Goal: Task Accomplishment & Management: Manage account settings

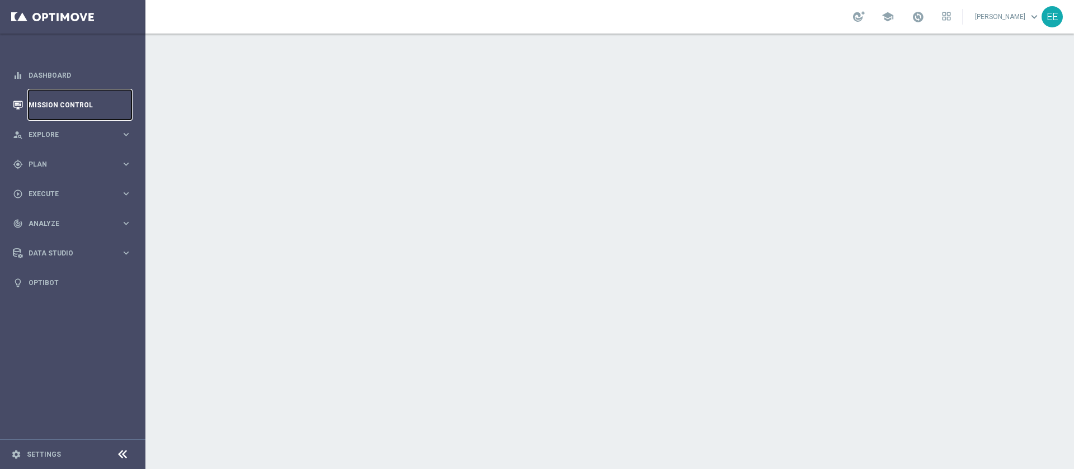
click at [66, 114] on link "Mission Control" at bounding box center [80, 105] width 103 height 30
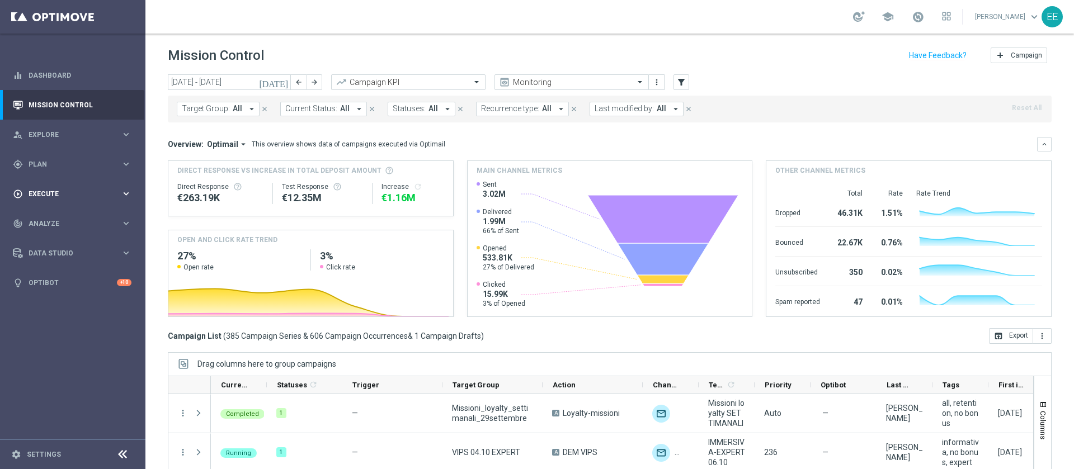
click at [75, 185] on div "play_circle_outline Execute keyboard_arrow_right" at bounding box center [72, 194] width 144 height 30
click at [50, 189] on div "play_circle_outline Execute" at bounding box center [67, 194] width 108 height 10
click at [41, 168] on div "gps_fixed Plan" at bounding box center [67, 164] width 108 height 10
click at [55, 225] on accordion "Templates keyboard_arrow_right Optimail OptiMobile In-App OptiMobile Push Optip…" at bounding box center [86, 221] width 115 height 17
click at [55, 220] on span "Templates" at bounding box center [70, 221] width 80 height 7
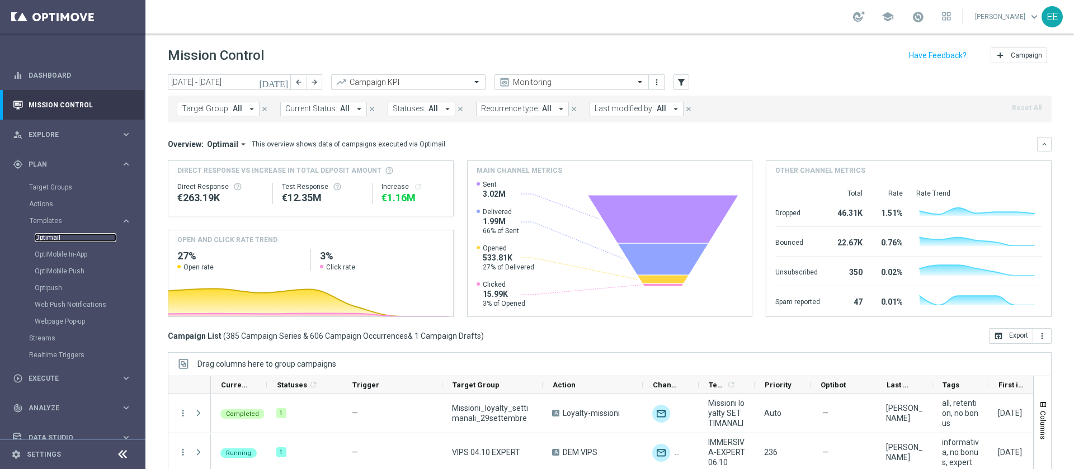
click at [59, 237] on link "Optimail" at bounding box center [76, 237] width 82 height 9
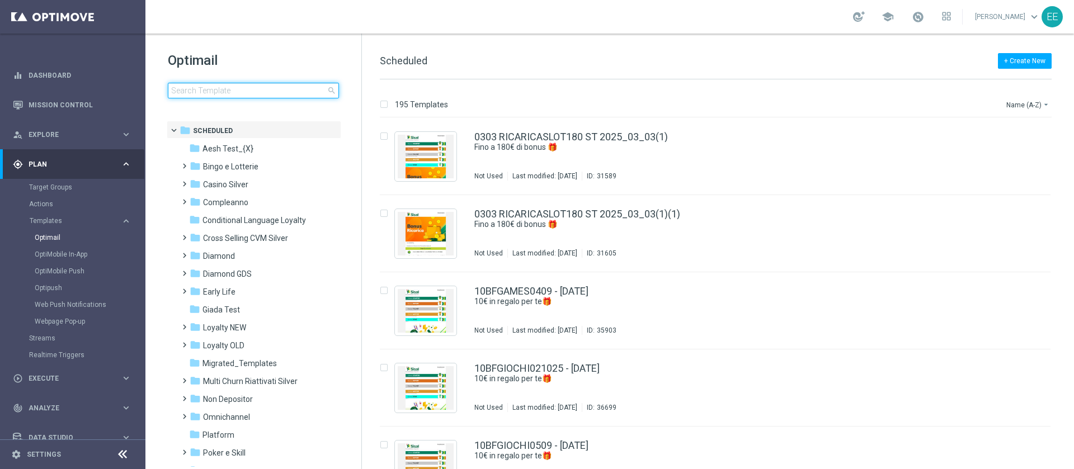
click at [261, 91] on input at bounding box center [253, 91] width 171 height 16
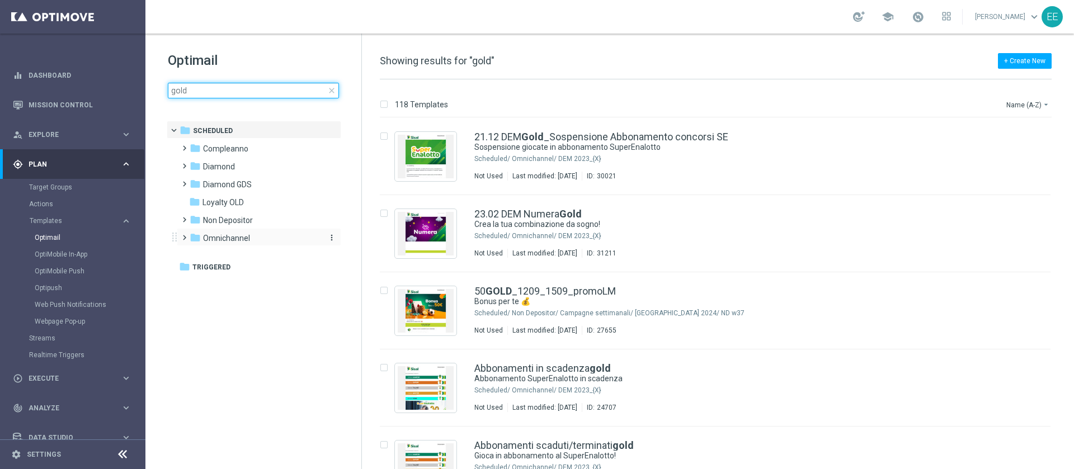
type input "gold"
click at [227, 244] on div "folder Omnichannel" at bounding box center [254, 238] width 129 height 13
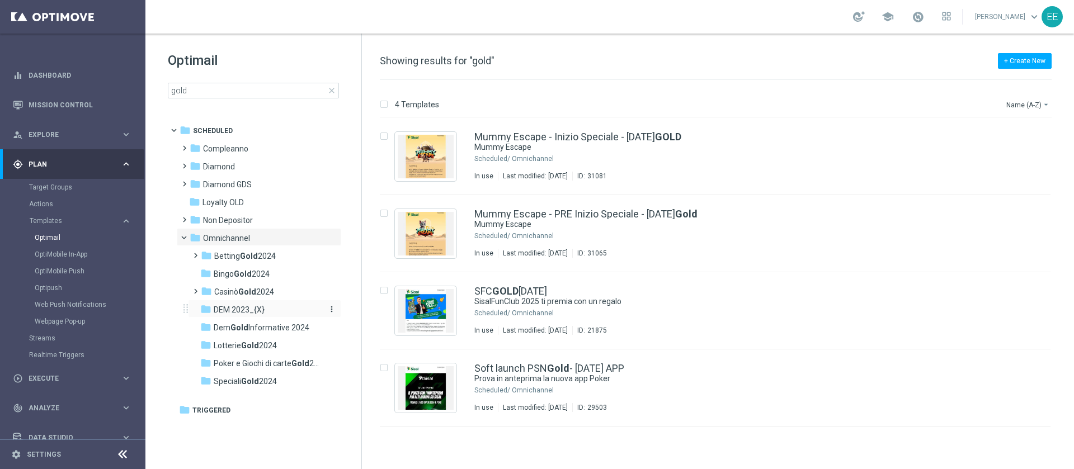
click at [257, 305] on span "DEM 2023_{X}" at bounding box center [239, 310] width 51 height 10
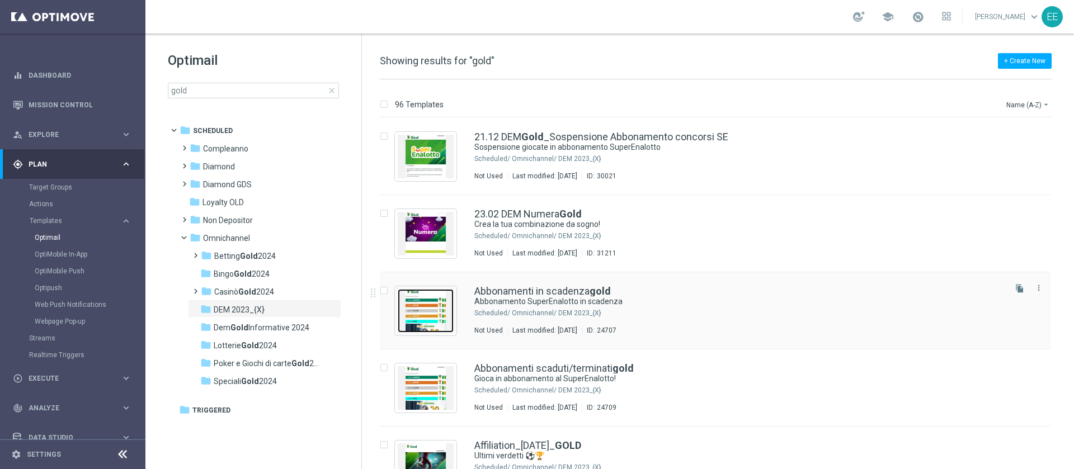
click at [434, 309] on img "Press SPACE to select this row." at bounding box center [426, 311] width 56 height 44
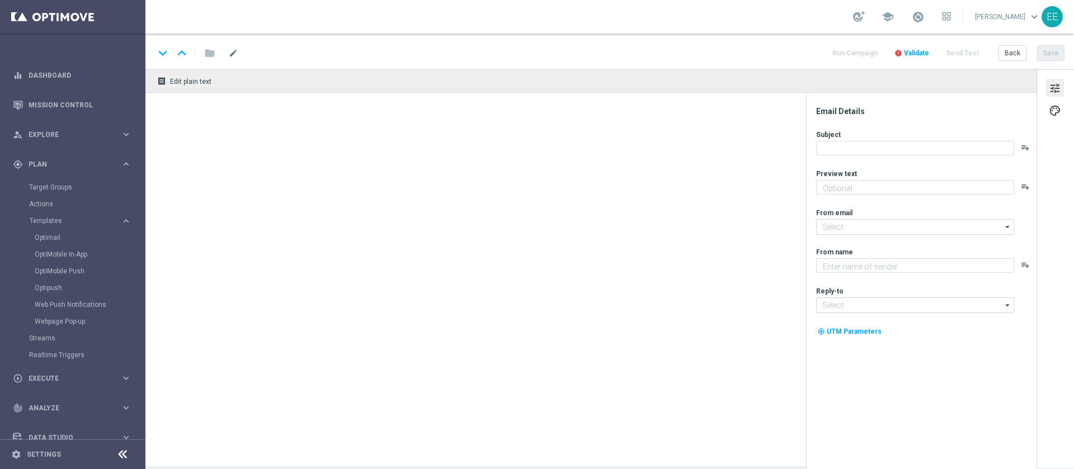
type input "newsletter@comunicazioni.sisal.it"
type textarea "Sisal"
type input "info@sisal.it"
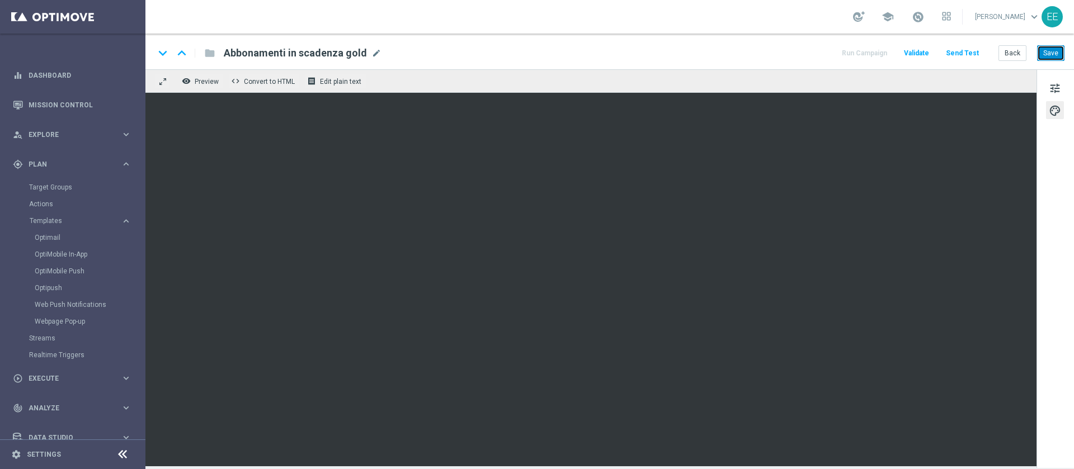
click at [1049, 58] on button "Save" at bounding box center [1050, 53] width 27 height 16
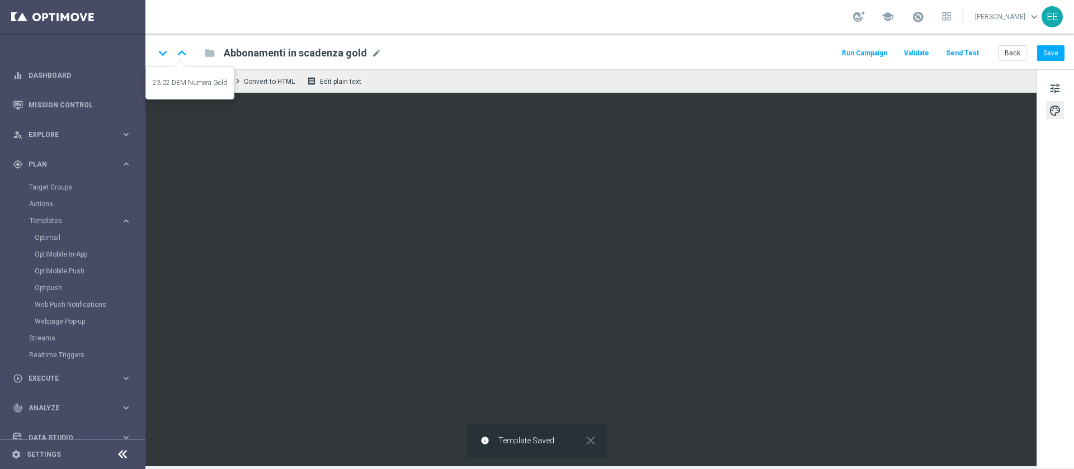
click at [184, 55] on icon "keyboard_arrow_up" at bounding box center [181, 53] width 17 height 17
click at [163, 53] on icon "keyboard_arrow_down" at bounding box center [162, 53] width 17 height 17
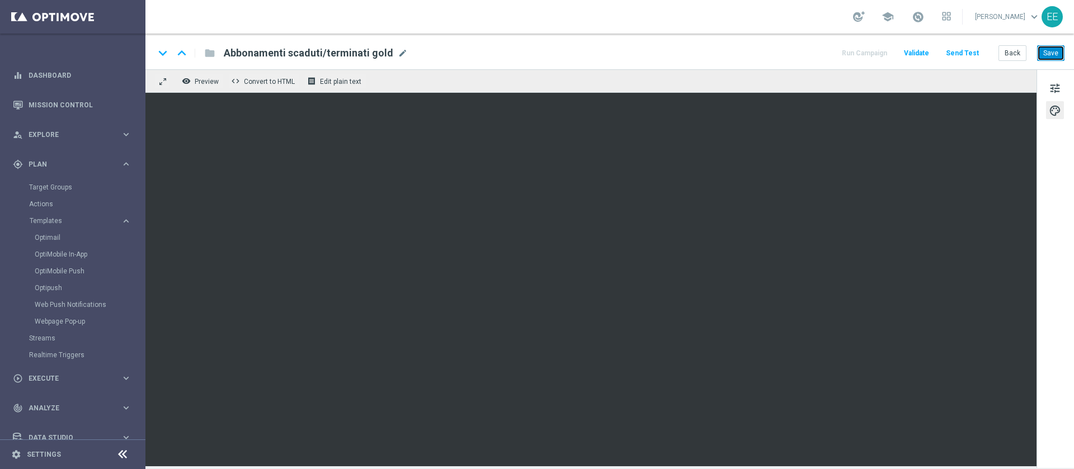
click at [1045, 50] on button "Save" at bounding box center [1050, 53] width 27 height 16
click at [1014, 58] on button "Back" at bounding box center [1013, 53] width 28 height 16
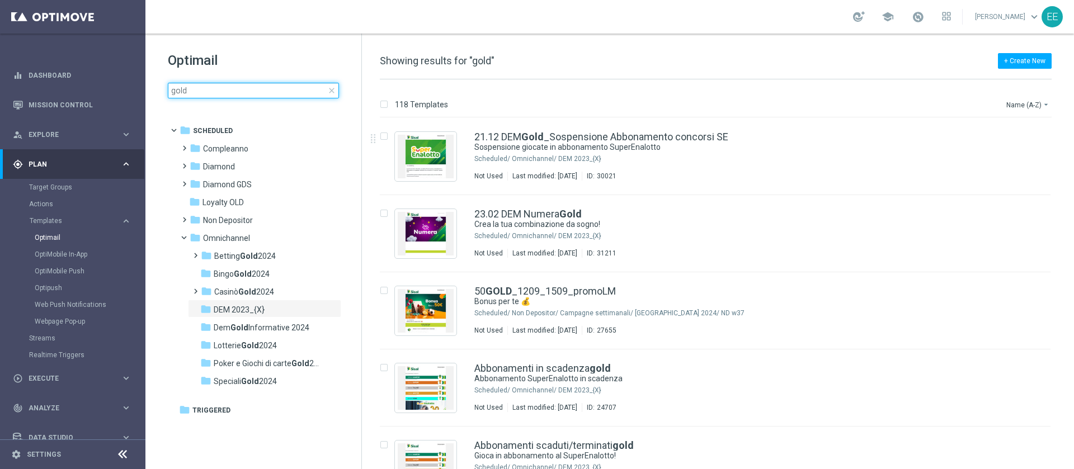
click at [235, 92] on input "gold" at bounding box center [253, 91] width 171 height 16
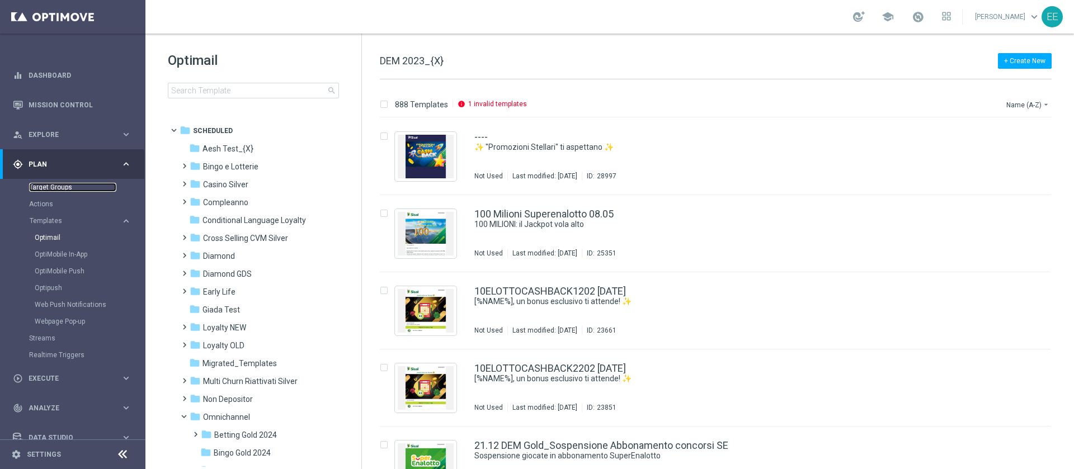
click at [58, 189] on link "Target Groups" at bounding box center [72, 187] width 87 height 9
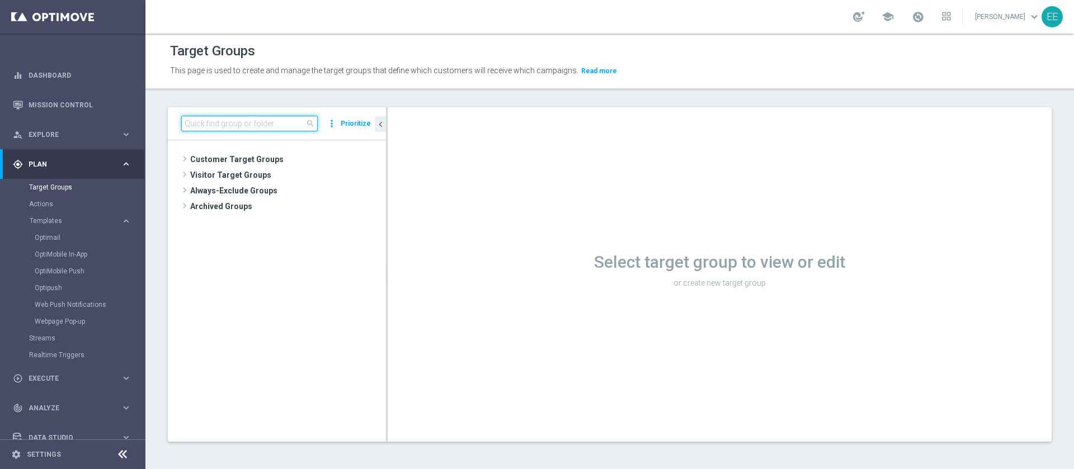
click at [267, 121] on input at bounding box center [249, 124] width 137 height 16
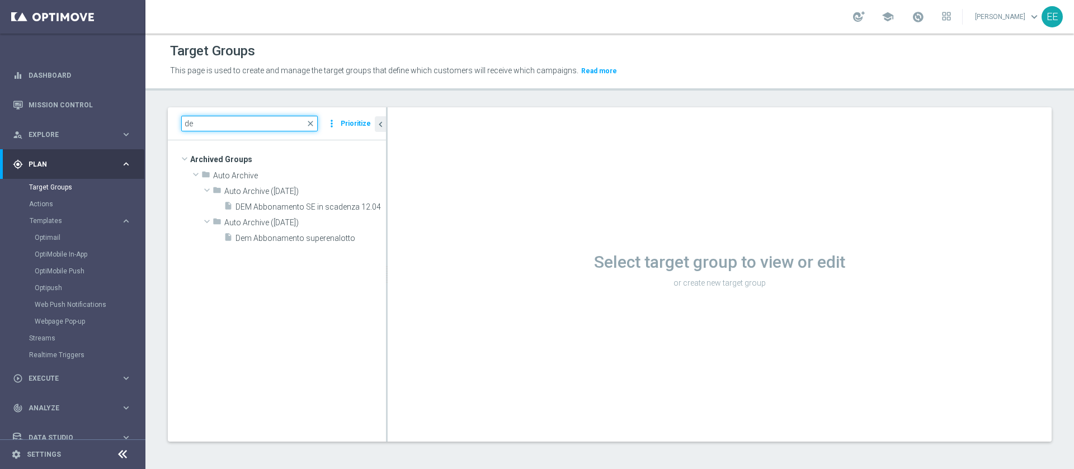
type input "d"
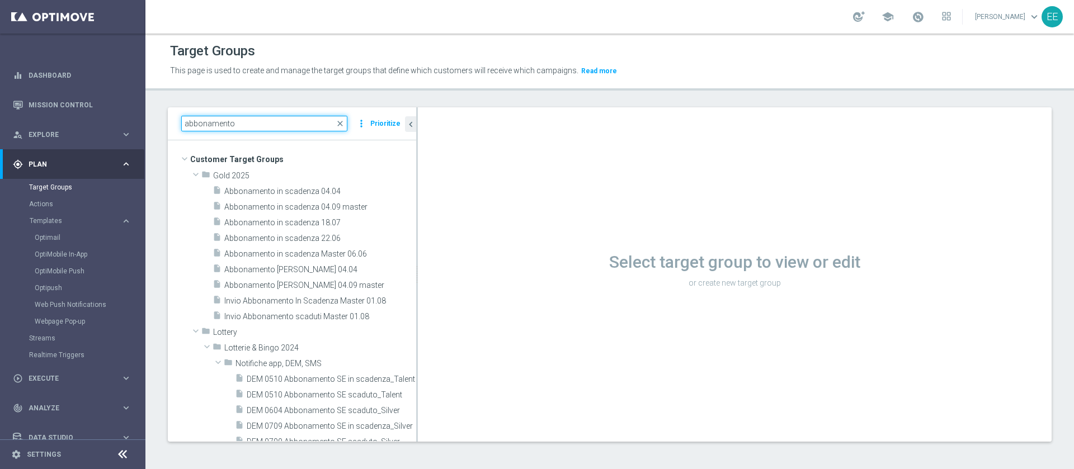
drag, startPoint x: 387, startPoint y: 160, endPoint x: 422, endPoint y: 162, distance: 34.7
click at [418, 162] on div at bounding box center [417, 274] width 2 height 335
type input "abbonamento"
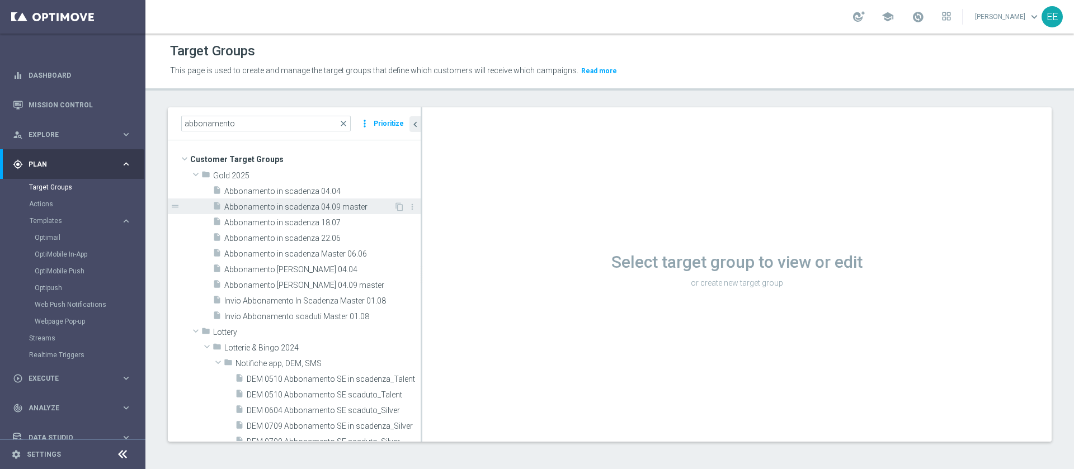
click at [354, 213] on div "insert_drive_file Abbonamento in scadenza 04.09 master" at bounding box center [303, 207] width 181 height 16
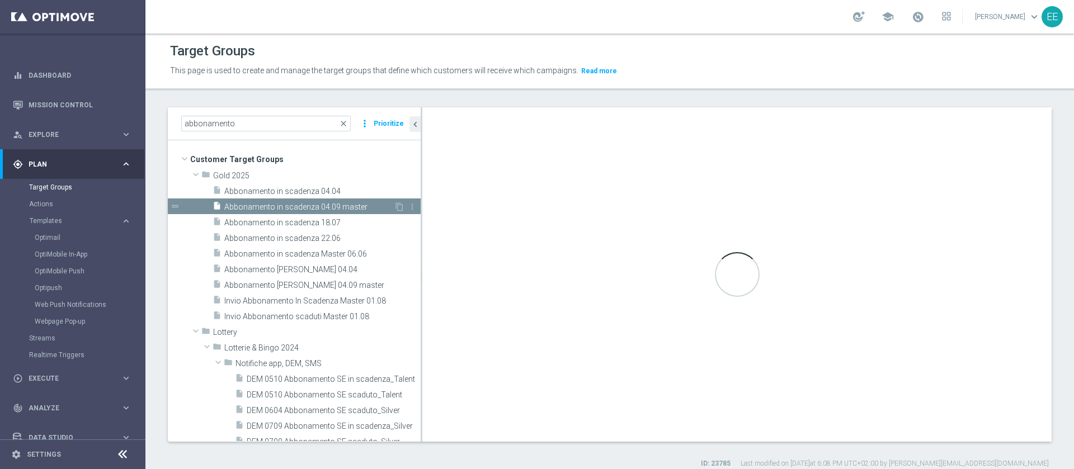
click at [354, 204] on span "Abbonamento in scadenza 04.09 master" at bounding box center [309, 208] width 170 height 10
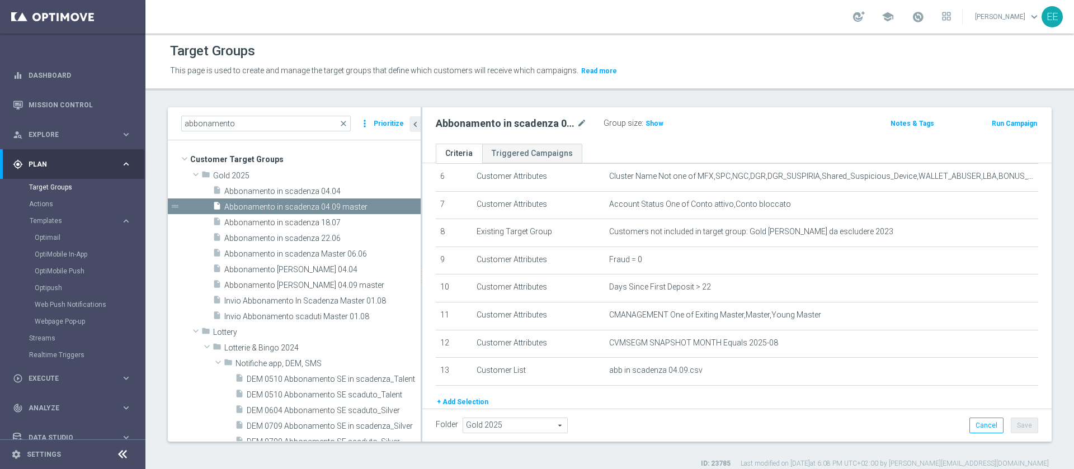
scroll to position [179, 0]
click at [395, 204] on icon "content_copy" at bounding box center [399, 207] width 9 height 9
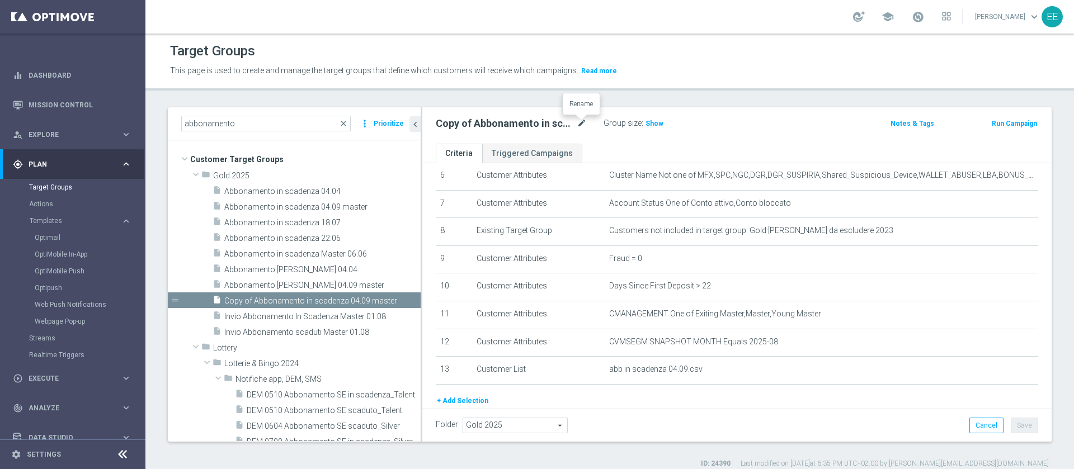
click at [580, 122] on icon "mode_edit" at bounding box center [582, 123] width 10 height 13
click at [574, 123] on input "Copy of Abbonamento in scadenza 04.09 master" at bounding box center [511, 125] width 151 height 16
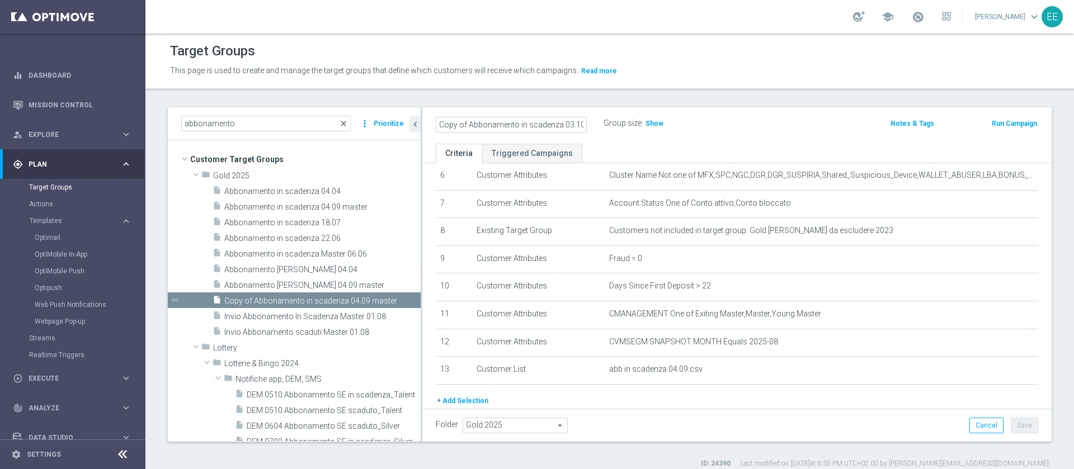
drag, startPoint x: 467, startPoint y: 123, endPoint x: 347, endPoint y: 121, distance: 119.7
click at [347, 121] on as-split "abbonamento close more_vert Prioritize Customer Target Groups library_add creat…" at bounding box center [610, 274] width 884 height 335
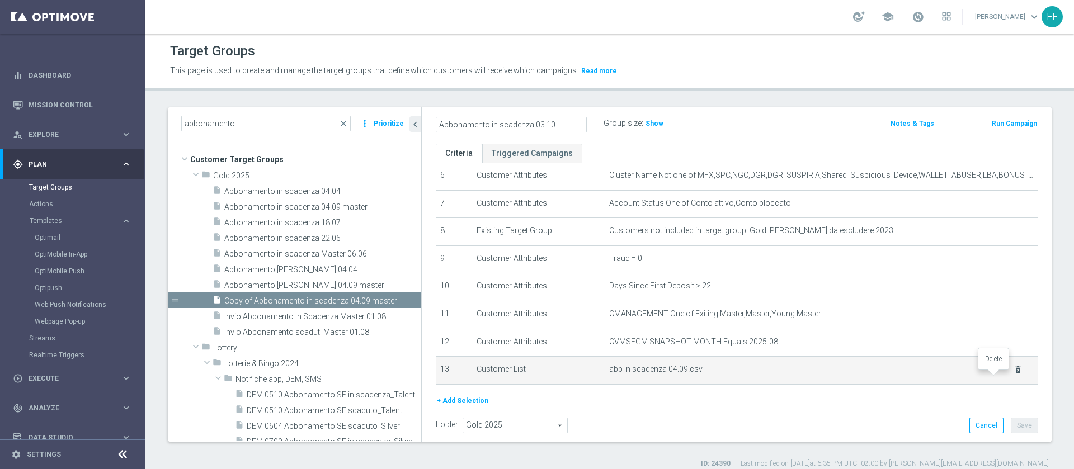
type input "Abbonamento in scadenza 03.10"
click at [1014, 374] on icon "delete_forever" at bounding box center [1018, 369] width 9 height 9
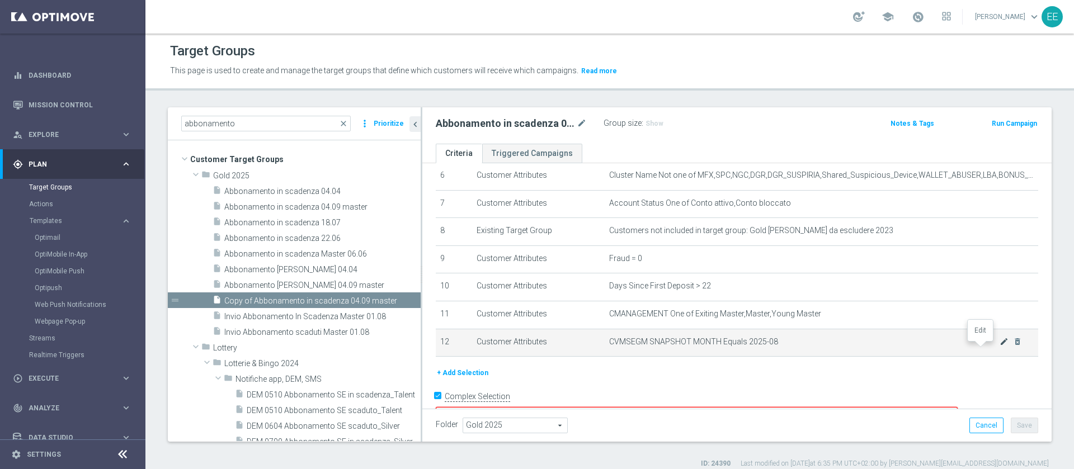
click at [1000, 346] on icon "mode_edit" at bounding box center [1004, 341] width 9 height 9
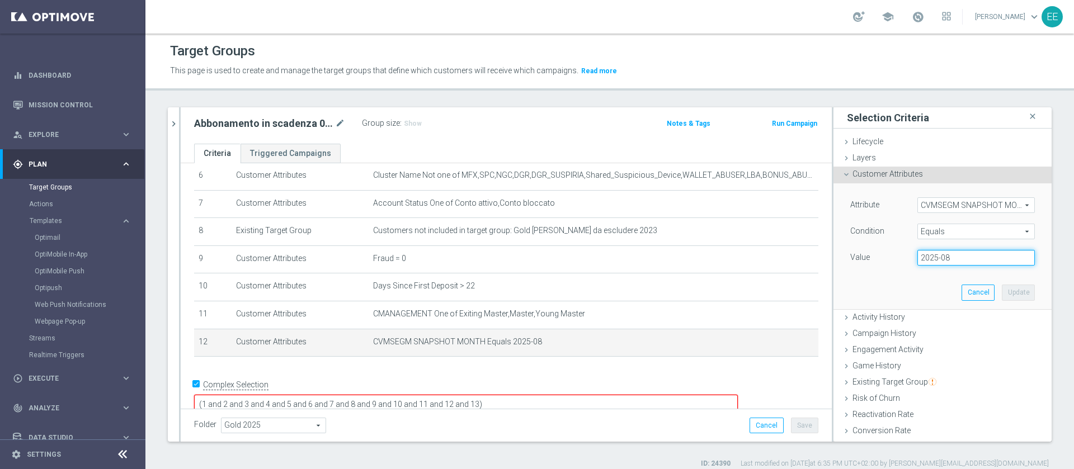
click at [945, 254] on input "2025-08" at bounding box center [977, 258] width 118 height 16
type input "2025-09"
click at [1002, 291] on button "Update" at bounding box center [1018, 293] width 33 height 16
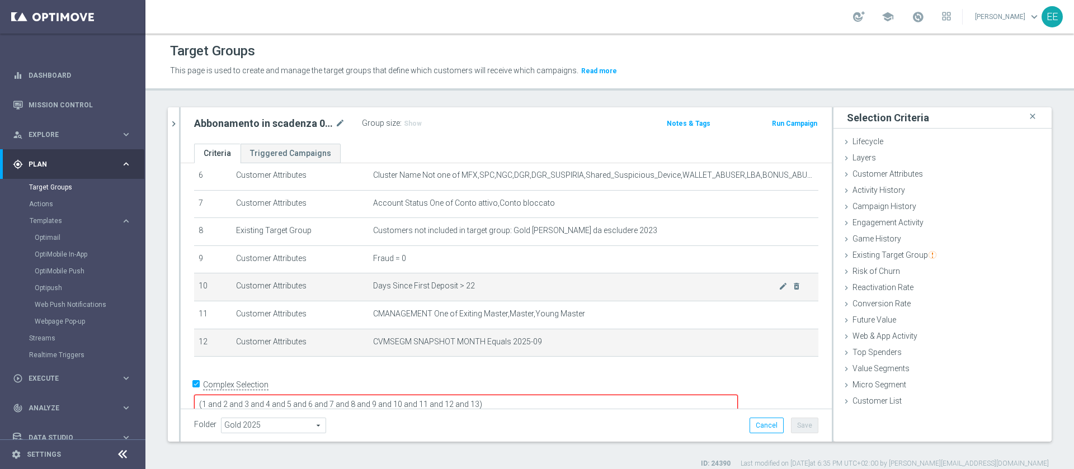
scroll to position [187, 0]
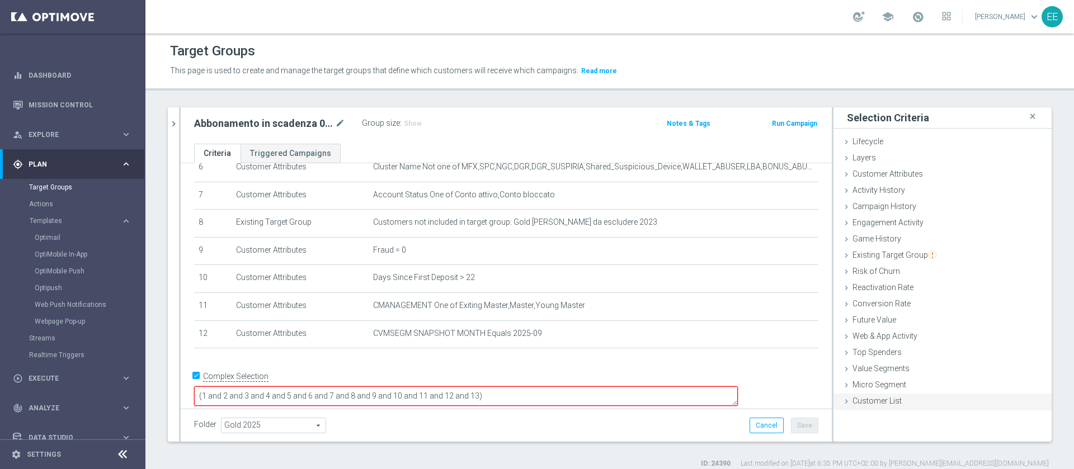
click at [897, 402] on div "Customer List done" at bounding box center [943, 402] width 218 height 17
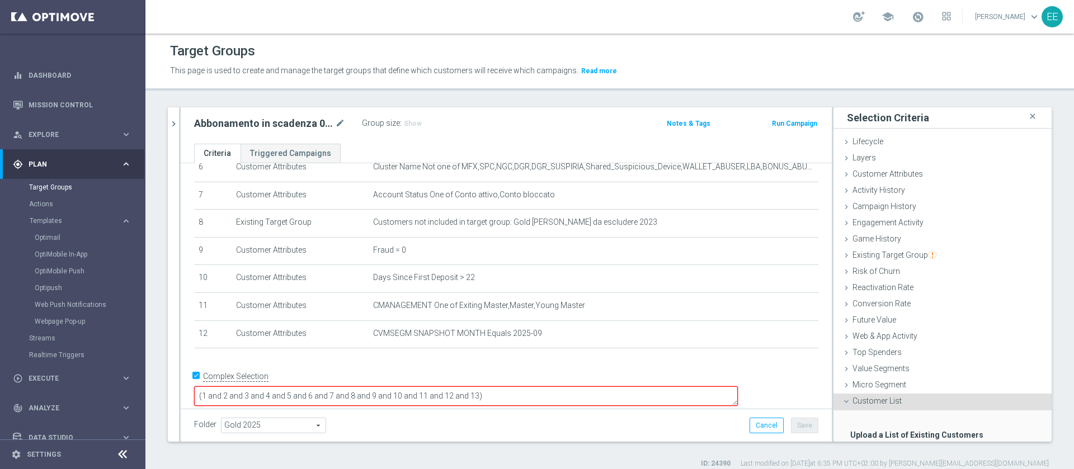
scroll to position [69, 0]
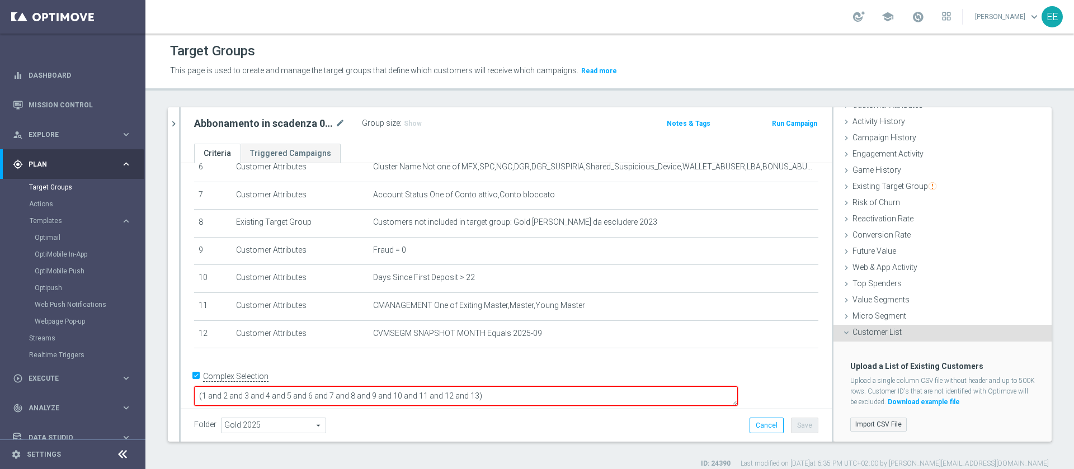
click at [871, 422] on label "Import CSV File" at bounding box center [879, 425] width 57 height 14
click at [0, 0] on input "Import CSV File" at bounding box center [0, 0] width 0 height 0
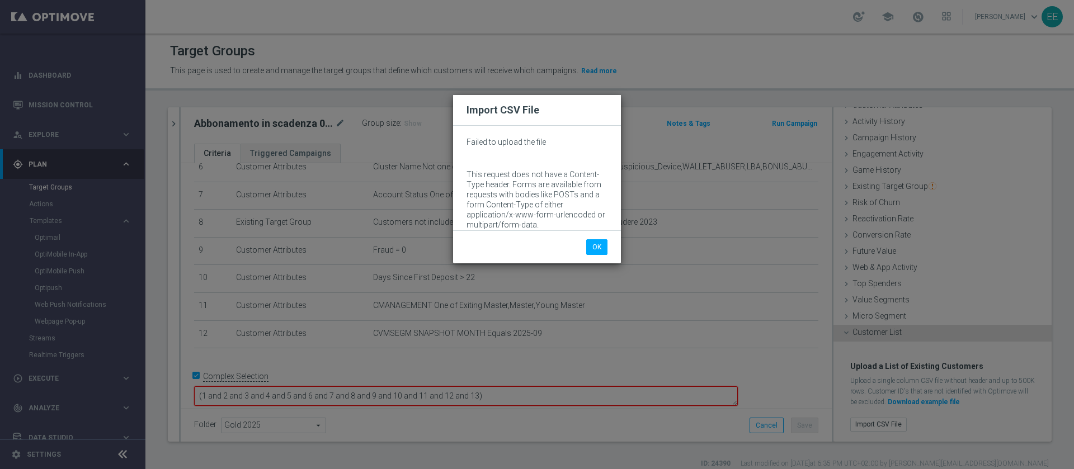
click at [589, 238] on div "OK Cancel" at bounding box center [537, 247] width 168 height 33
click at [599, 241] on button "OK" at bounding box center [596, 247] width 21 height 16
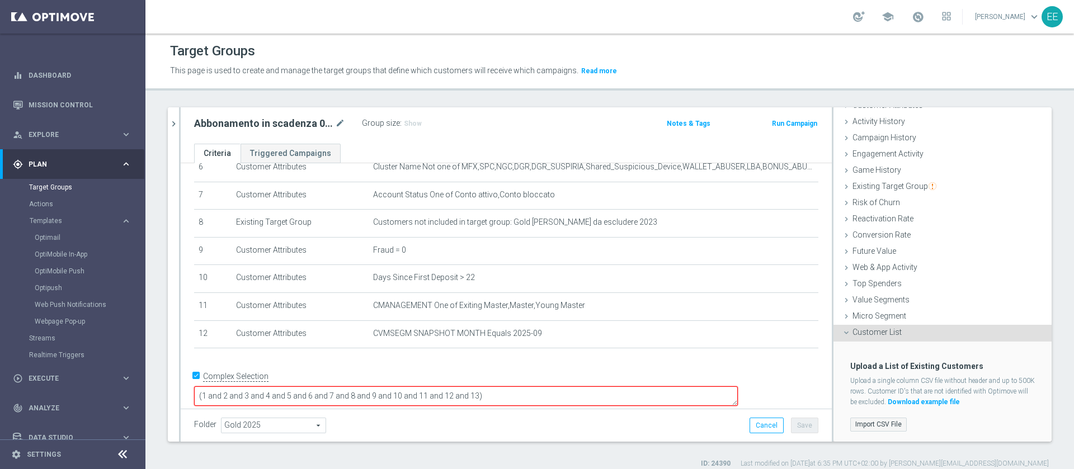
click at [865, 421] on label "Import CSV File" at bounding box center [879, 425] width 57 height 14
click at [0, 0] on input "Import CSV File" at bounding box center [0, 0] width 0 height 0
click at [881, 421] on label "Import CSV File" at bounding box center [879, 425] width 57 height 14
click at [0, 0] on input "Import CSV File" at bounding box center [0, 0] width 0 height 0
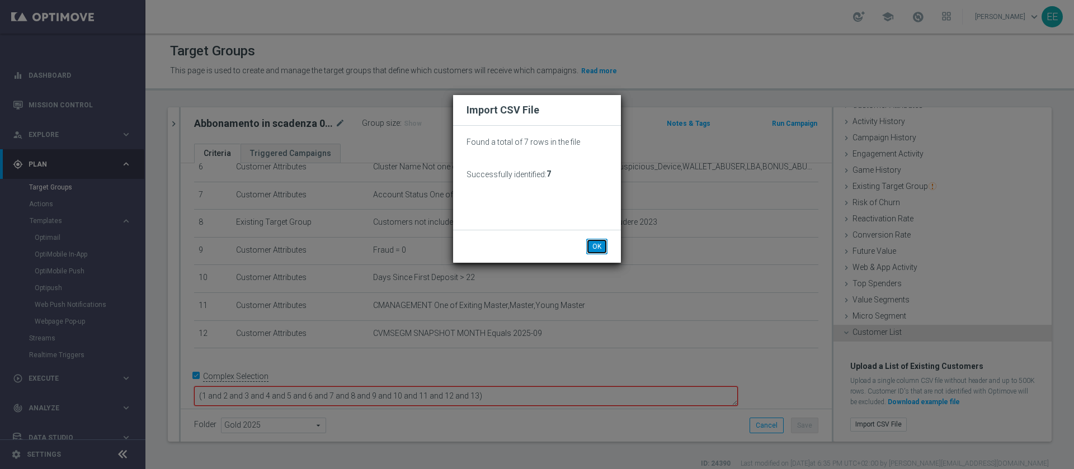
click at [602, 240] on button "OK" at bounding box center [596, 247] width 21 height 16
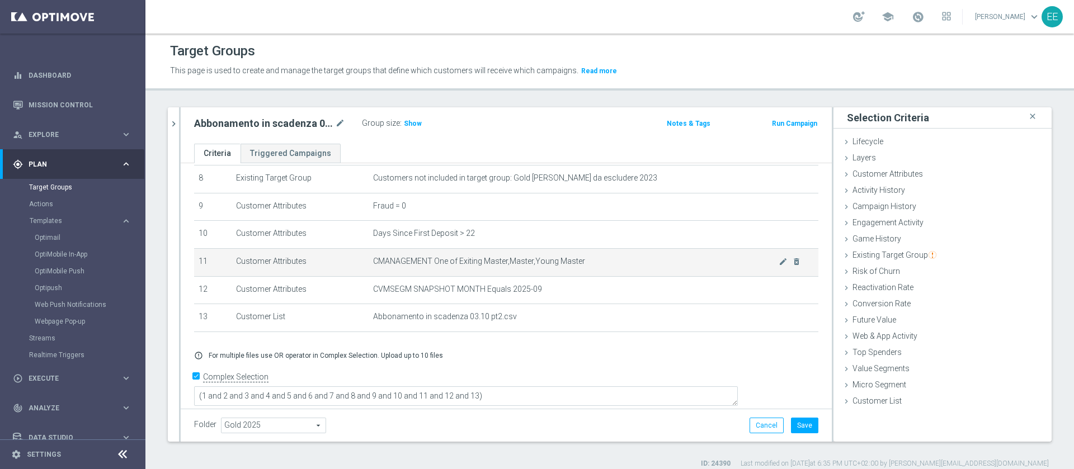
scroll to position [231, 0]
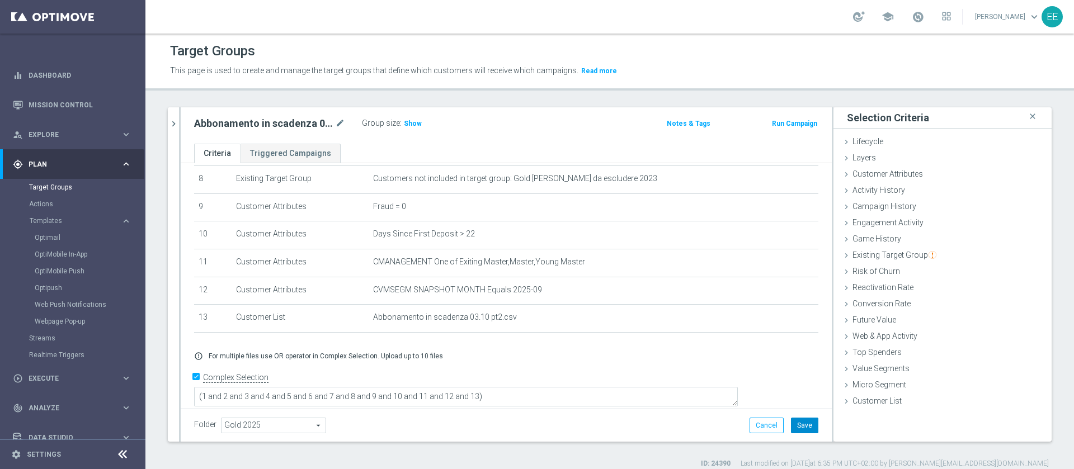
click at [793, 427] on button "Save" at bounding box center [804, 426] width 27 height 16
click at [170, 124] on icon "chevron_right" at bounding box center [173, 124] width 11 height 11
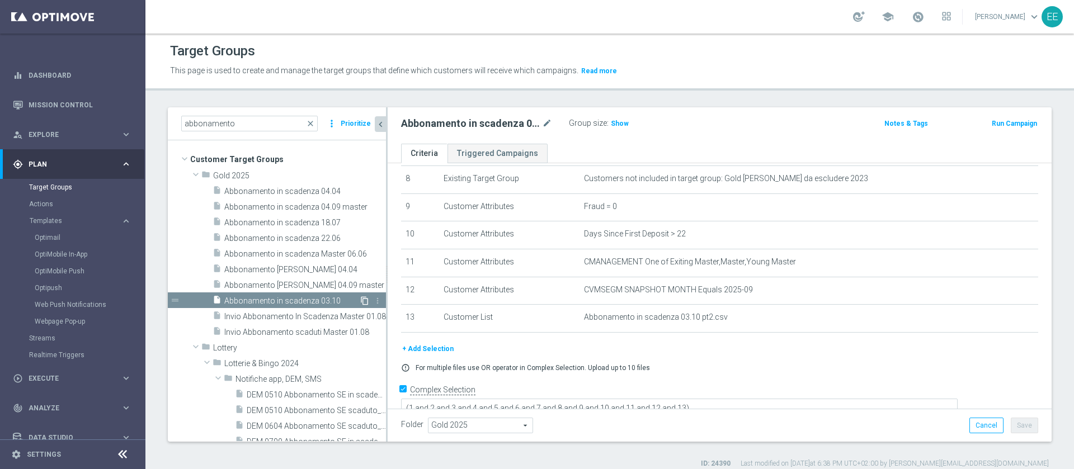
click at [360, 300] on icon "content_copy" at bounding box center [364, 301] width 9 height 9
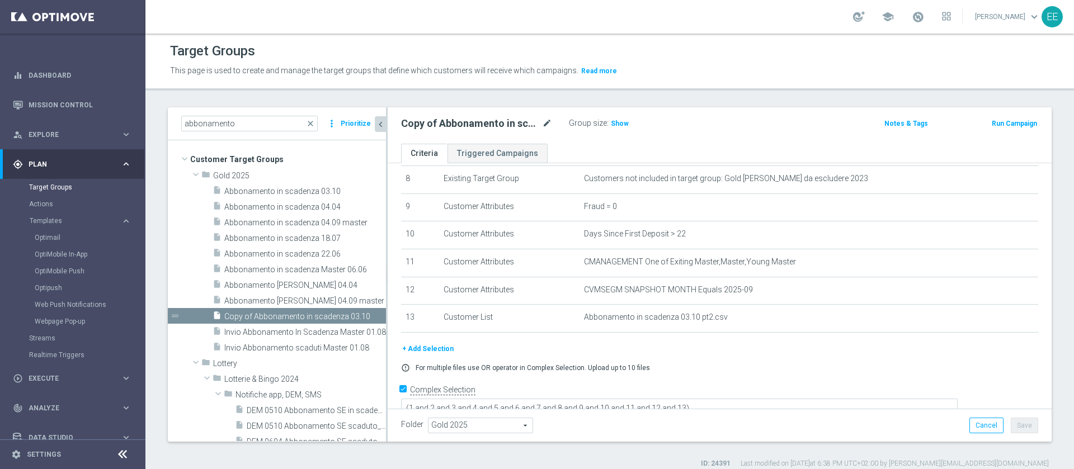
click at [551, 123] on icon "mode_edit" at bounding box center [547, 123] width 10 height 13
click at [500, 123] on input "Copy of Abbonamento in scadenza 03.10" at bounding box center [476, 125] width 151 height 16
drag, startPoint x: 433, startPoint y: 123, endPoint x: 343, endPoint y: 120, distance: 89.6
click at [343, 120] on as-split "abbonamento close more_vert Prioritize Customer Target Groups library_add creat…" at bounding box center [610, 274] width 884 height 335
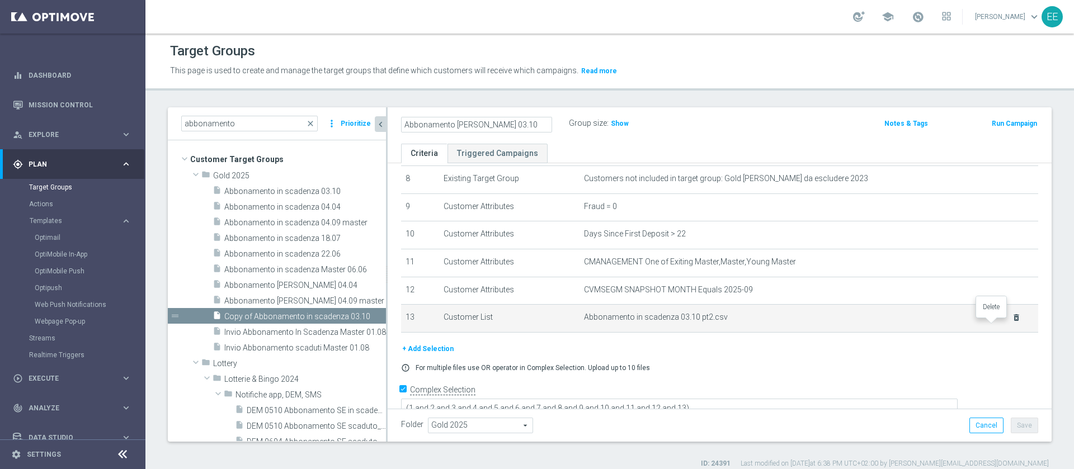
type input "Abbonamento [PERSON_NAME] 03.10"
click at [1012, 322] on icon "delete_forever" at bounding box center [1016, 317] width 9 height 9
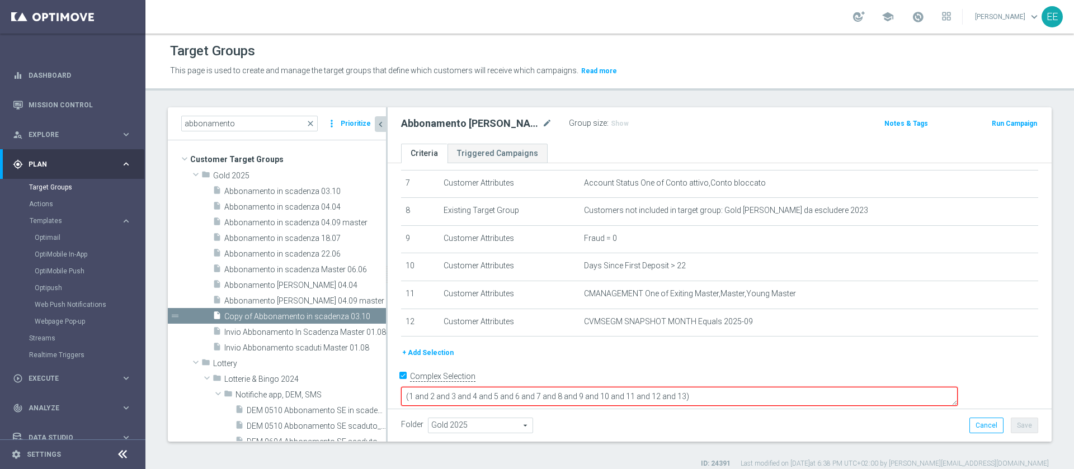
click at [446, 359] on button "+ Add Selection" at bounding box center [428, 353] width 54 height 12
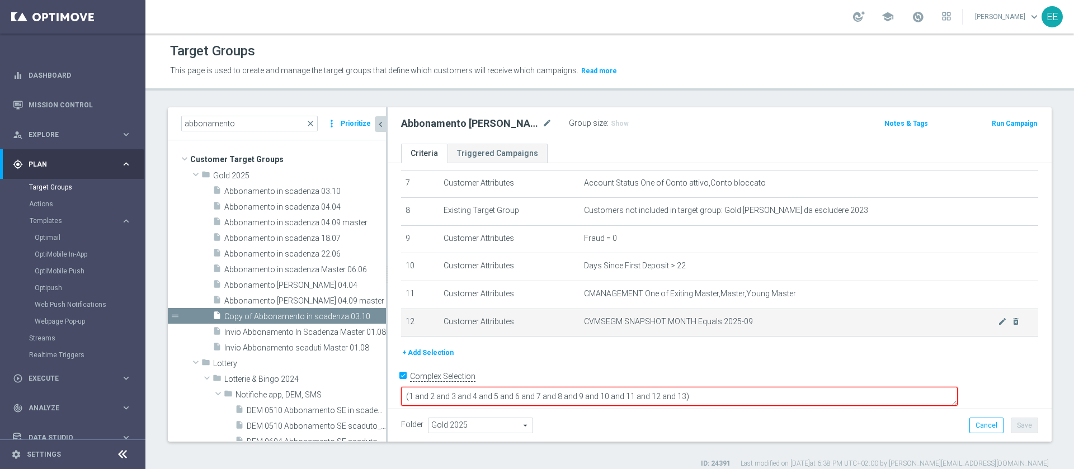
scroll to position [187, 0]
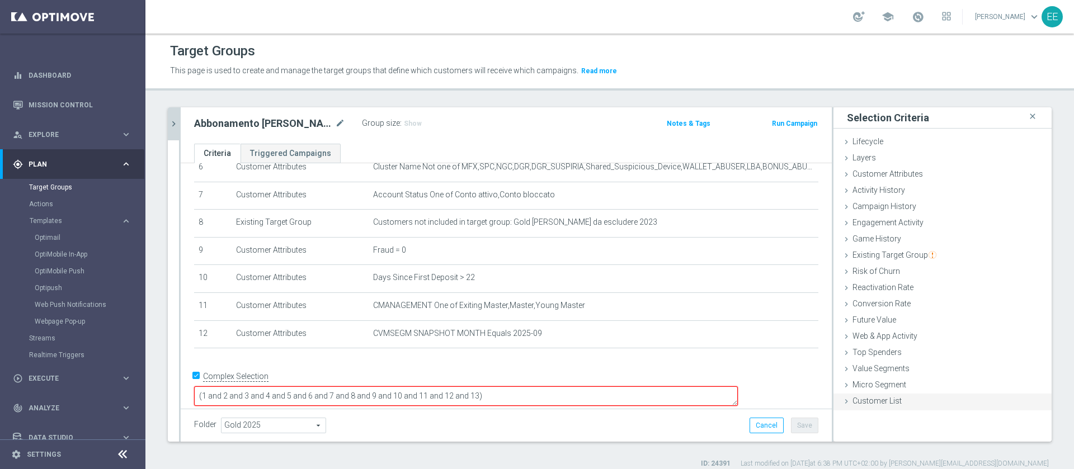
click at [877, 400] on span "Customer List" at bounding box center [877, 401] width 49 height 9
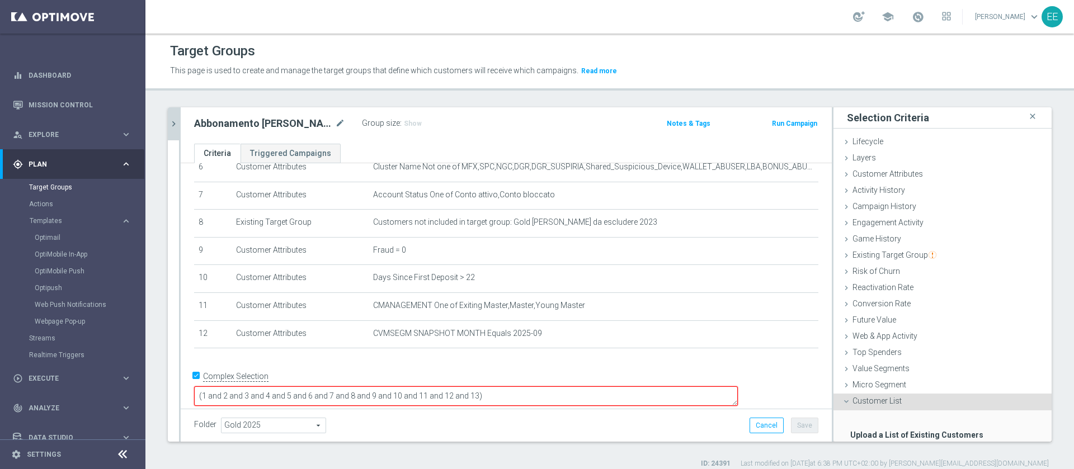
scroll to position [69, 0]
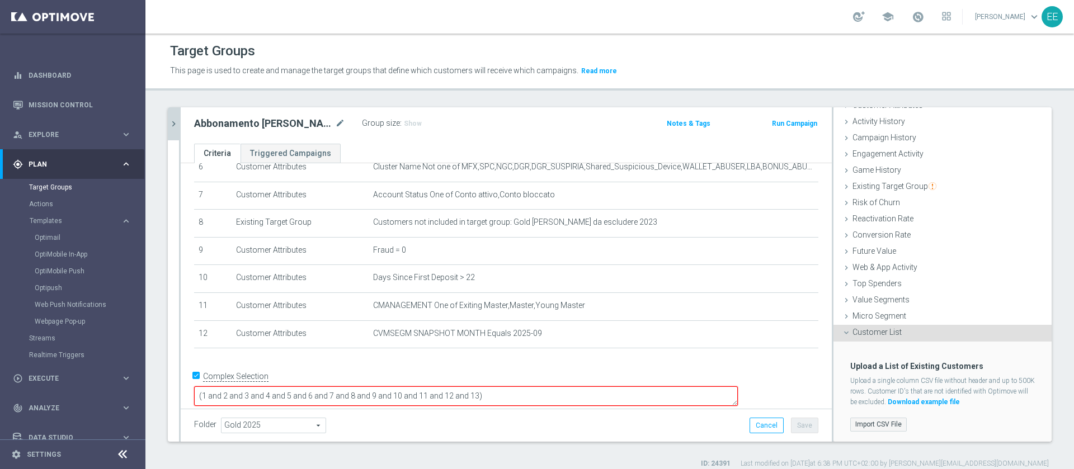
click at [870, 421] on label "Import CSV File" at bounding box center [879, 425] width 57 height 14
click at [0, 0] on input "Import CSV File" at bounding box center [0, 0] width 0 height 0
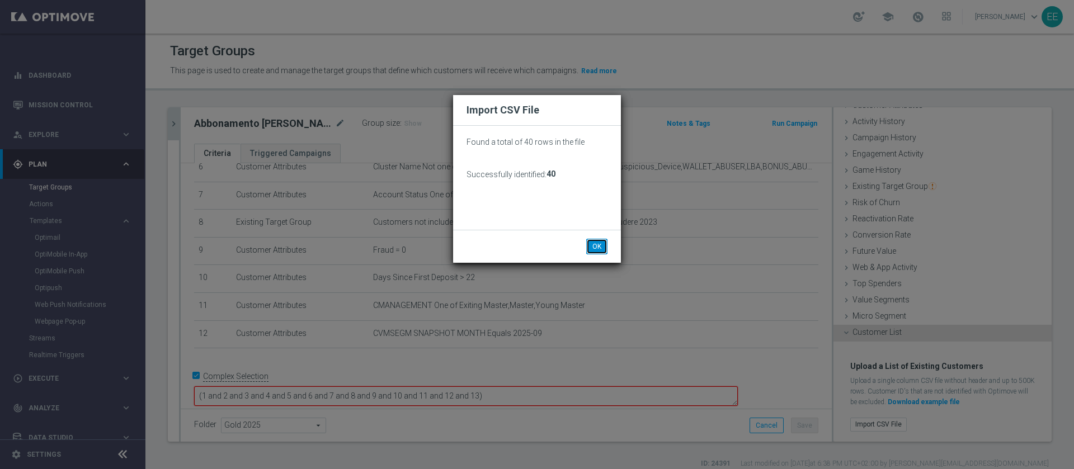
click at [594, 243] on button "OK" at bounding box center [596, 247] width 21 height 16
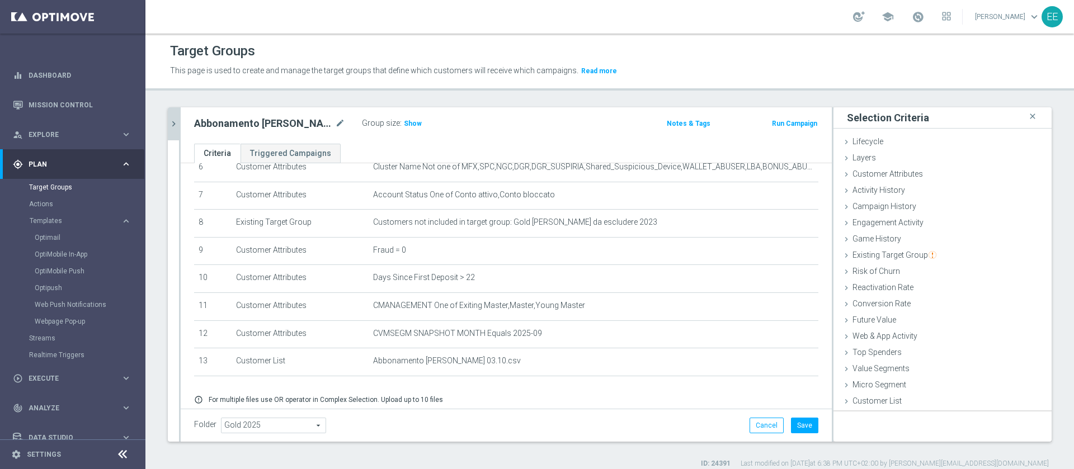
scroll to position [0, 0]
click at [802, 431] on button "Save" at bounding box center [804, 426] width 27 height 16
click at [173, 123] on icon "chevron_right" at bounding box center [173, 124] width 11 height 11
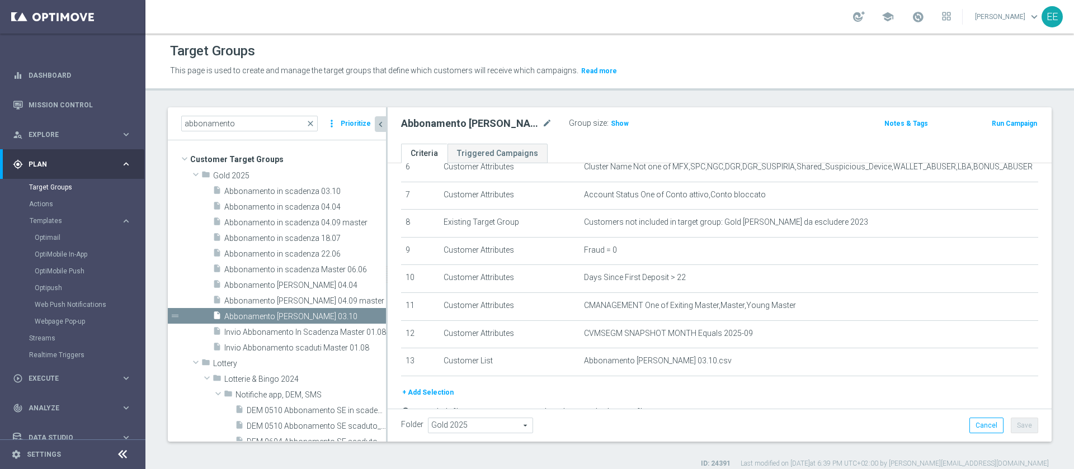
click at [361, 126] on button "Prioritize" at bounding box center [356, 123] width 34 height 15
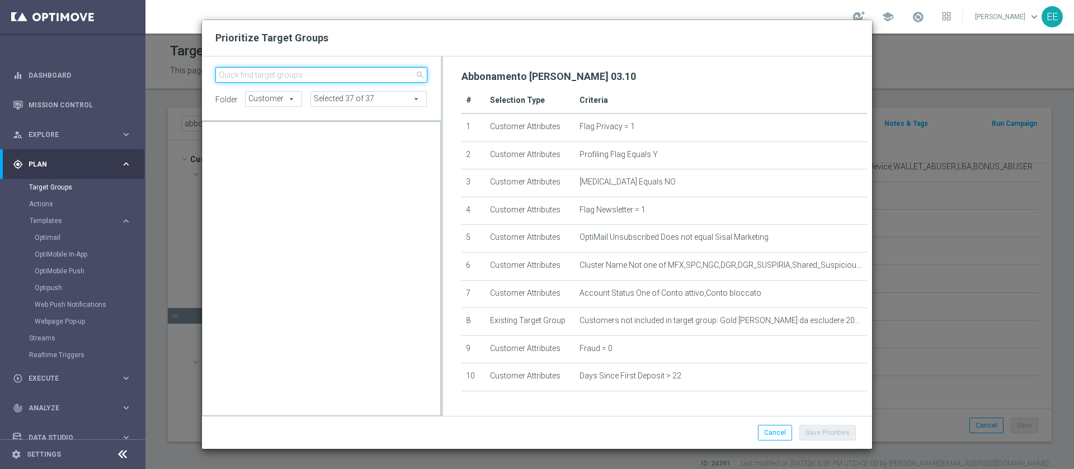
click at [355, 76] on input "search" at bounding box center [321, 75] width 212 height 16
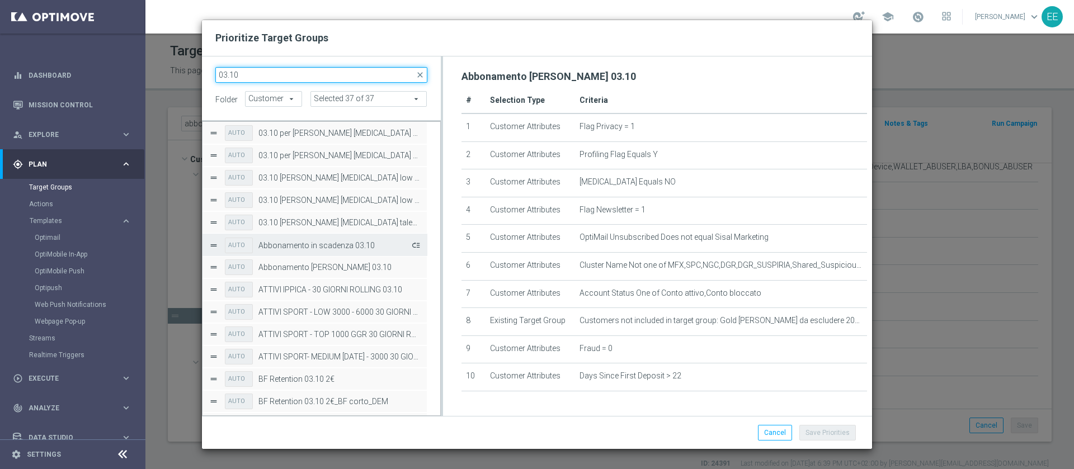
type input "03.10"
click at [415, 245] on button "Press SPACE to select this row." at bounding box center [415, 245] width 11 height 16
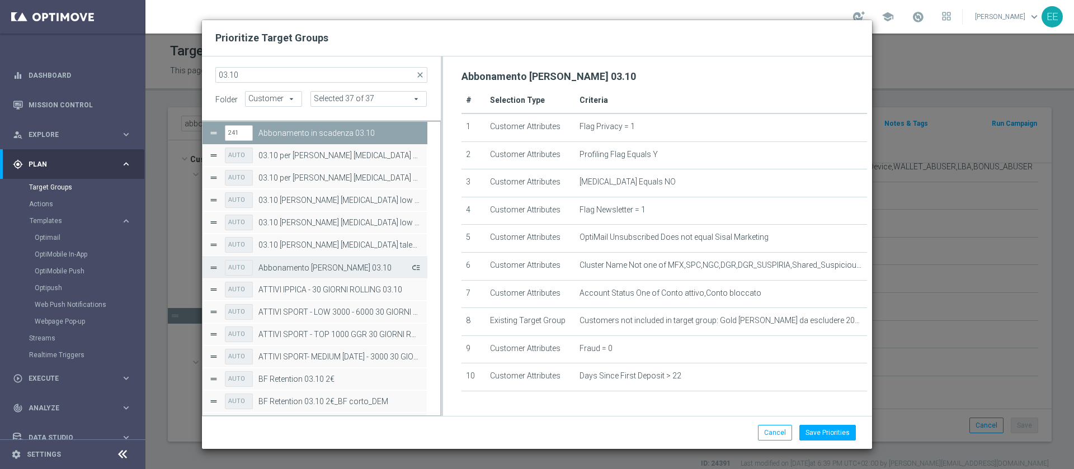
click at [416, 267] on button "Press SPACE to select this row." at bounding box center [415, 268] width 11 height 16
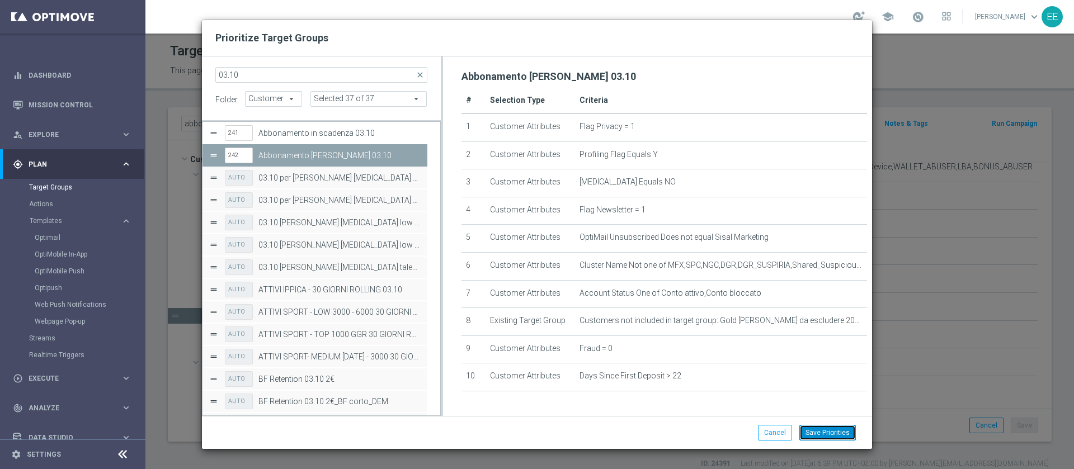
click at [823, 433] on button "Save Priorities" at bounding box center [828, 433] width 57 height 16
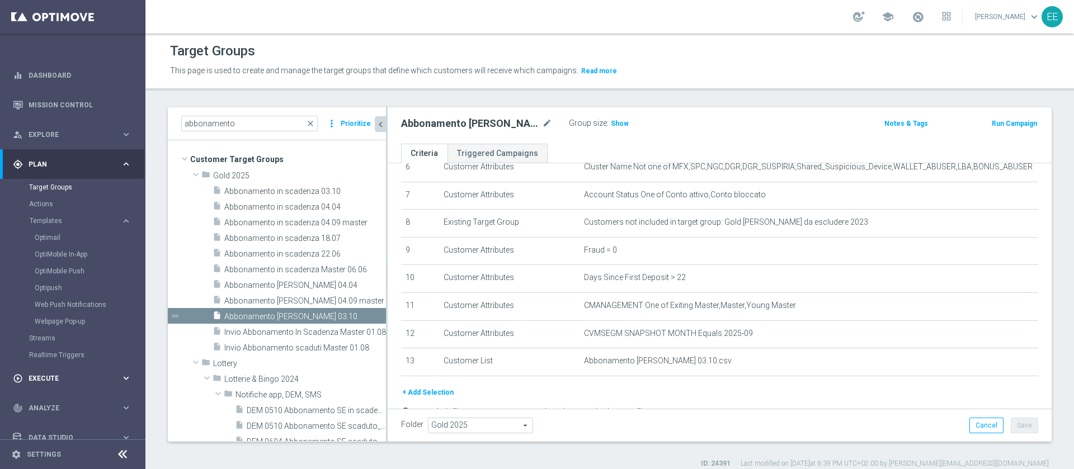
click at [49, 376] on span "Execute" at bounding box center [75, 378] width 92 height 7
click at [71, 218] on link "Campaign Builder" at bounding box center [72, 217] width 87 height 9
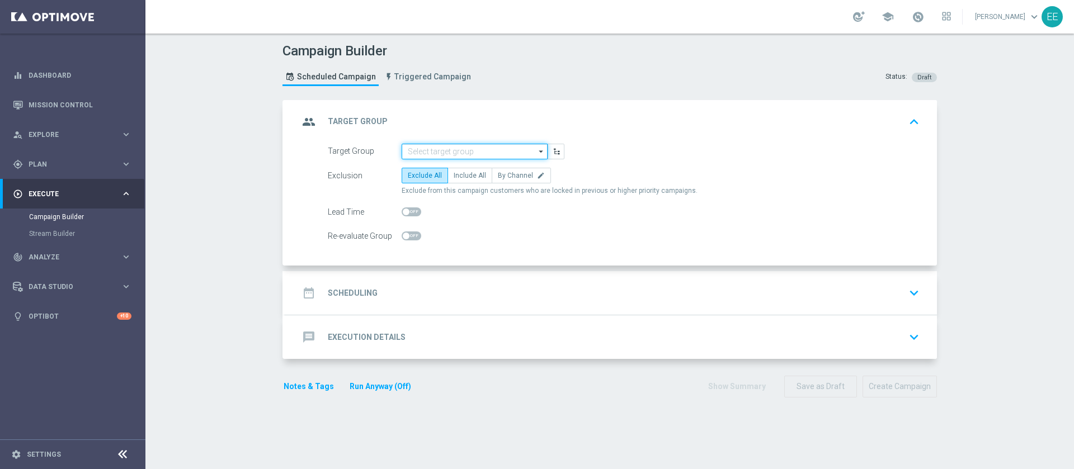
click at [429, 154] on input at bounding box center [475, 152] width 146 height 16
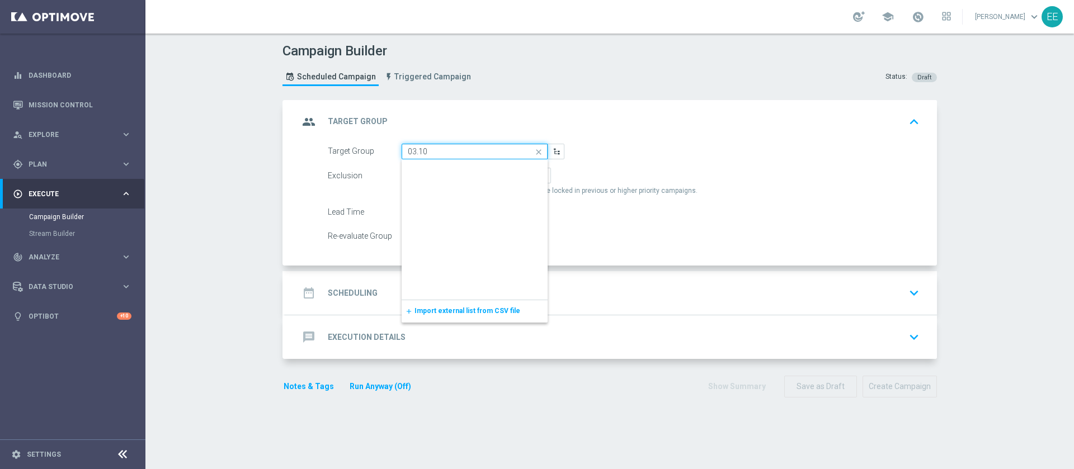
scroll to position [387, 0]
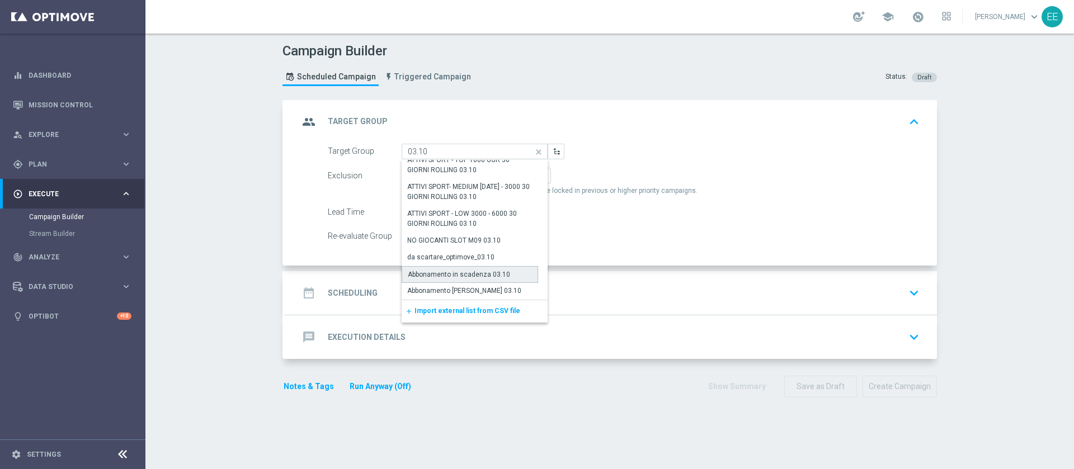
click at [488, 271] on div "Abbonamento in scadenza 03.10" at bounding box center [459, 275] width 102 height 10
type input "Abbonamento in scadenza 03.10"
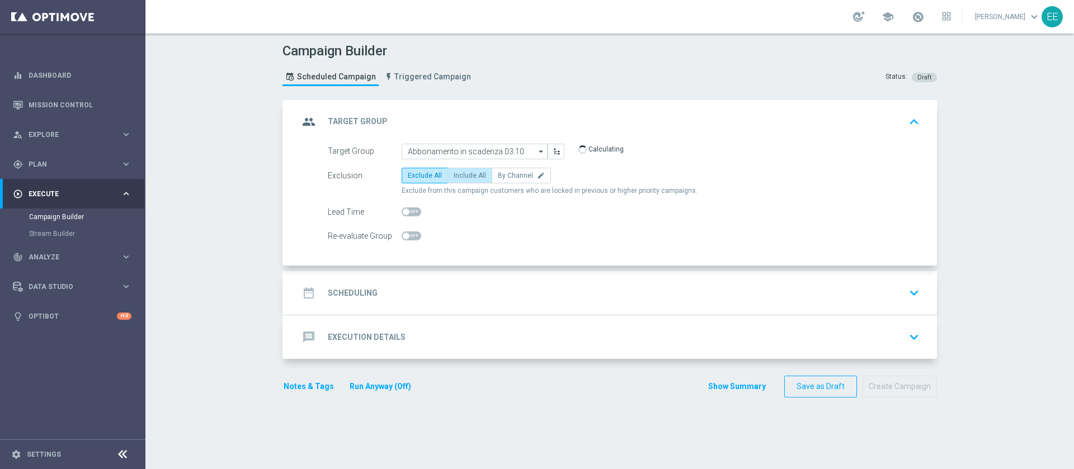
click at [463, 181] on label "Include All" at bounding box center [470, 176] width 45 height 16
click at [461, 181] on input "Include All" at bounding box center [457, 177] width 7 height 7
radio input "true"
click at [408, 213] on span at bounding box center [412, 212] width 20 height 9
click at [408, 213] on input "checkbox" at bounding box center [412, 212] width 20 height 9
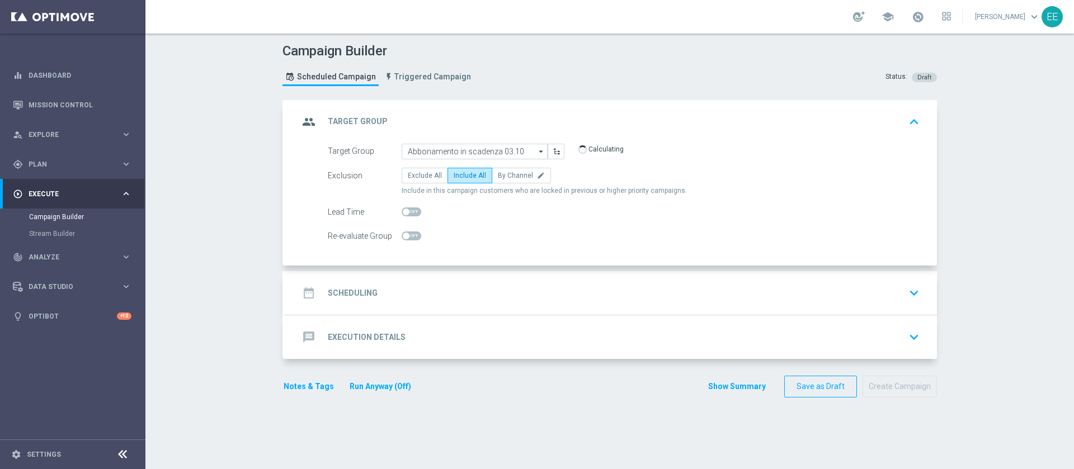
checkbox input "true"
type input "2"
click at [524, 209] on input "2" at bounding box center [527, 212] width 28 height 16
click at [462, 308] on div "date_range Scheduling keyboard_arrow_down" at bounding box center [611, 293] width 652 height 44
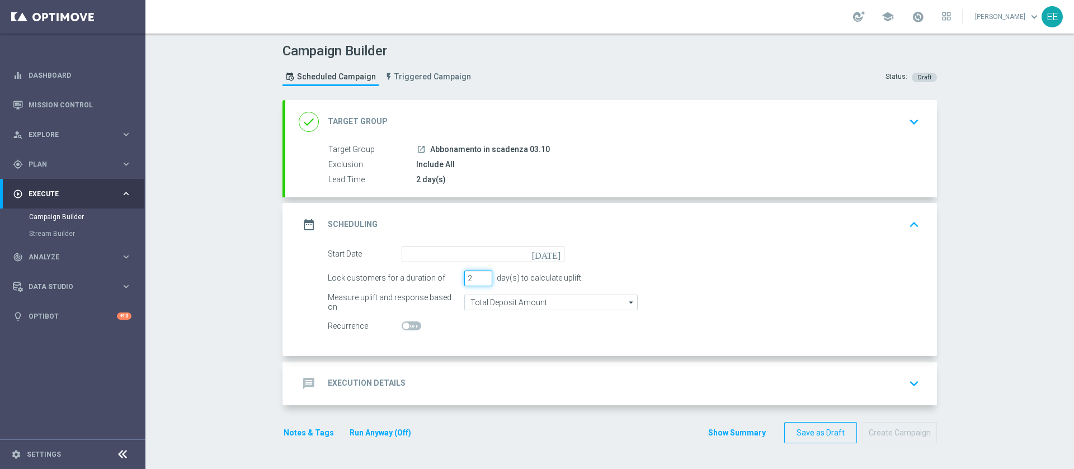
click at [481, 280] on input "2" at bounding box center [478, 279] width 28 height 16
type input "1"
click at [481, 279] on input "1" at bounding box center [478, 279] width 28 height 16
click at [487, 260] on input at bounding box center [483, 255] width 163 height 16
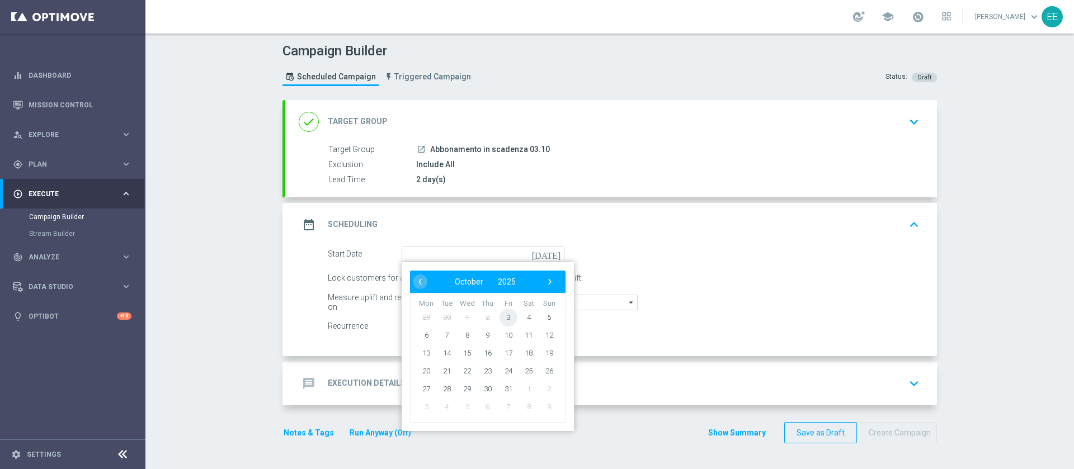
click at [506, 320] on span "3" at bounding box center [509, 317] width 18 height 18
type input "03 Oct 2025"
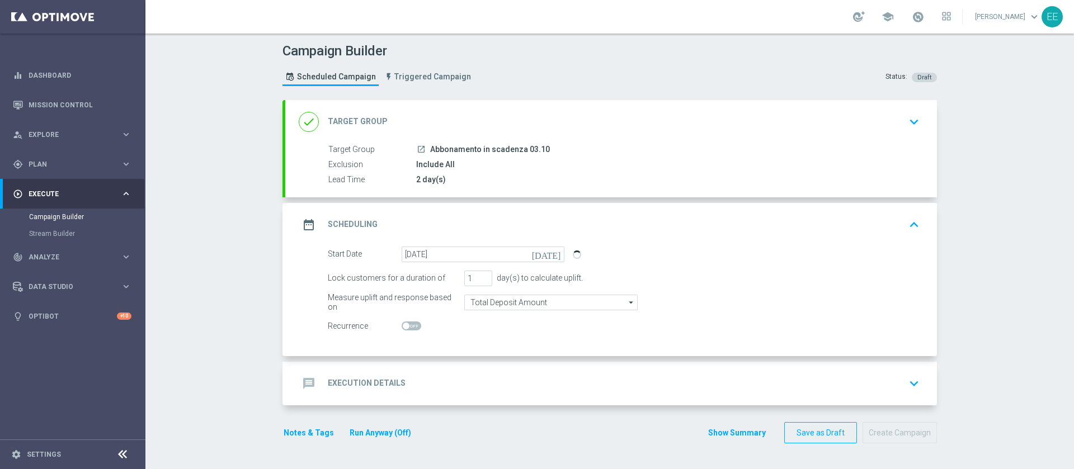
click at [427, 410] on form "done Target Group keyboard_arrow_down Target Group launch Abbonamento in scaden…" at bounding box center [610, 272] width 655 height 344
click at [458, 373] on div "message Execution Details keyboard_arrow_down" at bounding box center [611, 383] width 625 height 21
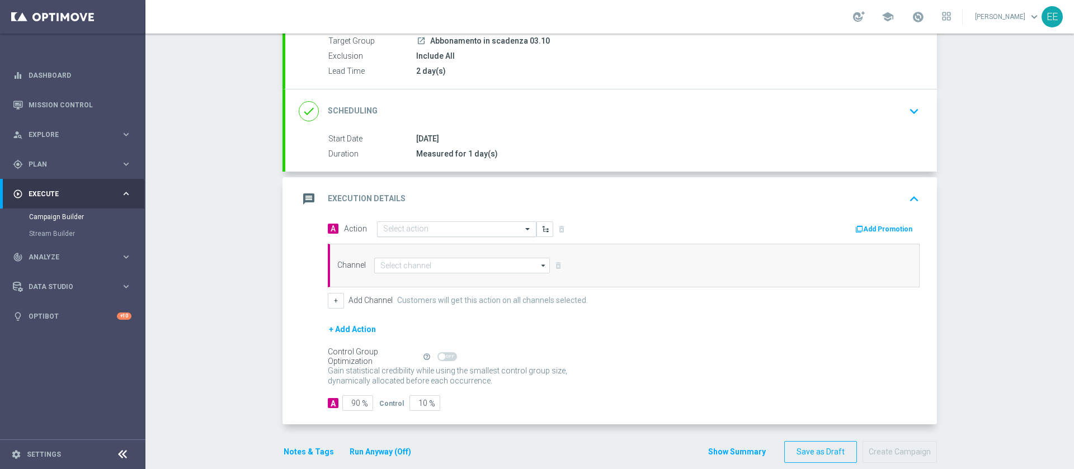
scroll to position [111, 0]
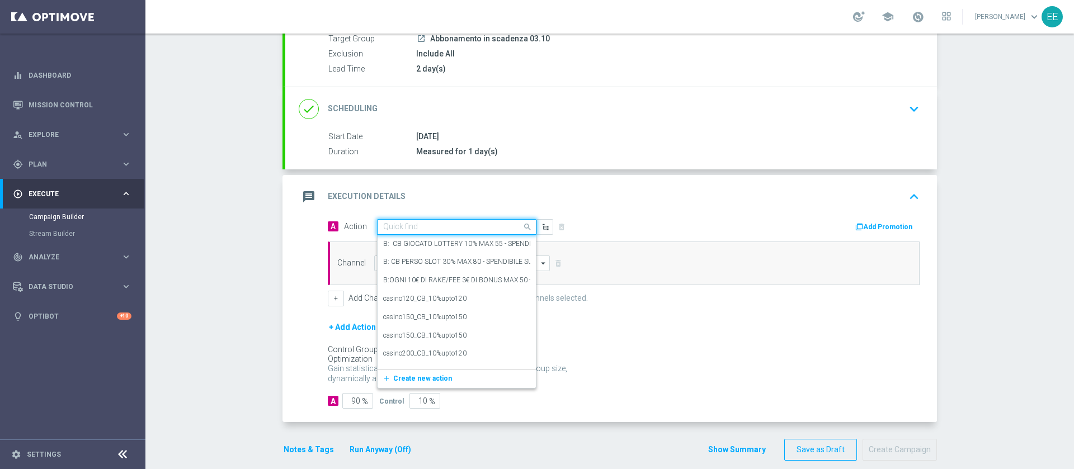
click at [414, 225] on input "text" at bounding box center [445, 228] width 125 height 10
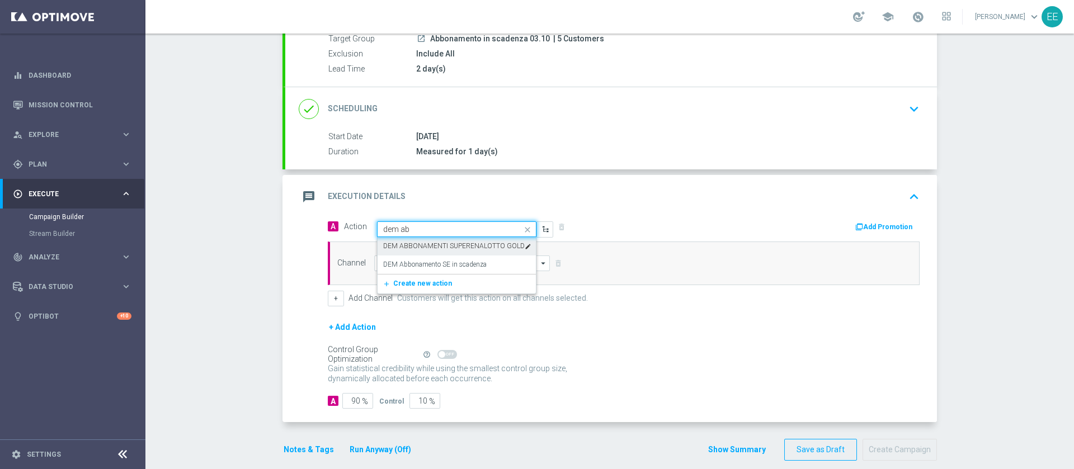
type input "dem abb"
click at [451, 250] on label "DEM ABBONAMENTI SUPERENALOTTO GOLD" at bounding box center [454, 247] width 142 height 10
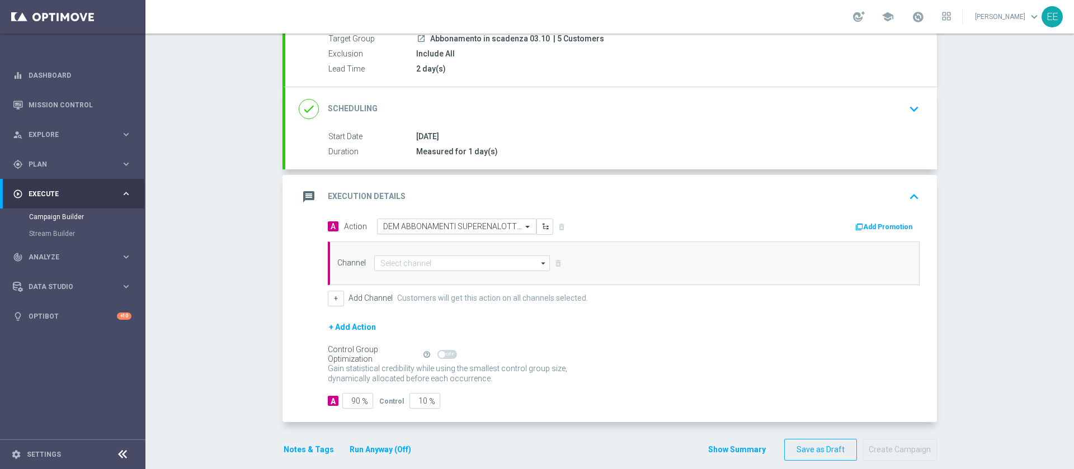
click at [501, 227] on div at bounding box center [457, 227] width 158 height 10
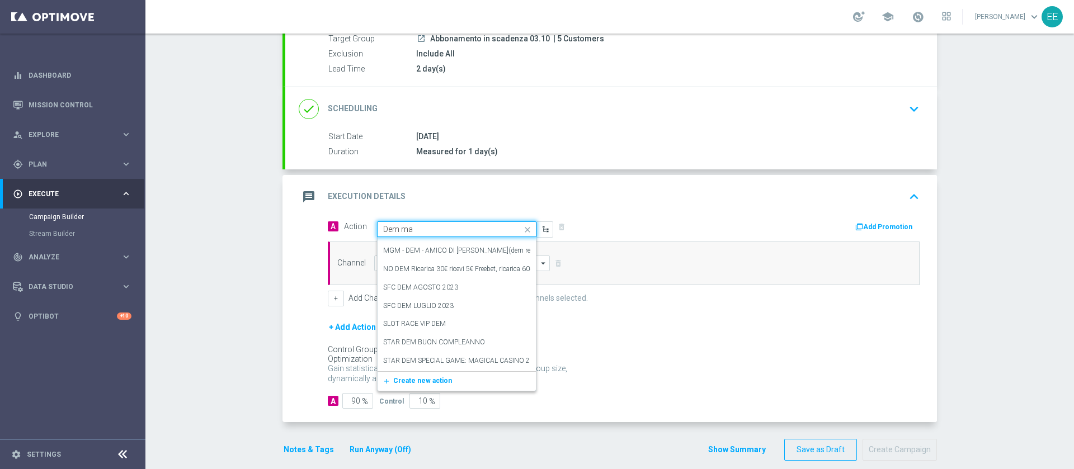
scroll to position [0, 0]
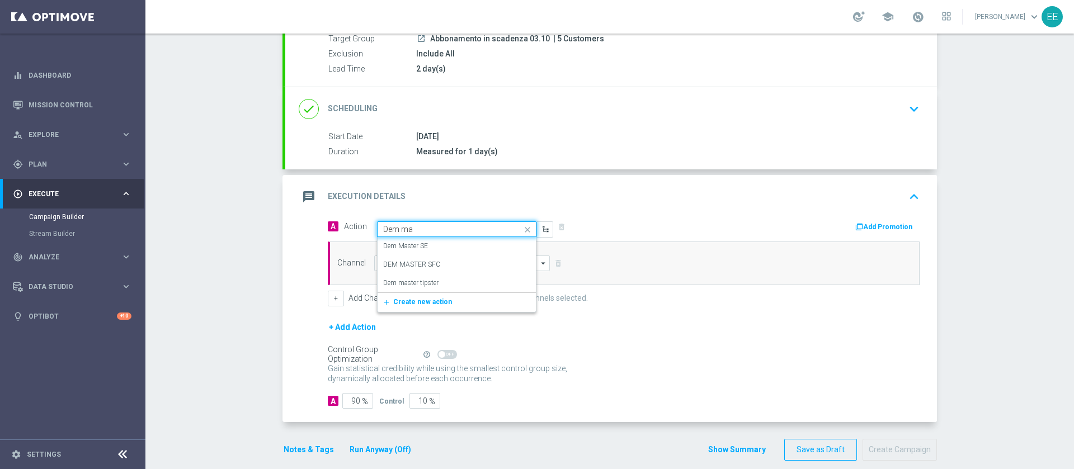
type input "Dem mas"
click at [455, 242] on div "Dem Master SE edit" at bounding box center [456, 246] width 147 height 18
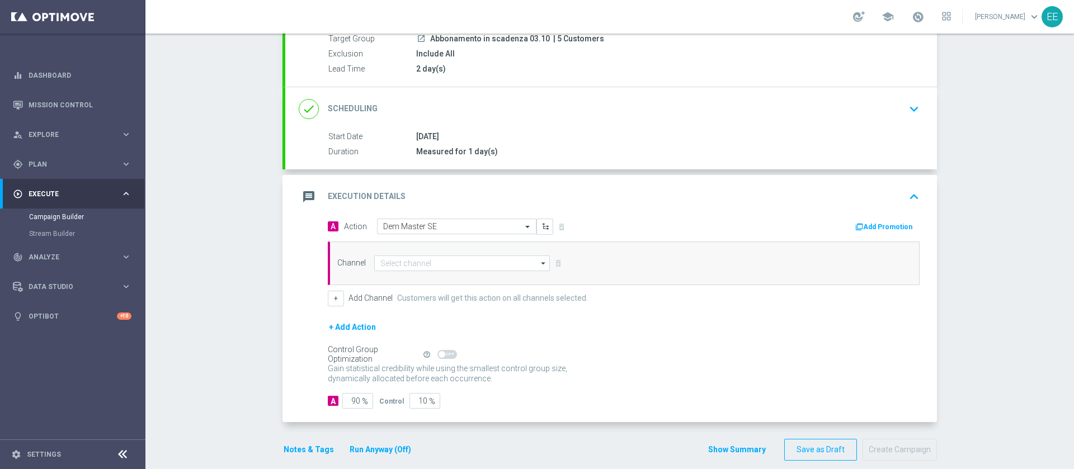
click at [874, 229] on button "Add Promotion" at bounding box center [885, 227] width 62 height 12
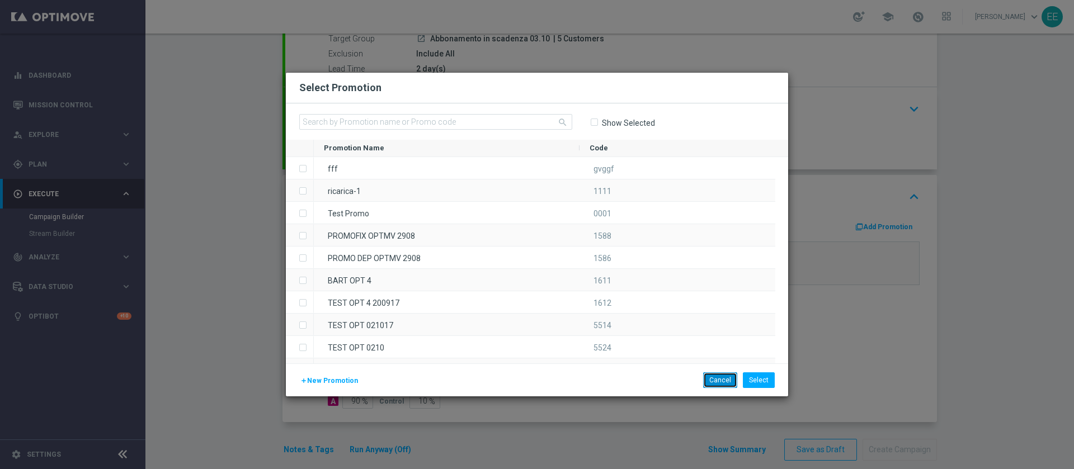
click at [715, 378] on button "Cancel" at bounding box center [720, 381] width 34 height 16
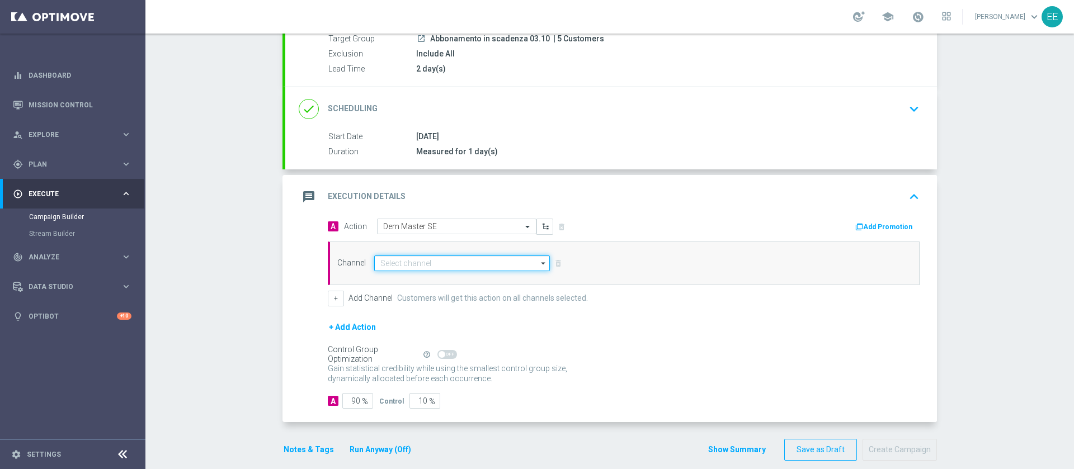
click at [417, 262] on input at bounding box center [462, 264] width 176 height 16
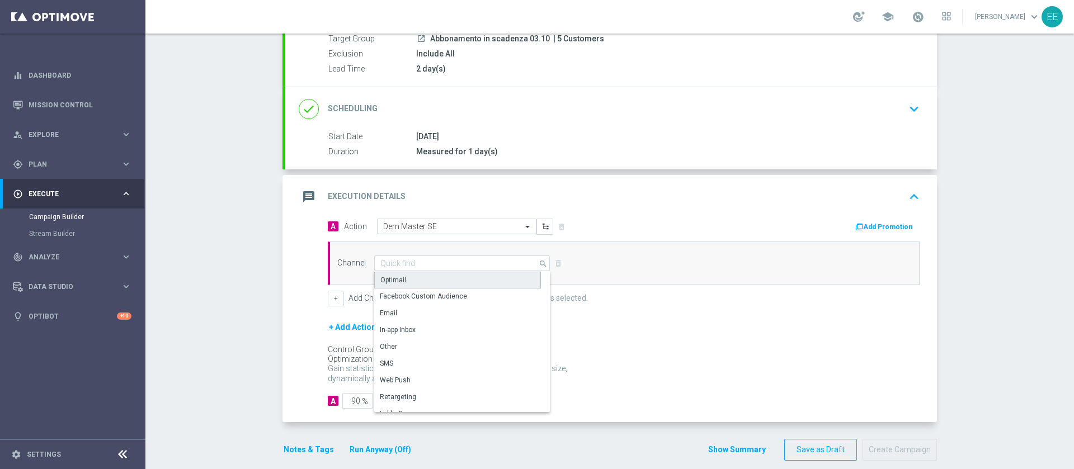
click at [419, 283] on div "Optimail" at bounding box center [457, 280] width 167 height 17
type input "Optimail"
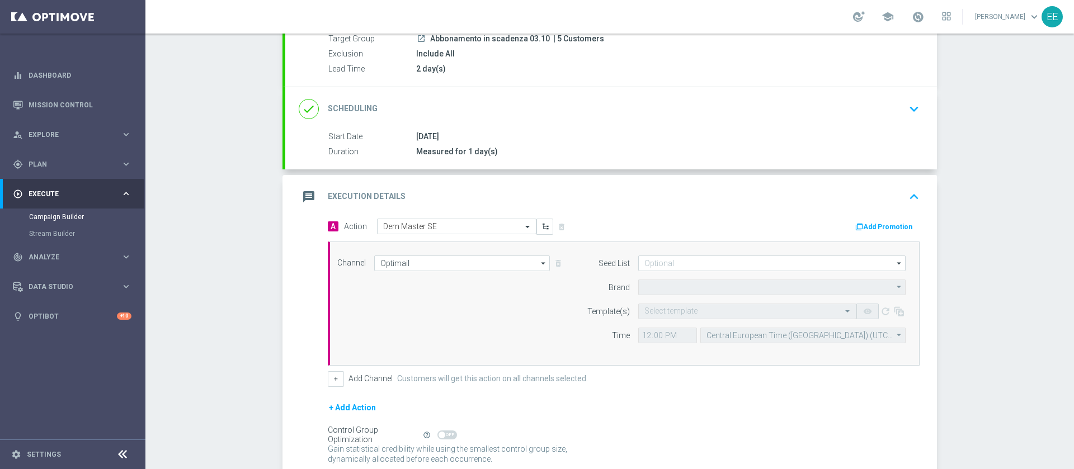
type input "Sisal Marketing"
click at [690, 312] on input "text" at bounding box center [737, 312] width 184 height 10
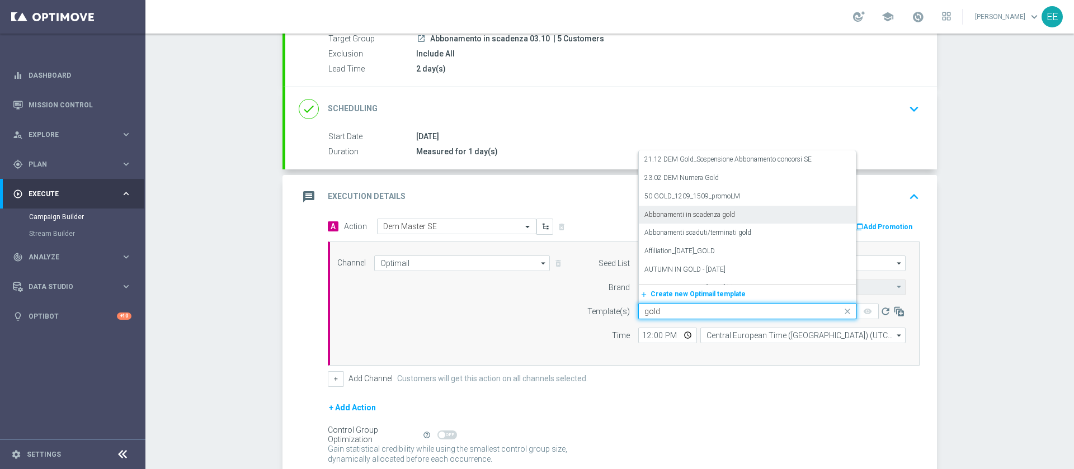
click at [754, 212] on div "Abbonamenti in scadenza gold" at bounding box center [748, 215] width 206 height 18
type input "gold"
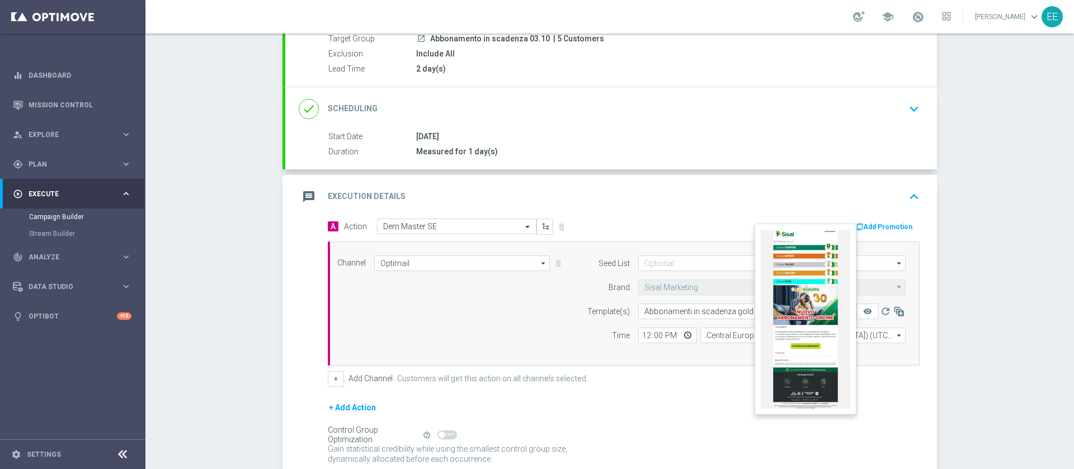
click at [857, 316] on button "remove_red_eye" at bounding box center [868, 312] width 22 height 16
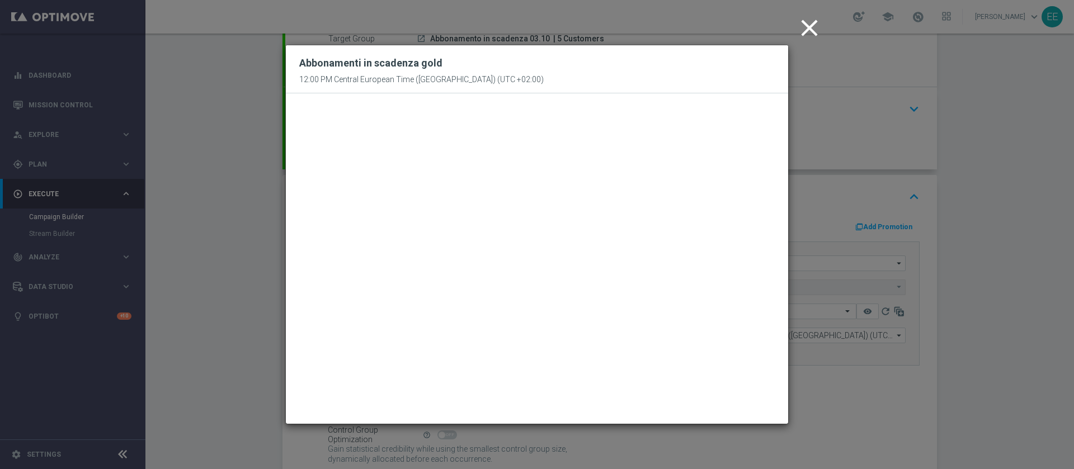
click at [814, 22] on icon "close" at bounding box center [810, 28] width 28 height 28
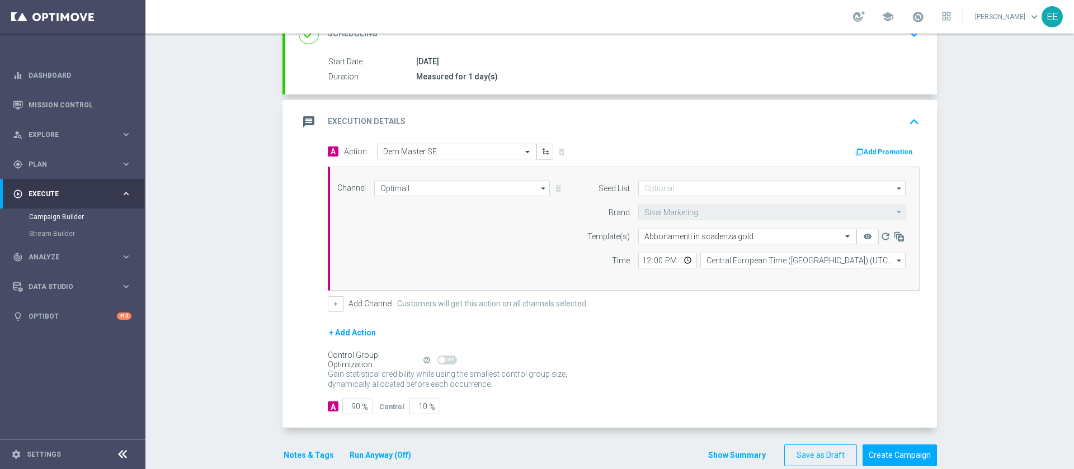
scroll to position [187, 0]
click at [638, 259] on input "12:00" at bounding box center [667, 259] width 59 height 16
type input "20:00"
click at [349, 403] on input "90" at bounding box center [357, 405] width 31 height 16
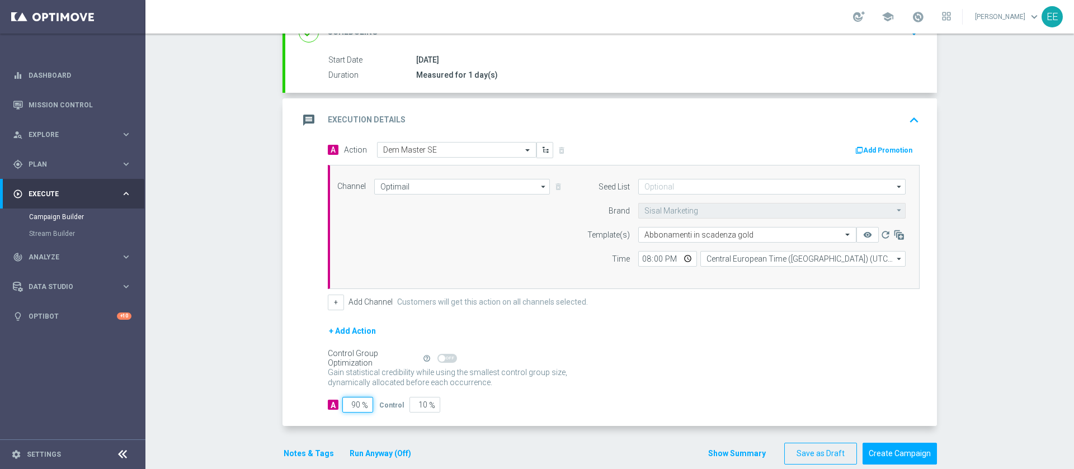
type input "1"
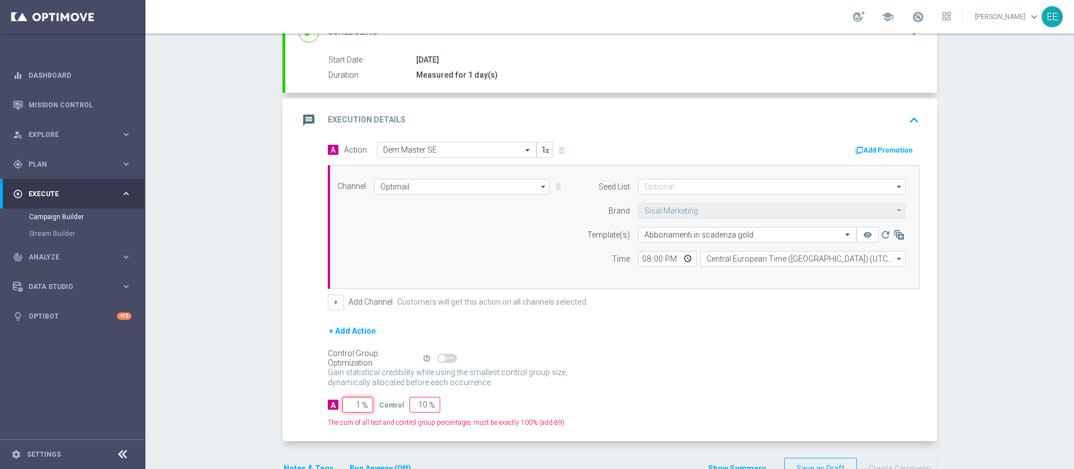
type input "99"
type input "10"
type input "90"
type input "100"
type input "0"
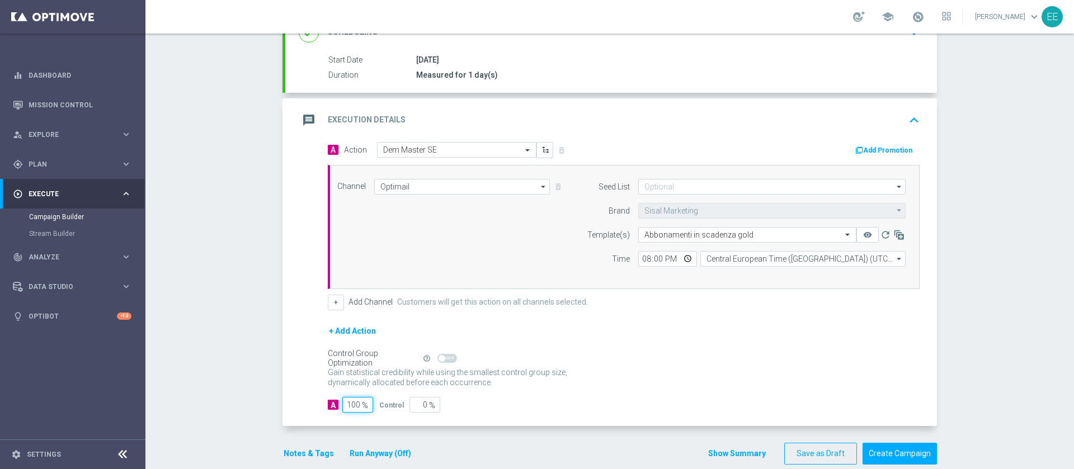
type input "100"
click at [644, 260] on input "20:00" at bounding box center [667, 259] width 59 height 16
type input "10:00"
click at [679, 333] on div "+ Add Action" at bounding box center [624, 339] width 592 height 28
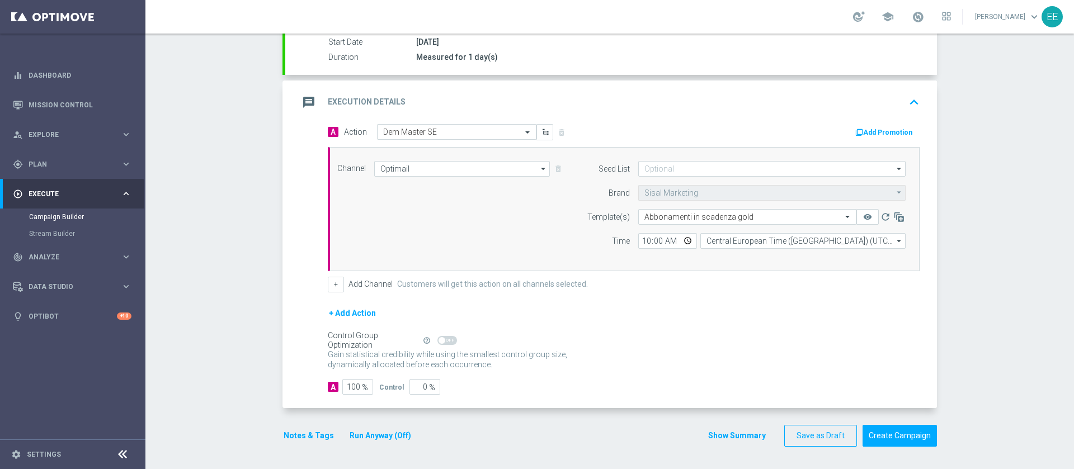
click at [294, 437] on button "Notes & Tags" at bounding box center [309, 436] width 53 height 14
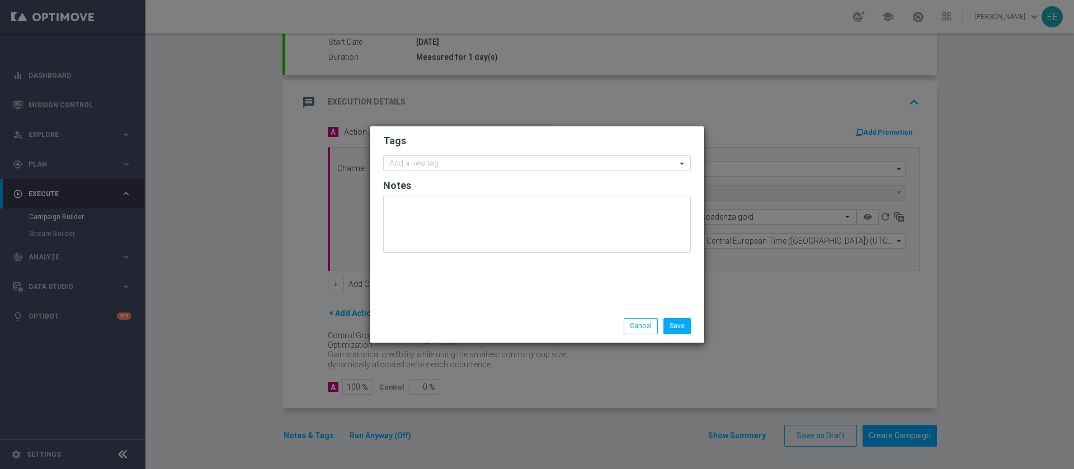
click at [497, 153] on form "Tags Add a new tag Notes" at bounding box center [537, 196] width 308 height 130
click at [495, 162] on input "text" at bounding box center [532, 164] width 287 height 10
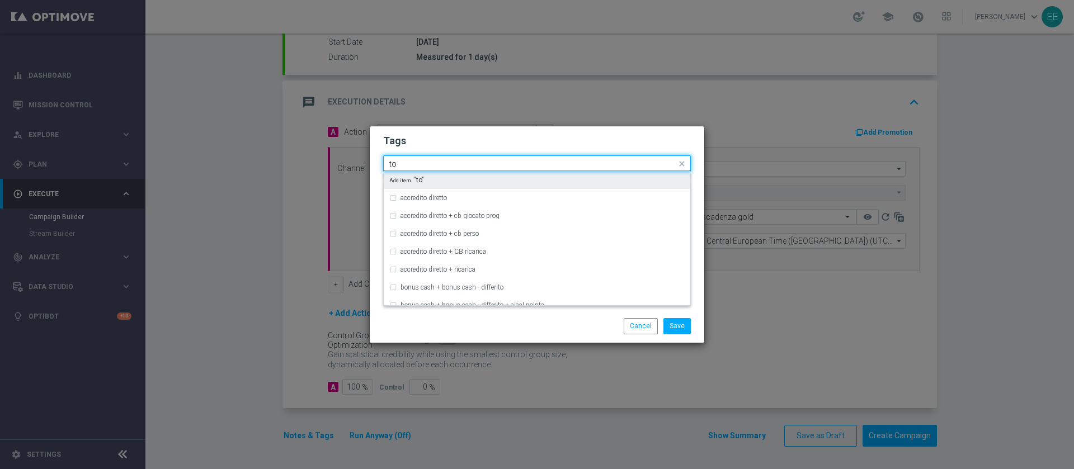
type input "t"
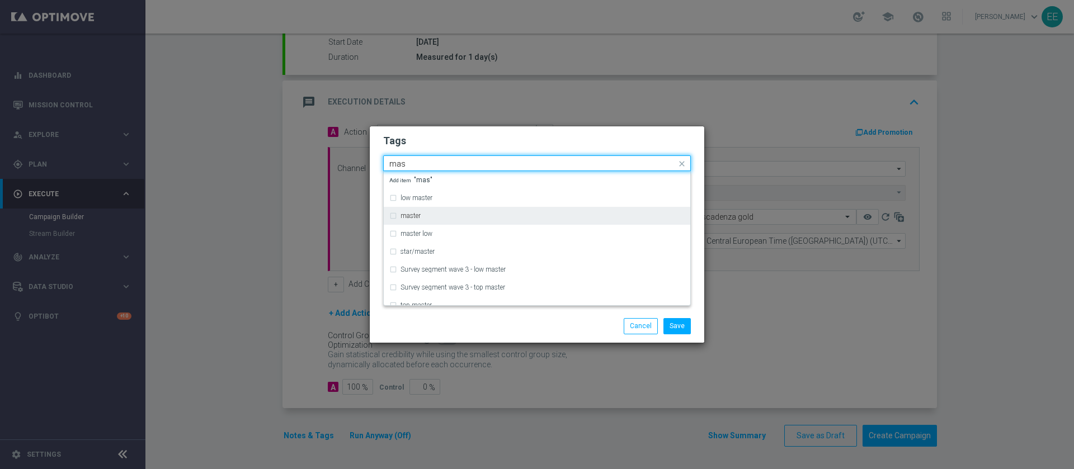
click at [487, 211] on div "master" at bounding box center [536, 216] width 295 height 18
type input "mas"
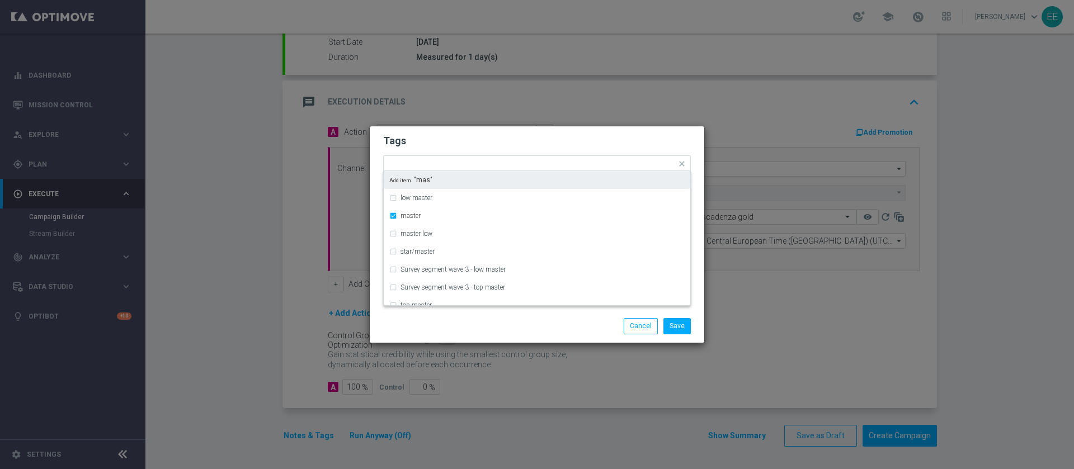
click at [500, 149] on form "Tags Quick find × master low master master master low star/master Survey segmen…" at bounding box center [537, 196] width 308 height 130
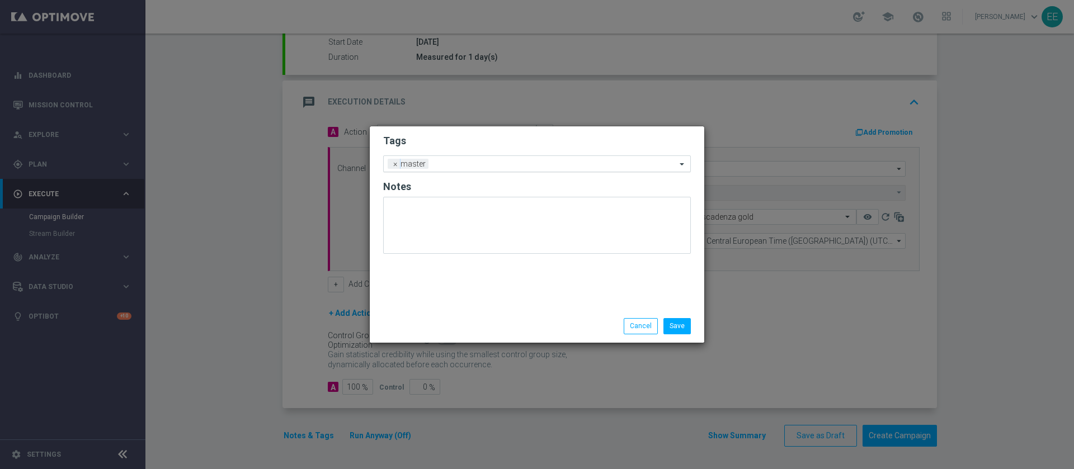
click at [516, 160] on input "text" at bounding box center [554, 165] width 243 height 10
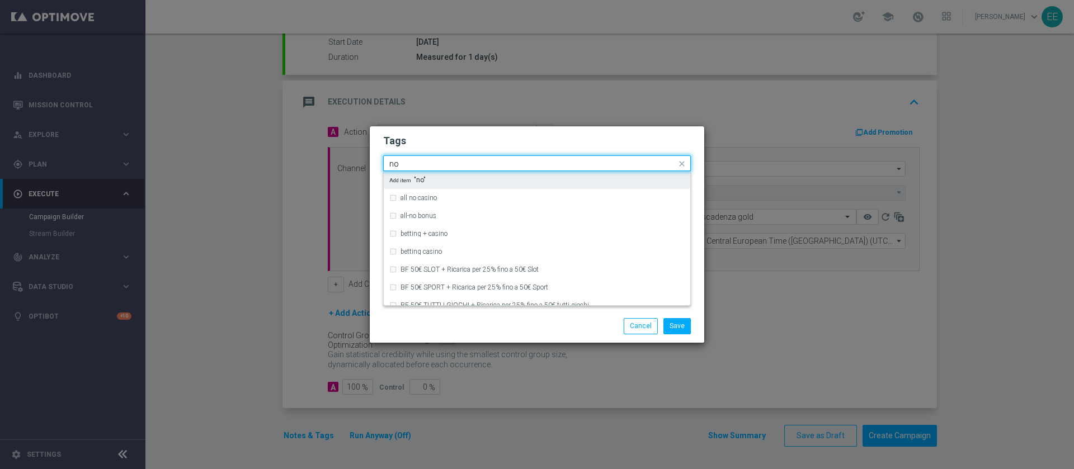
type input "n"
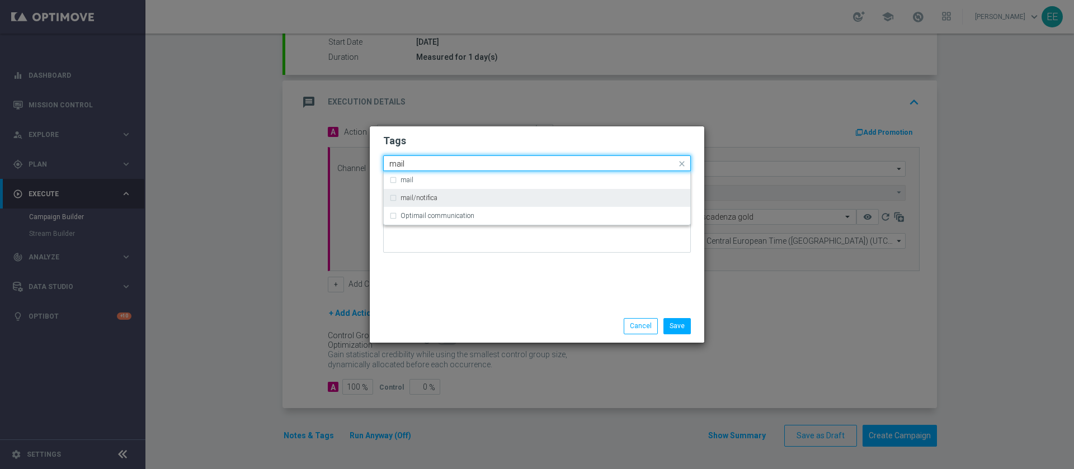
click at [459, 200] on div "mail/notifica" at bounding box center [543, 198] width 284 height 7
type input "mail"
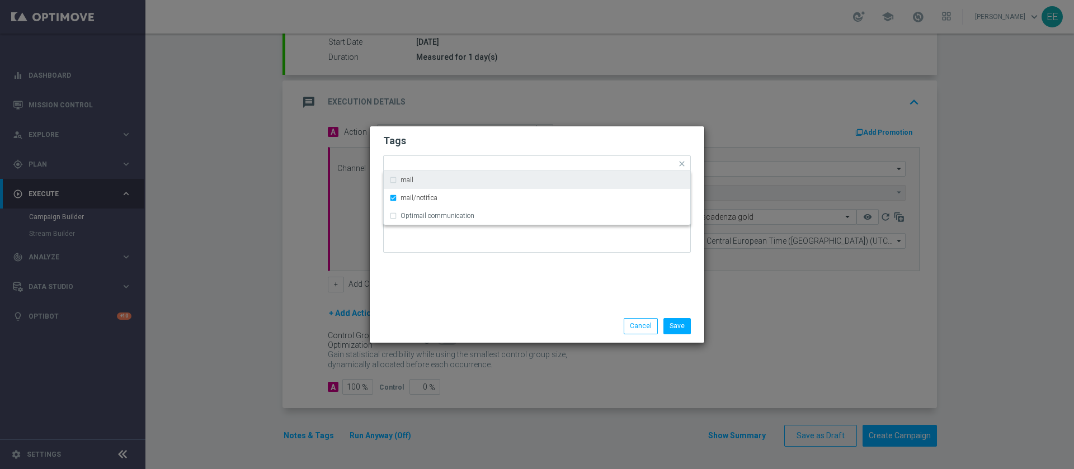
click at [540, 147] on h2 "Tags" at bounding box center [537, 140] width 308 height 13
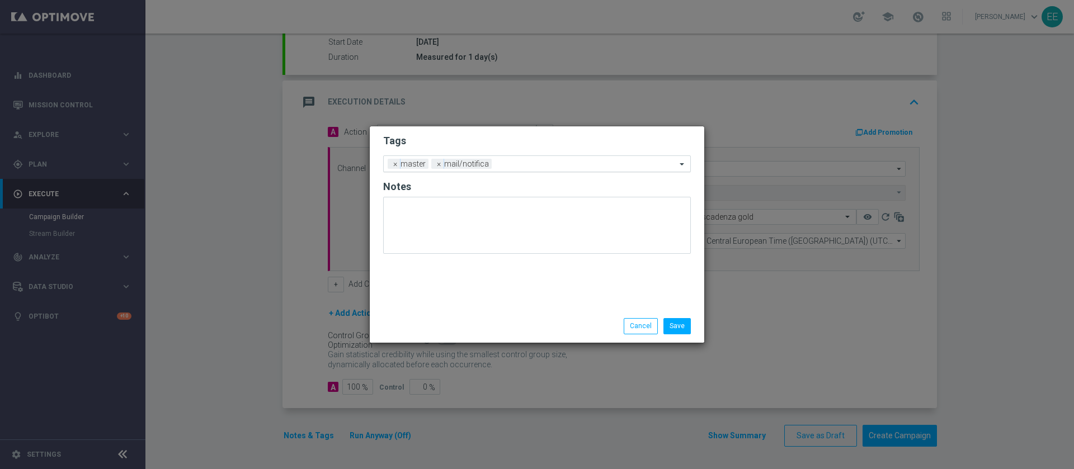
click at [562, 161] on input "text" at bounding box center [586, 165] width 180 height 10
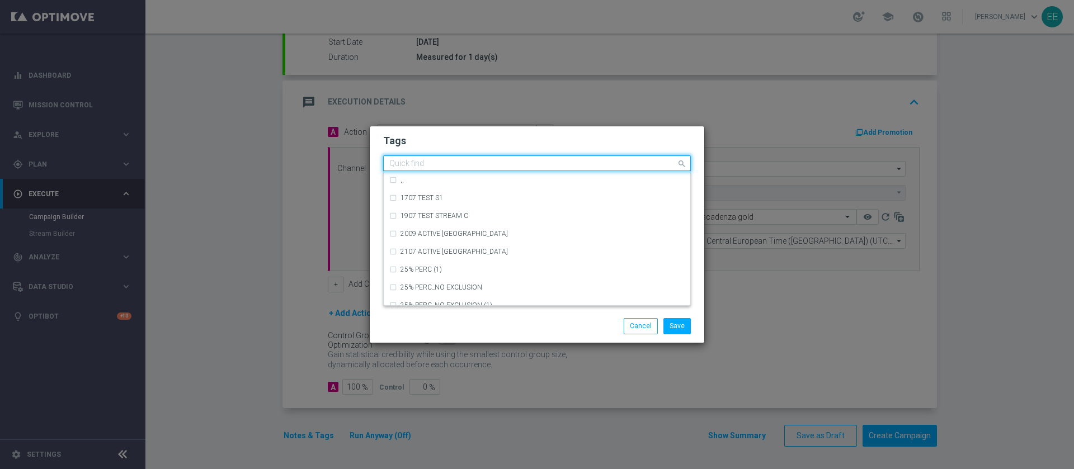
click at [532, 135] on h2 "Tags" at bounding box center [537, 140] width 308 height 13
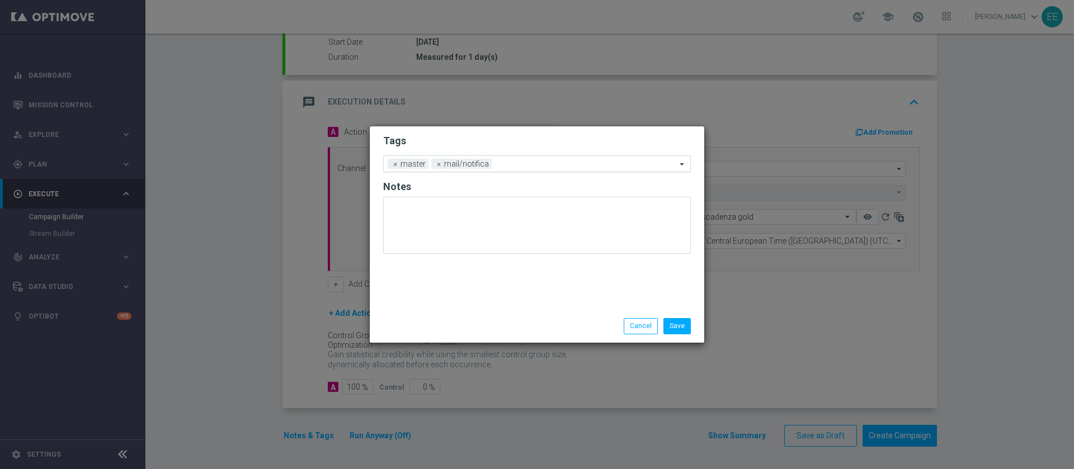
click at [521, 165] on input "text" at bounding box center [586, 165] width 180 height 10
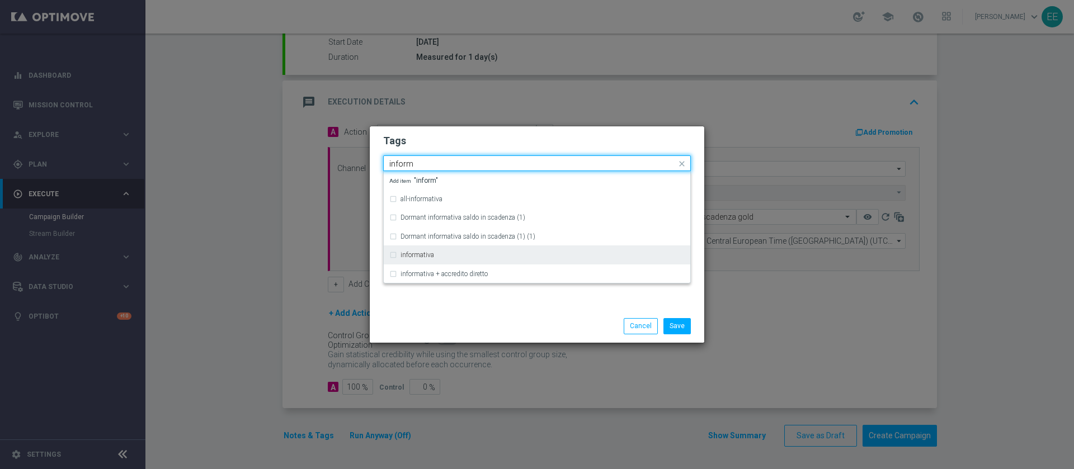
click at [449, 259] on div "informativa" at bounding box center [536, 255] width 295 height 18
type input "inform"
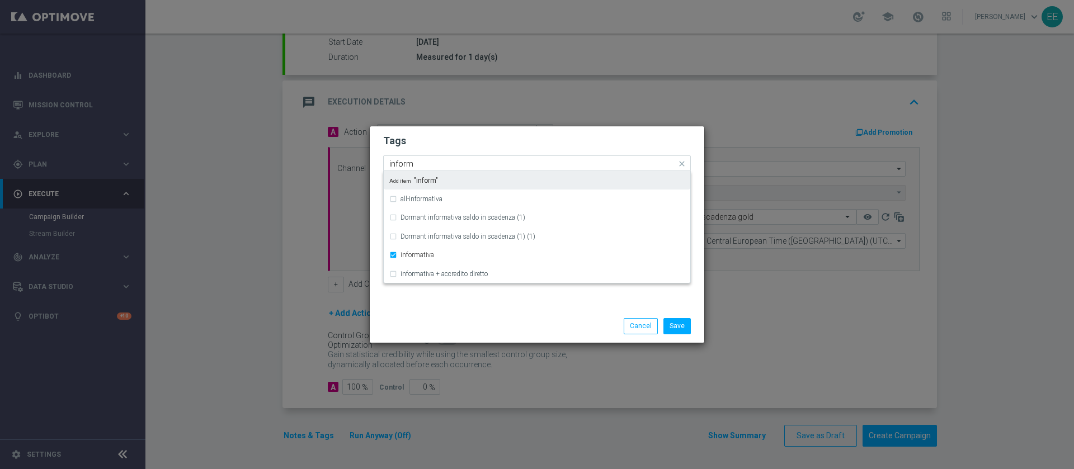
click at [596, 157] on div "Quick find × master × mail/notifica × informativa inform" at bounding box center [530, 164] width 293 height 14
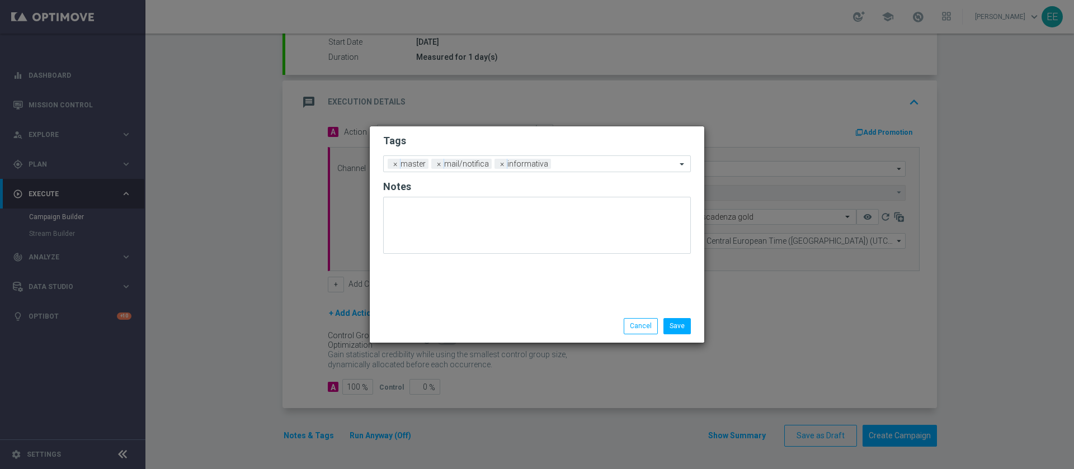
click at [611, 151] on form "Tags Add a new tag × master × mail/notifica × informativa Notes" at bounding box center [537, 196] width 308 height 131
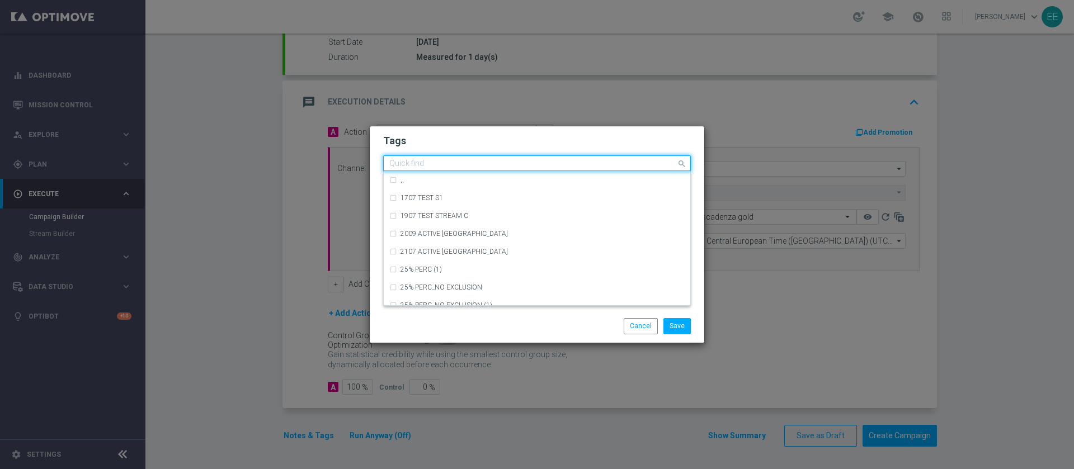
click at [602, 170] on div at bounding box center [532, 164] width 289 height 11
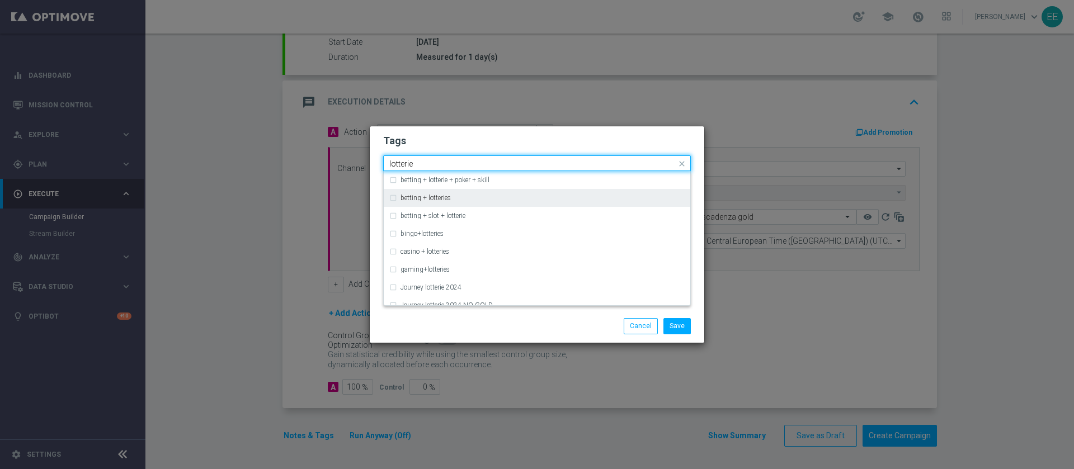
scroll to position [206, 0]
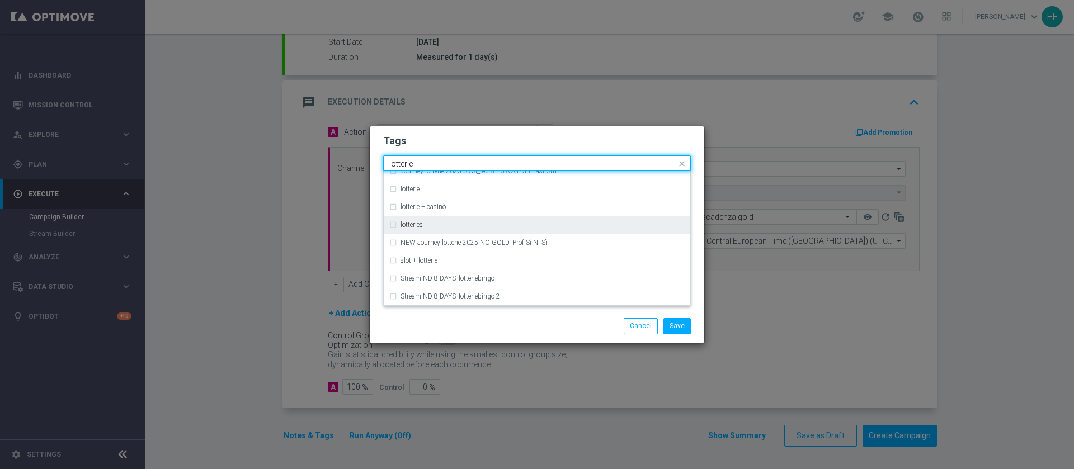
click at [469, 218] on div "lotteries" at bounding box center [536, 225] width 295 height 18
type input "lotterie"
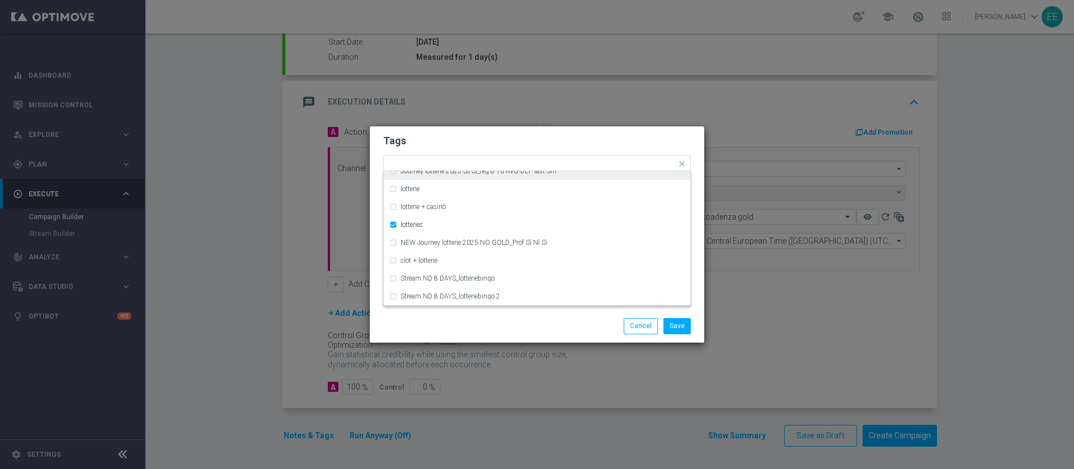
click at [543, 143] on h2 "Tags" at bounding box center [537, 140] width 308 height 13
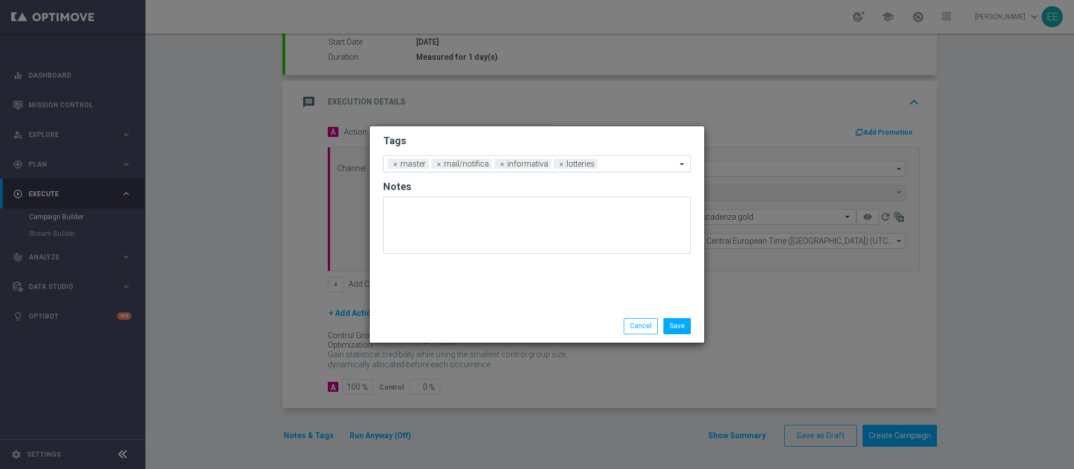
click at [622, 167] on input "text" at bounding box center [639, 165] width 74 height 10
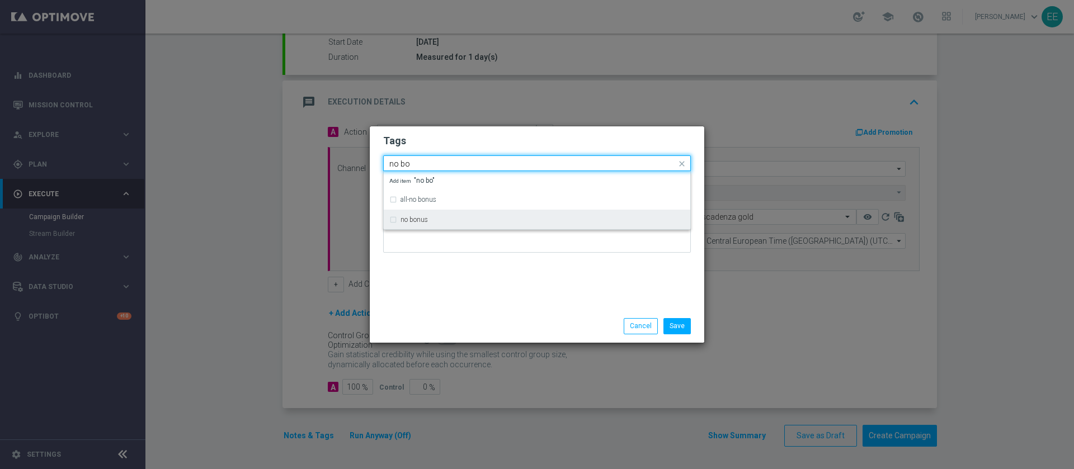
click at [491, 219] on div "no bonus" at bounding box center [543, 220] width 284 height 7
type input "no bo"
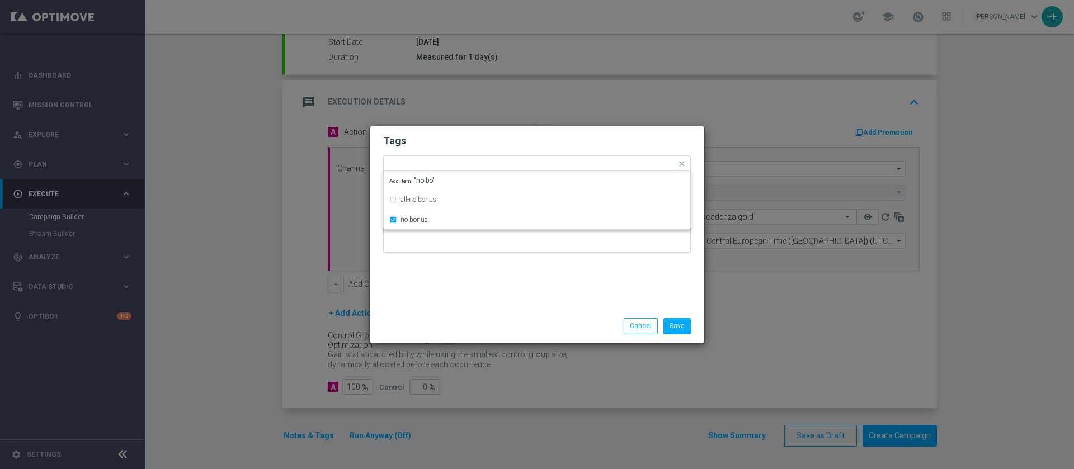
click at [535, 314] on div "Save Cancel" at bounding box center [537, 326] width 335 height 32
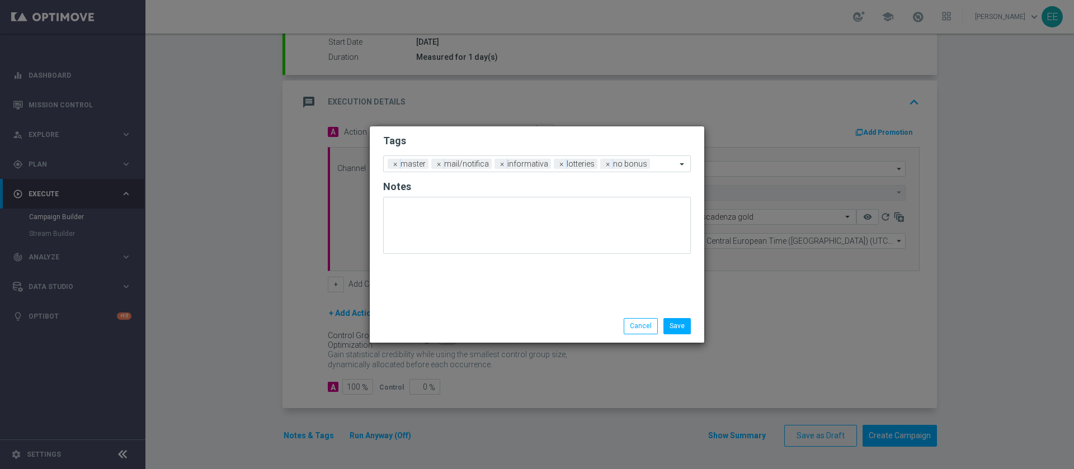
click at [614, 143] on h2 "Tags" at bounding box center [537, 140] width 308 height 13
click at [670, 318] on button "Save" at bounding box center [677, 326] width 27 height 16
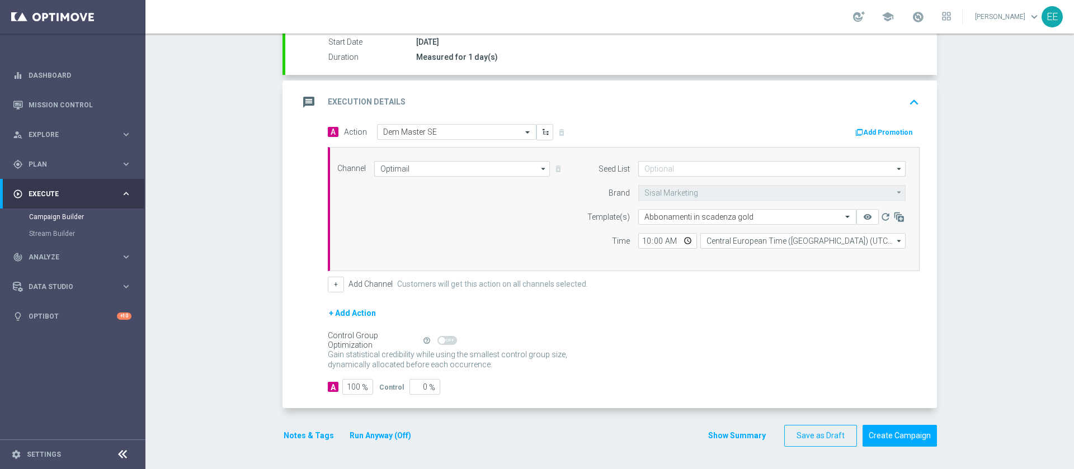
click at [906, 95] on icon "keyboard_arrow_up" at bounding box center [914, 102] width 17 height 17
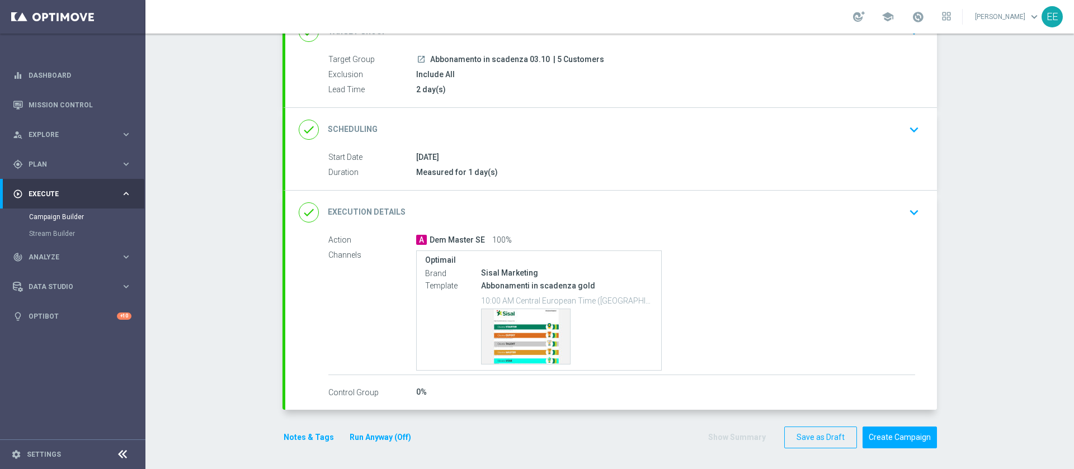
scroll to position [92, 0]
click at [899, 433] on button "Create Campaign" at bounding box center [900, 436] width 74 height 22
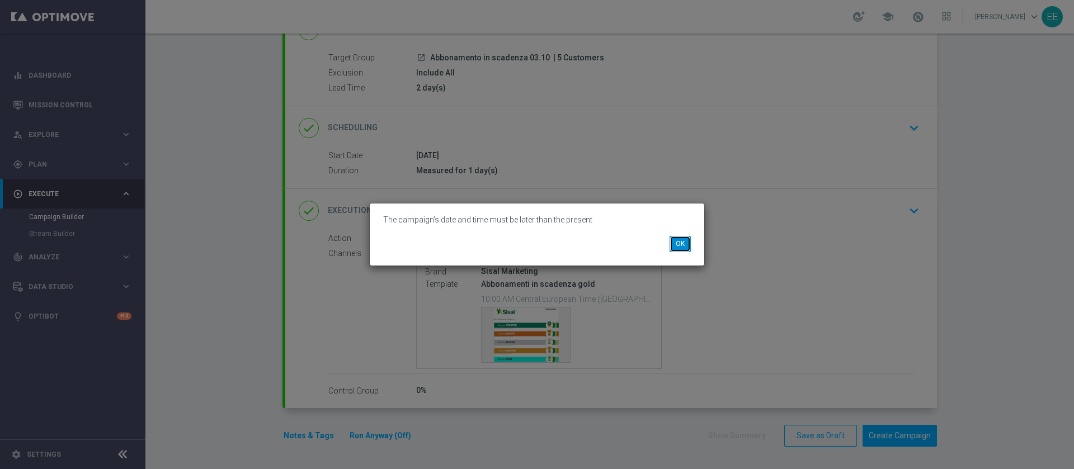
click at [683, 246] on button "OK" at bounding box center [680, 244] width 21 height 16
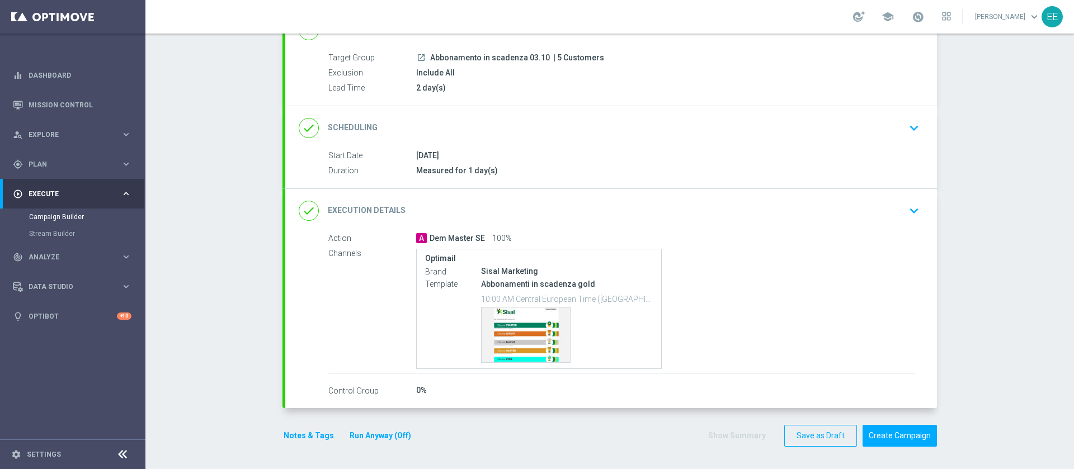
click at [585, 119] on div "done Scheduling keyboard_arrow_down" at bounding box center [611, 128] width 625 height 21
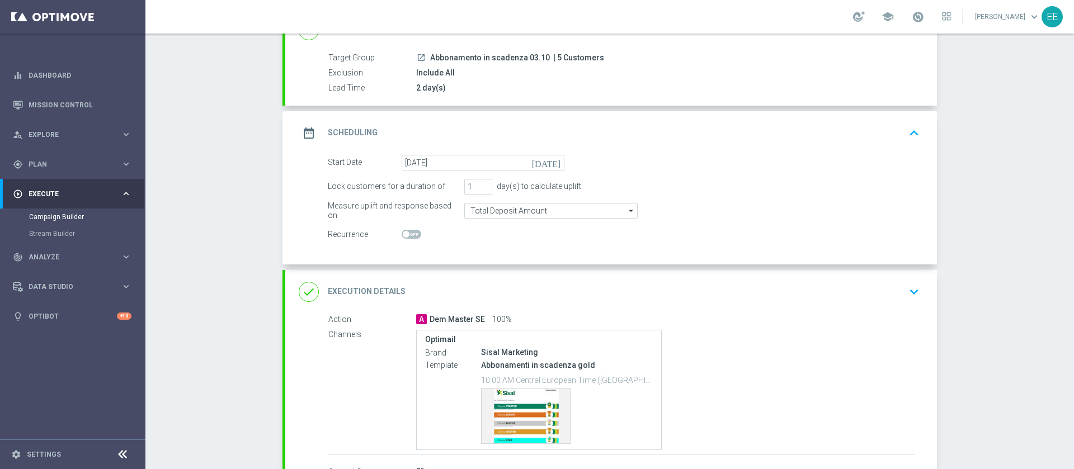
click at [553, 166] on icon "[DATE]" at bounding box center [548, 161] width 33 height 12
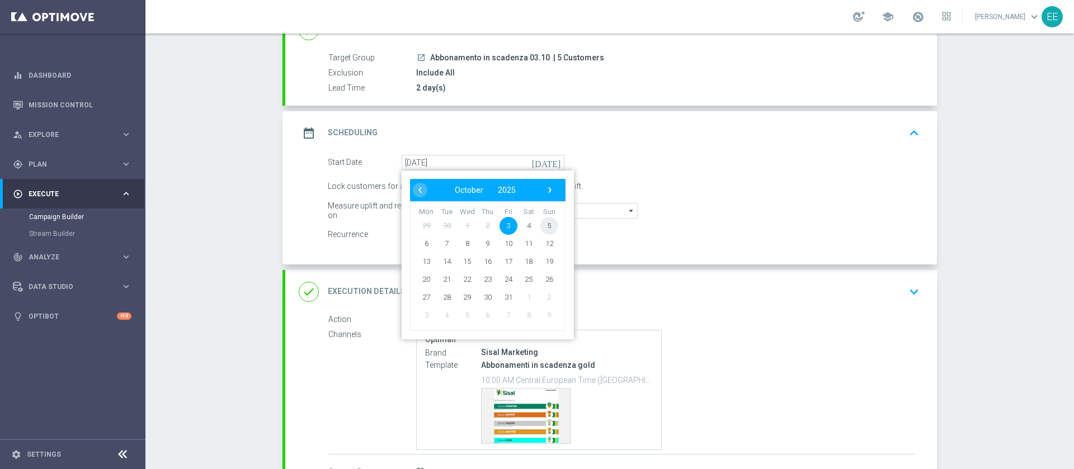
click at [543, 224] on span "5" at bounding box center [550, 226] width 18 height 18
type input "05 Oct 2025"
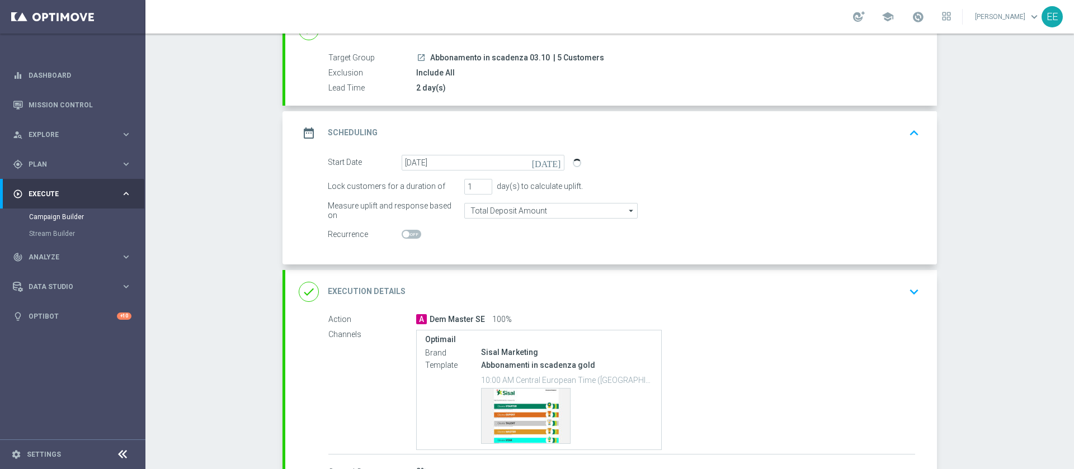
click at [702, 147] on div "date_range Scheduling keyboard_arrow_up" at bounding box center [611, 133] width 652 height 44
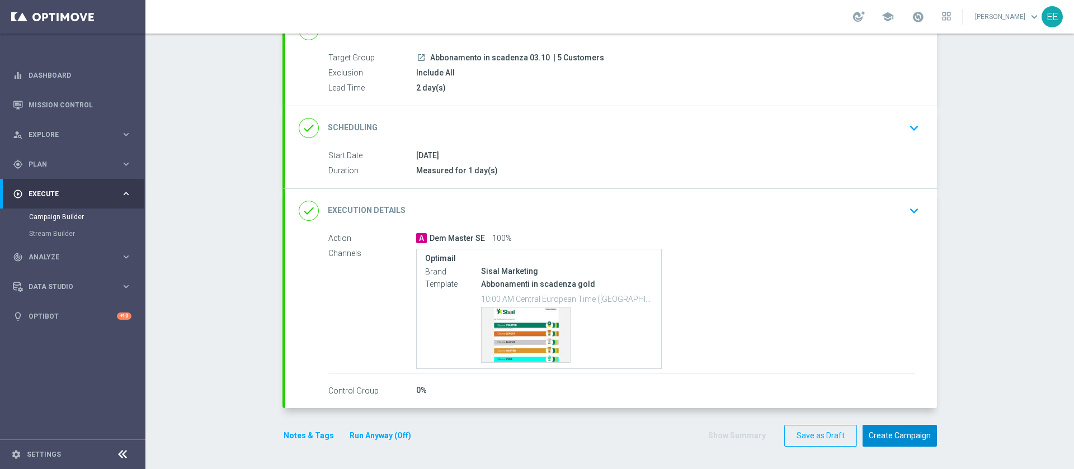
click at [902, 433] on button "Create Campaign" at bounding box center [900, 436] width 74 height 22
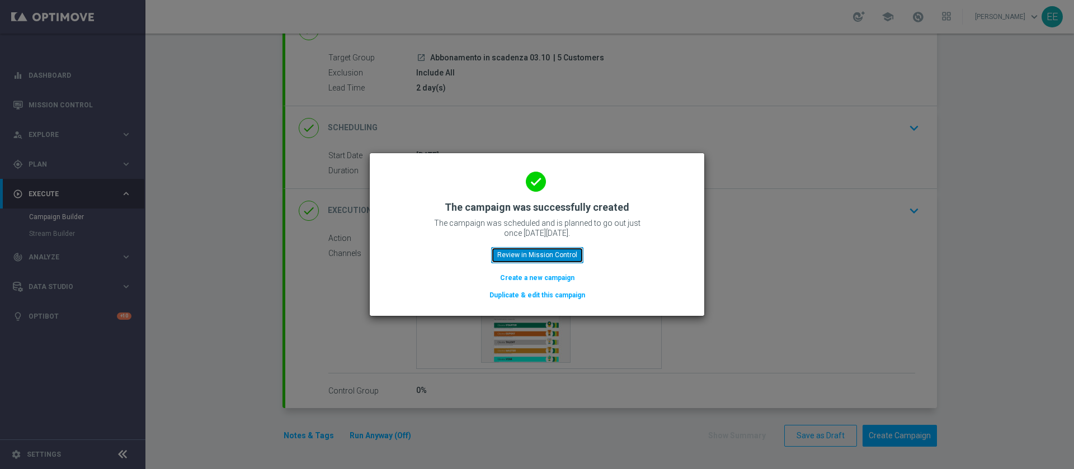
click at [554, 248] on button "Review in Mission Control" at bounding box center [537, 255] width 92 height 16
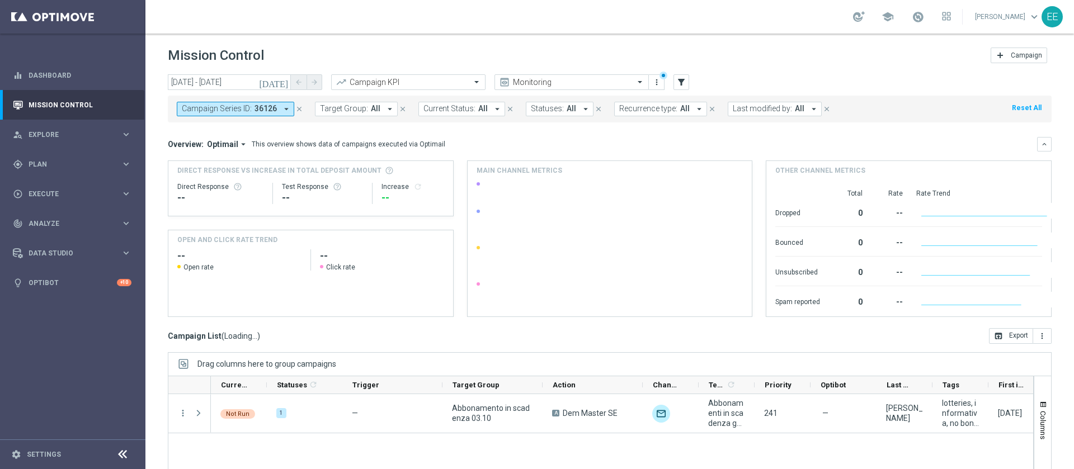
scroll to position [90, 0]
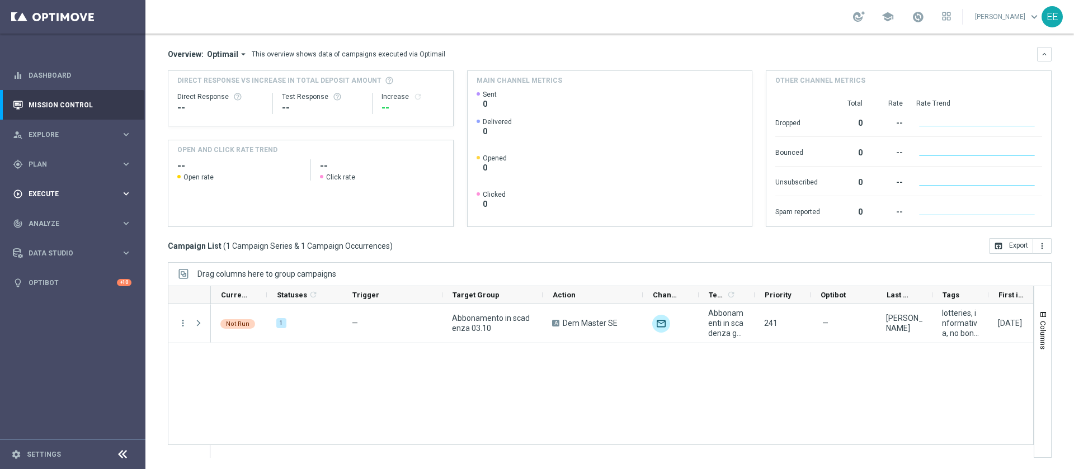
click at [44, 185] on div "play_circle_outline Execute keyboard_arrow_right" at bounding box center [72, 194] width 144 height 30
click at [63, 213] on link "Campaign Builder" at bounding box center [72, 217] width 87 height 9
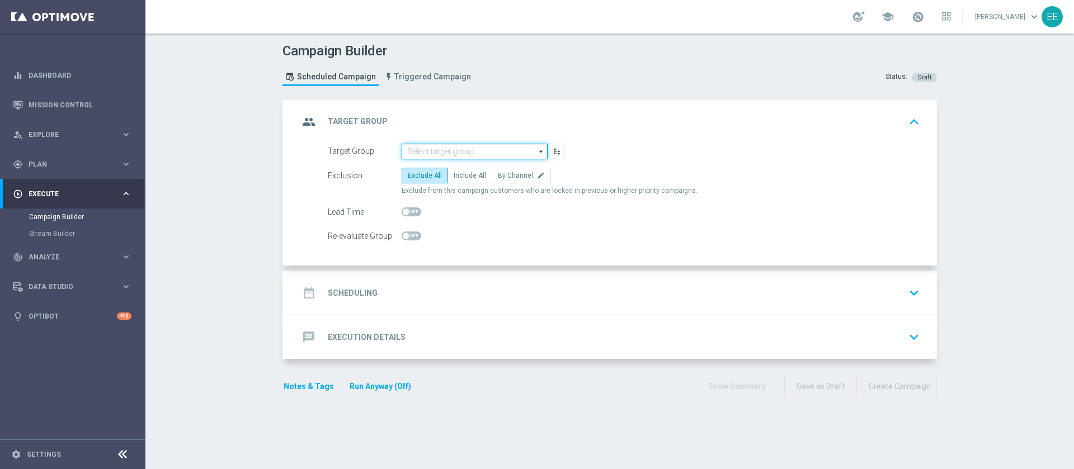
click at [491, 155] on input at bounding box center [475, 152] width 146 height 16
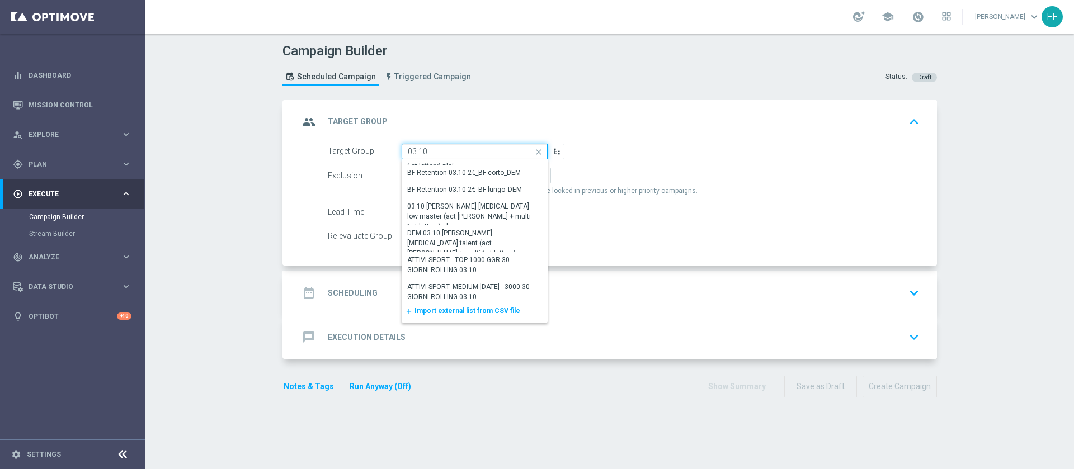
scroll to position [387, 0]
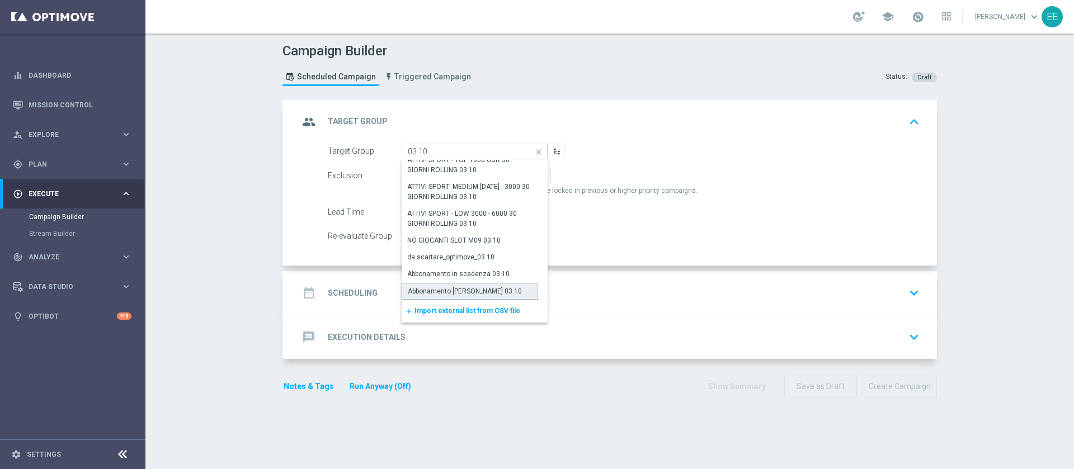
click at [491, 290] on div "Abbonamento [PERSON_NAME] 03.10" at bounding box center [470, 291] width 137 height 17
type input "Abbonamento [PERSON_NAME] 03.10"
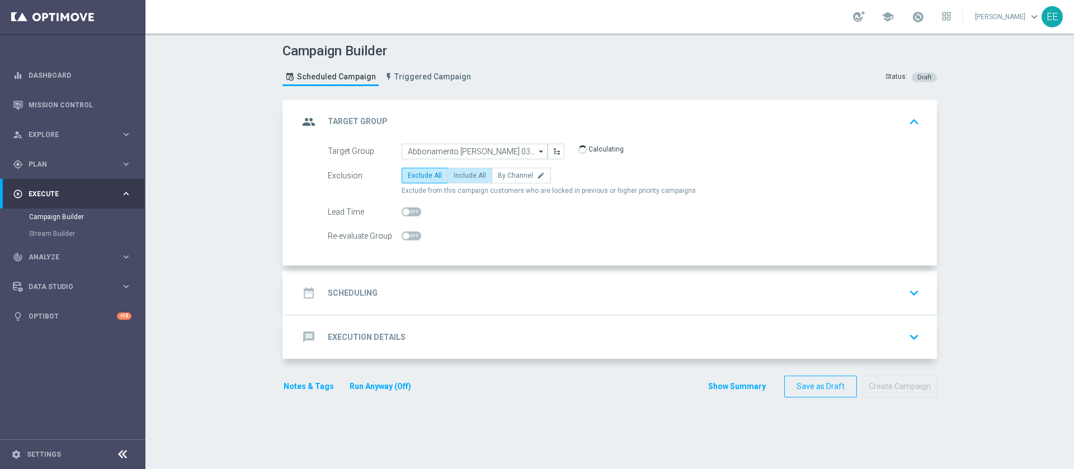
click at [469, 178] on span "Include All" at bounding box center [470, 176] width 32 height 8
click at [461, 178] on input "Include All" at bounding box center [457, 177] width 7 height 7
radio input "true"
click at [410, 215] on span at bounding box center [412, 212] width 20 height 9
click at [410, 215] on input "checkbox" at bounding box center [412, 212] width 20 height 9
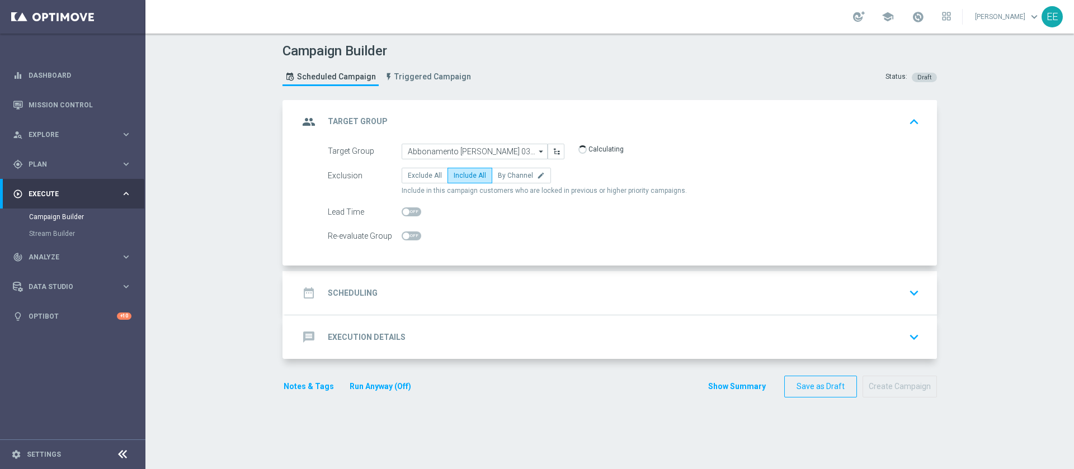
checkbox input "true"
type input "2"
click at [524, 210] on input "2" at bounding box center [527, 212] width 28 height 16
click at [485, 316] on div "message Execution Details keyboard_arrow_down" at bounding box center [611, 338] width 652 height 44
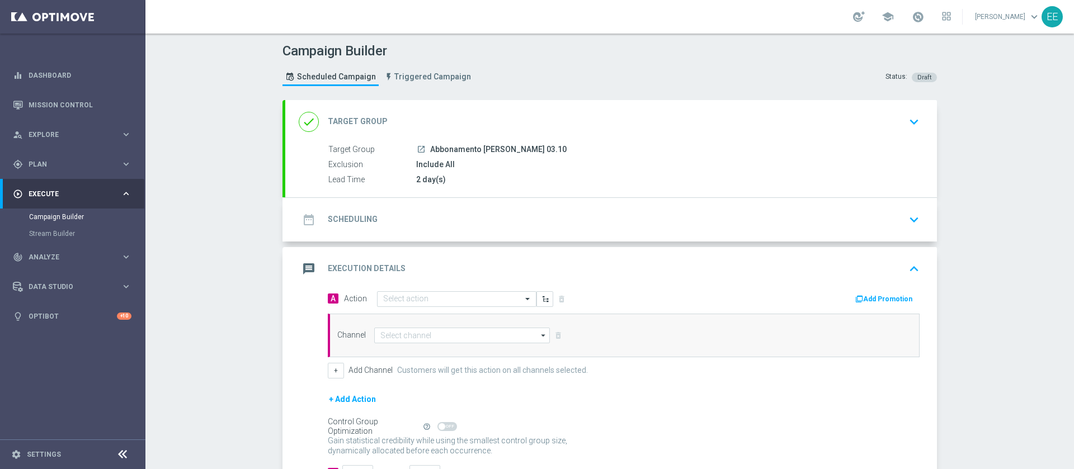
click at [482, 247] on div "message Execution Details keyboard_arrow_up" at bounding box center [611, 269] width 652 height 44
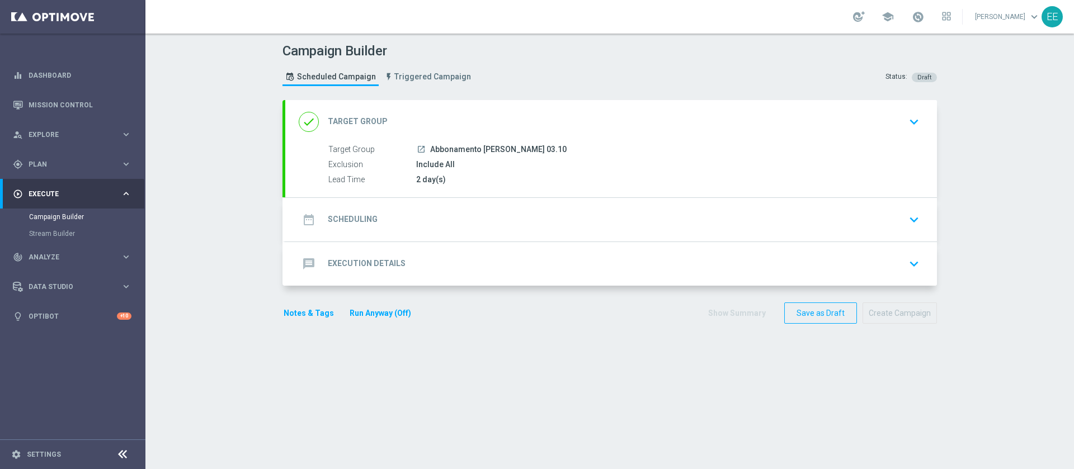
click at [474, 234] on div "date_range Scheduling keyboard_arrow_down Start Date today Lock customers for a…" at bounding box center [611, 220] width 652 height 44
click at [457, 214] on div "date_range Scheduling keyboard_arrow_down" at bounding box center [611, 219] width 625 height 21
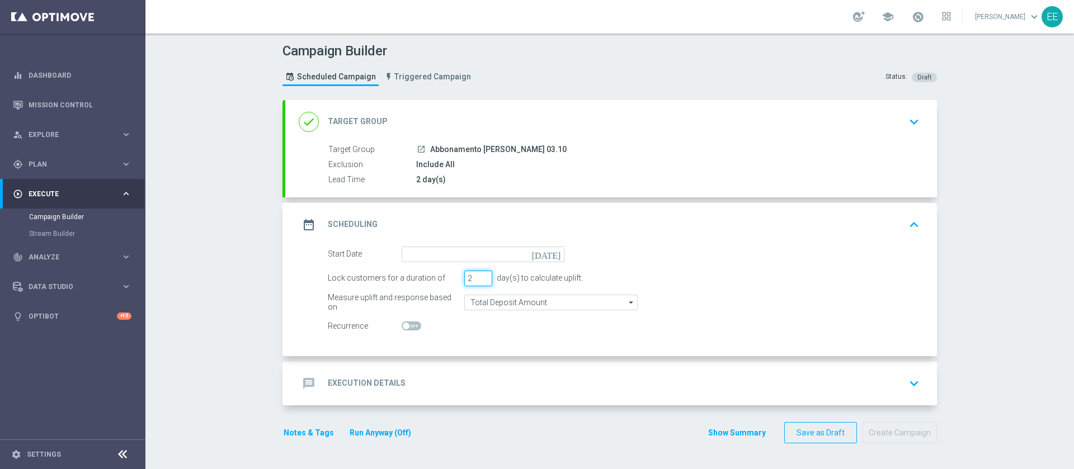
click at [479, 279] on input "2" at bounding box center [478, 279] width 28 height 16
type input "1"
click at [479, 279] on input "1" at bounding box center [478, 279] width 28 height 16
click at [482, 250] on input at bounding box center [483, 255] width 163 height 16
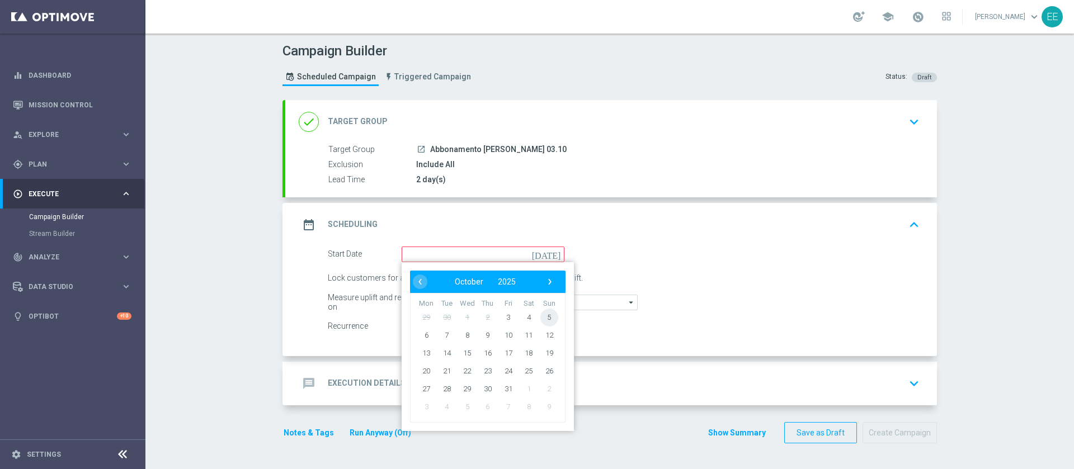
click at [541, 312] on span "5" at bounding box center [550, 317] width 18 height 18
type input "05 Oct 2025"
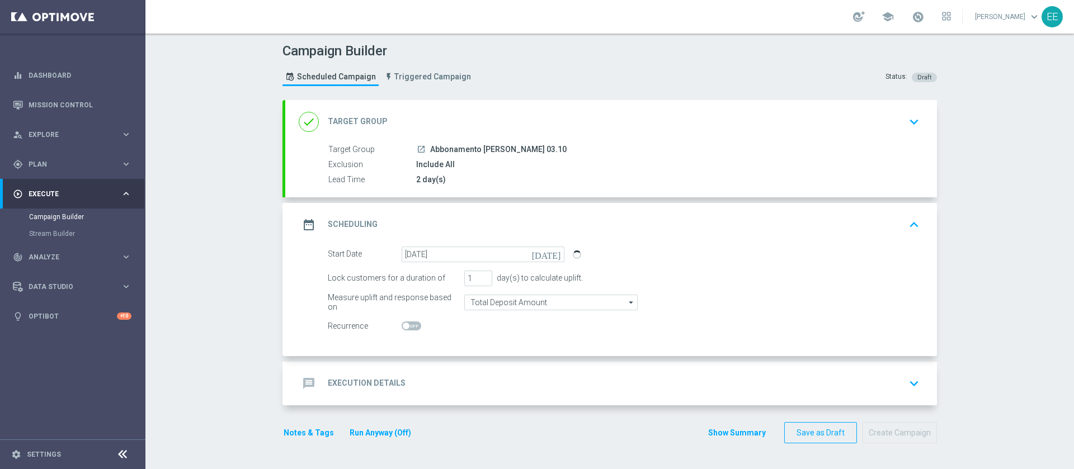
click at [473, 363] on div "message Execution Details keyboard_arrow_down" at bounding box center [611, 384] width 652 height 44
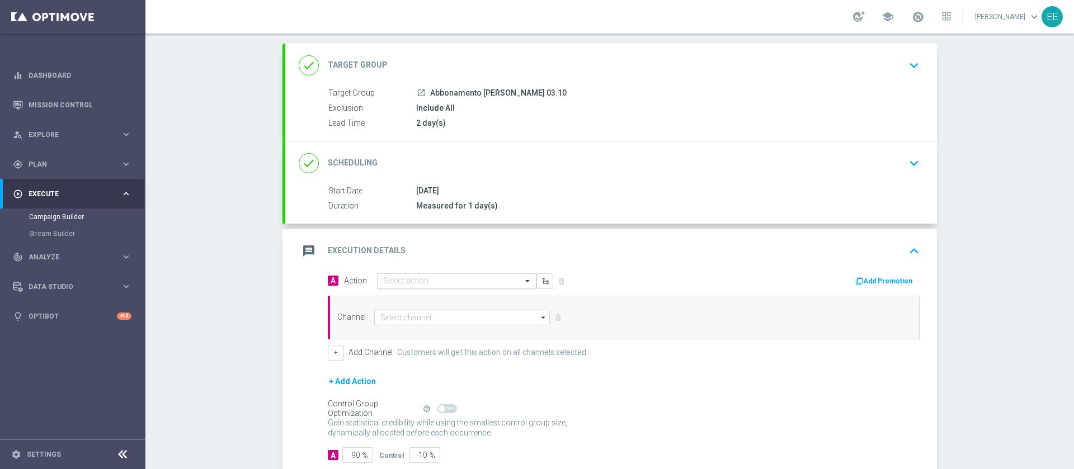
scroll to position [60, 0]
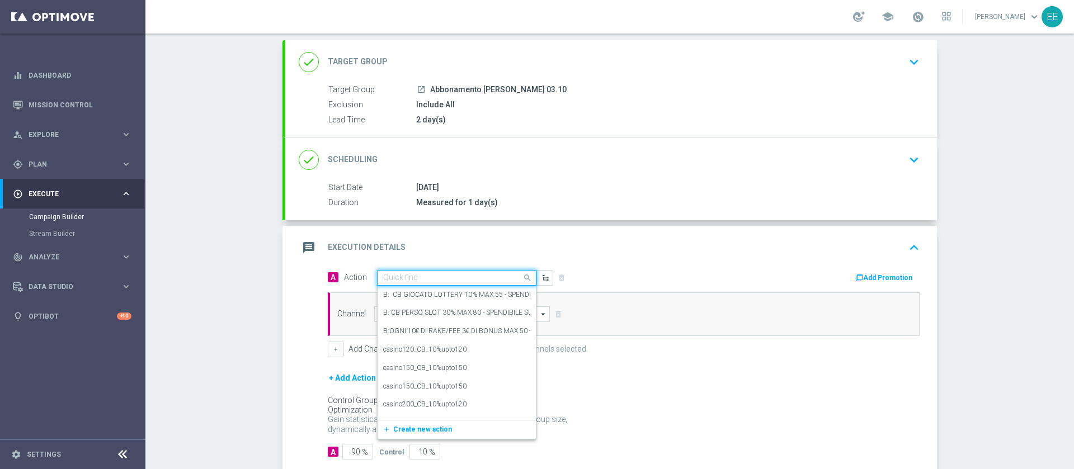
click at [422, 285] on div "Quick find" at bounding box center [456, 278] width 159 height 16
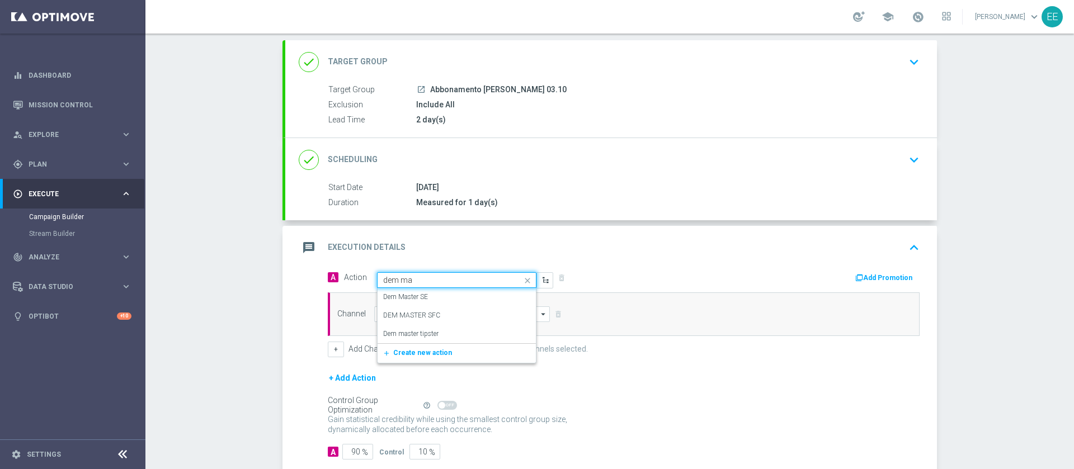
type input "dem mas"
click at [446, 295] on div "Dem Master SE edit" at bounding box center [456, 297] width 147 height 18
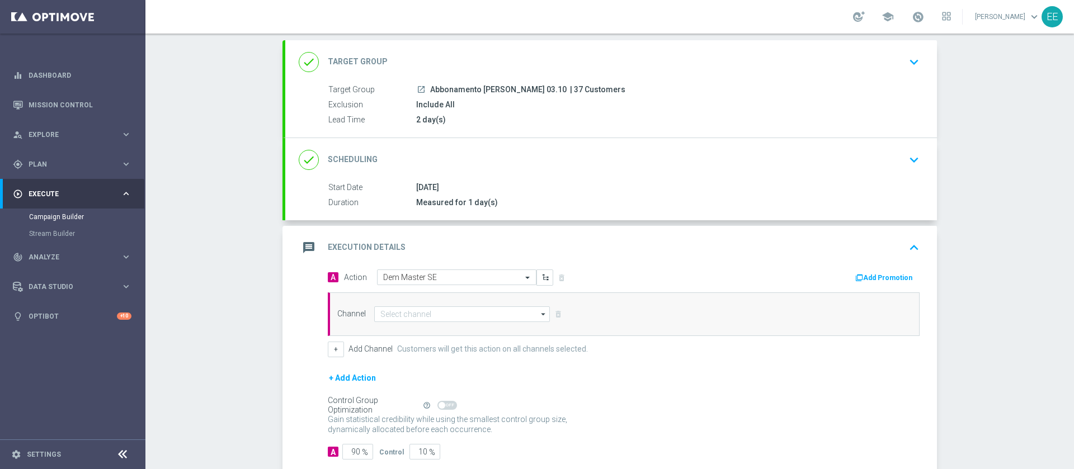
click at [584, 255] on div "message Execution Details keyboard_arrow_up" at bounding box center [611, 247] width 625 height 21
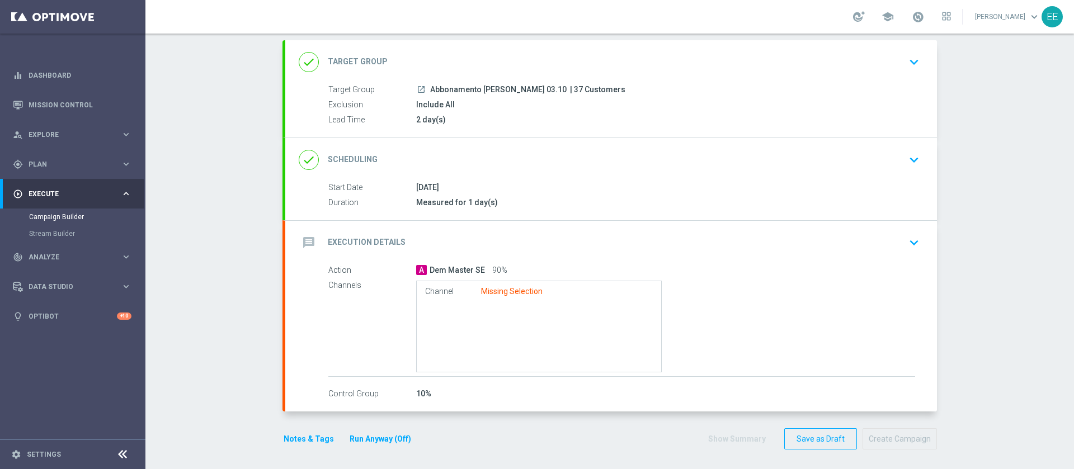
click at [477, 242] on div "message Execution Details keyboard_arrow_down" at bounding box center [611, 242] width 625 height 21
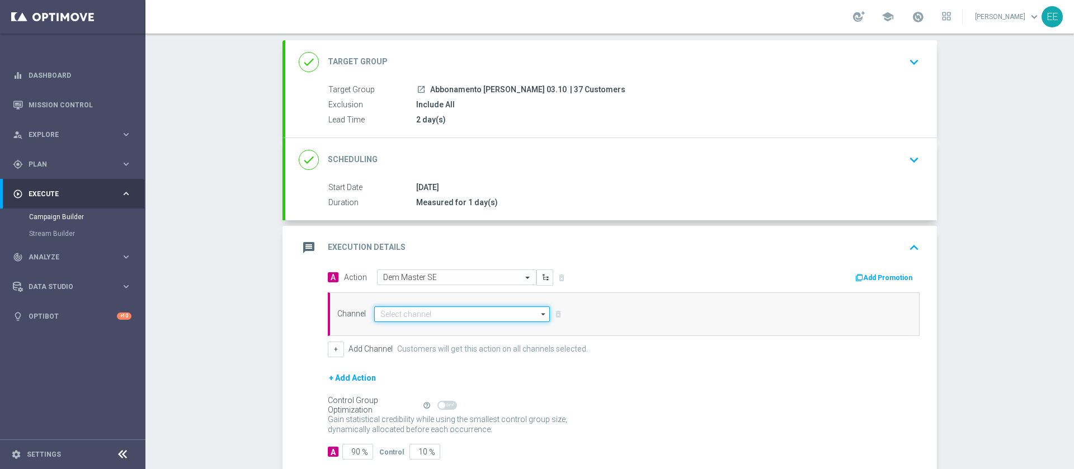
click at [455, 309] on input at bounding box center [462, 315] width 176 height 16
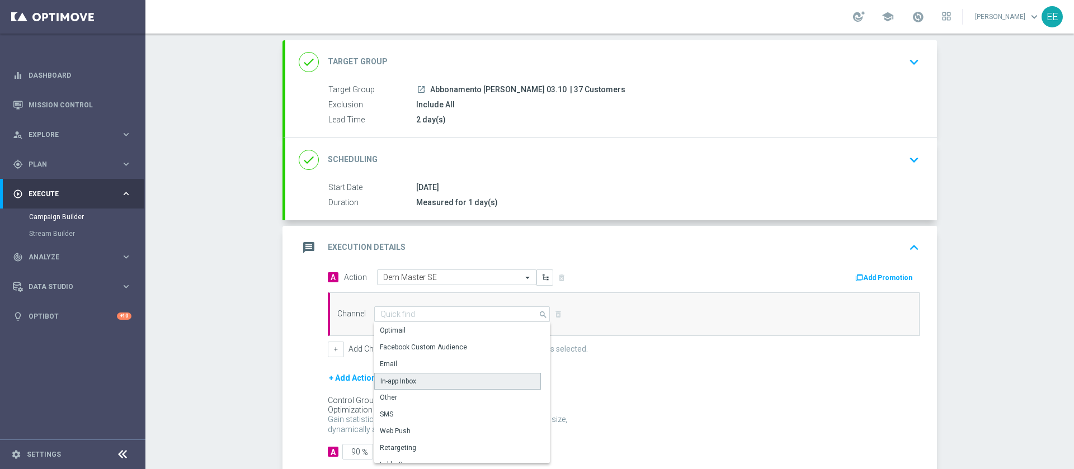
click at [414, 377] on div "In-app Inbox" at bounding box center [457, 381] width 167 height 17
type input "In-app Inbox"
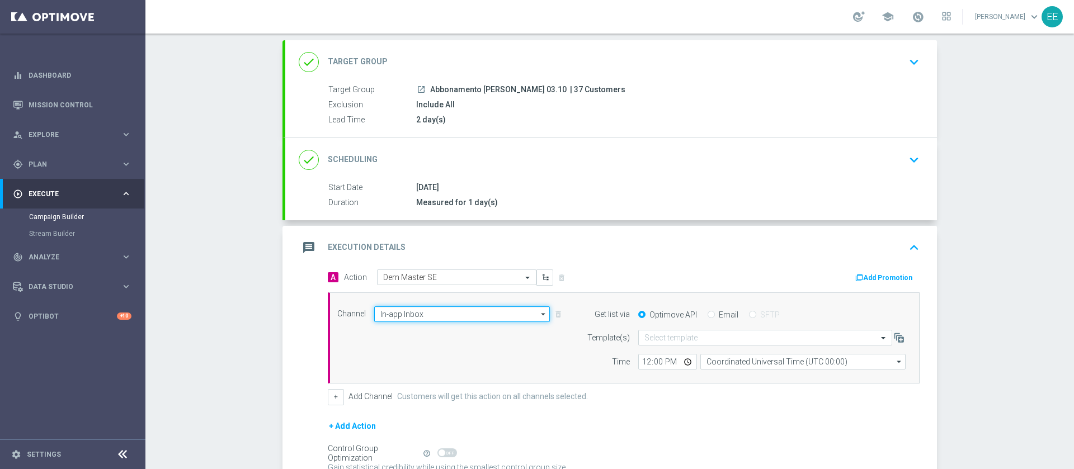
click at [435, 309] on input "In-app Inbox" at bounding box center [462, 315] width 176 height 16
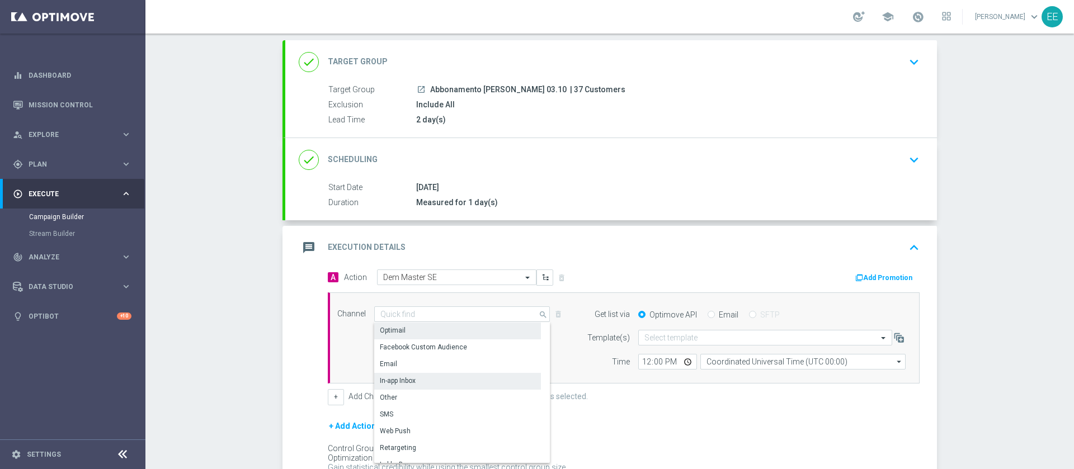
click at [416, 333] on div "Optimail" at bounding box center [457, 331] width 167 height 16
type input "Optimail"
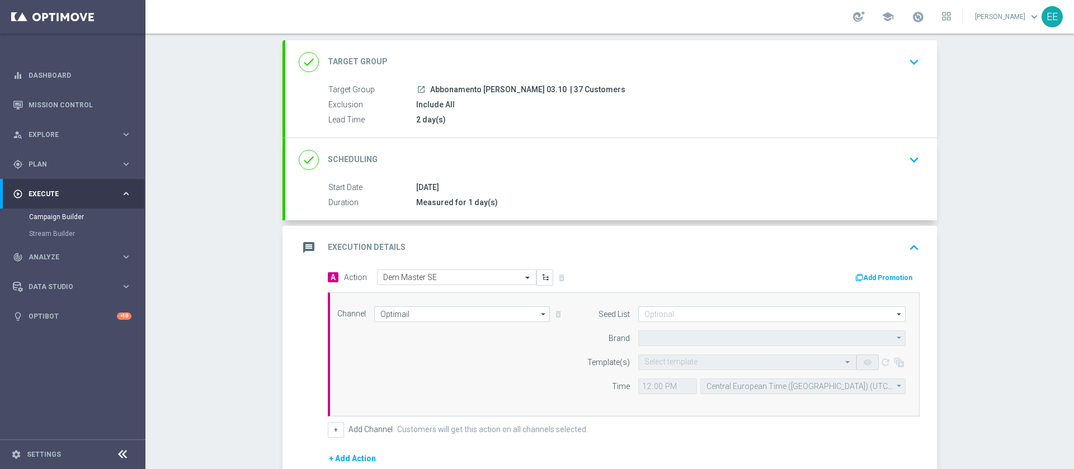
type input "Sisal Marketing"
click at [684, 355] on div "Select template" at bounding box center [747, 363] width 218 height 16
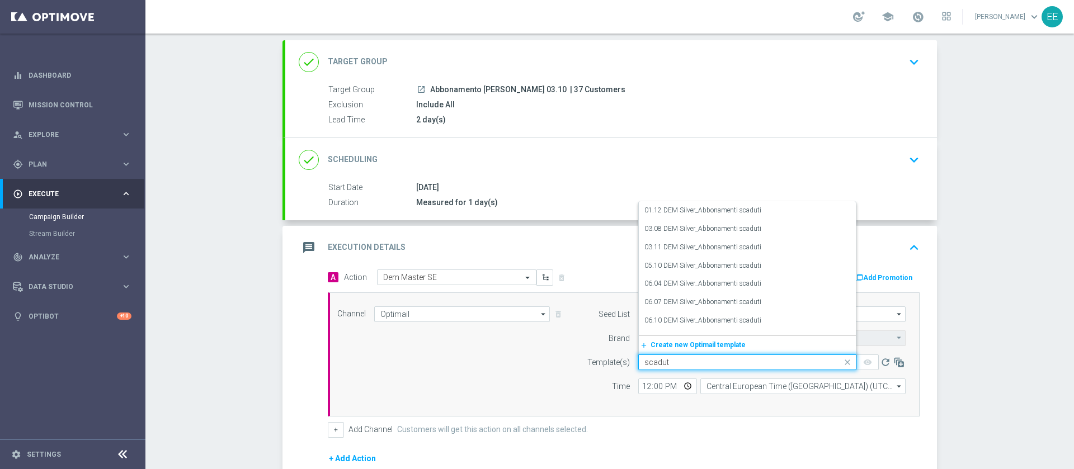
type input "scaduto"
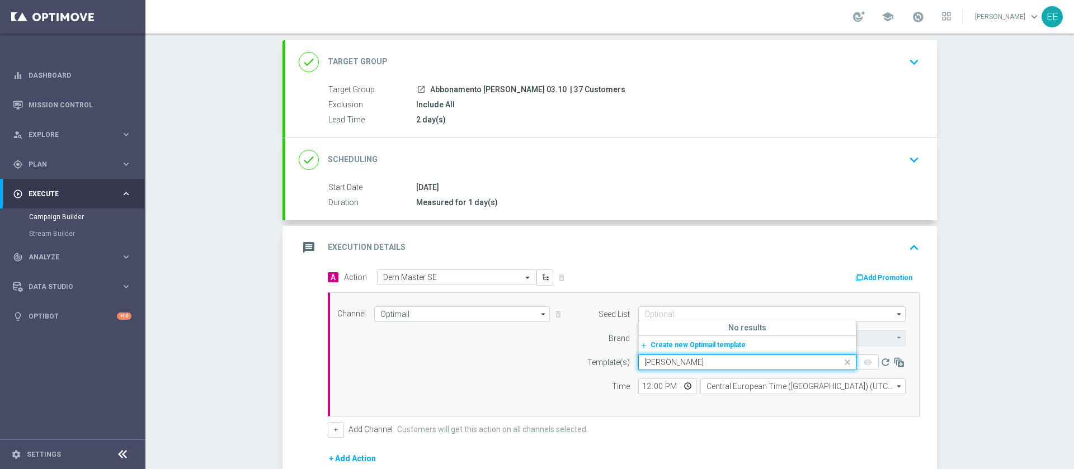
click at [683, 359] on input "scaduto" at bounding box center [737, 363] width 184 height 10
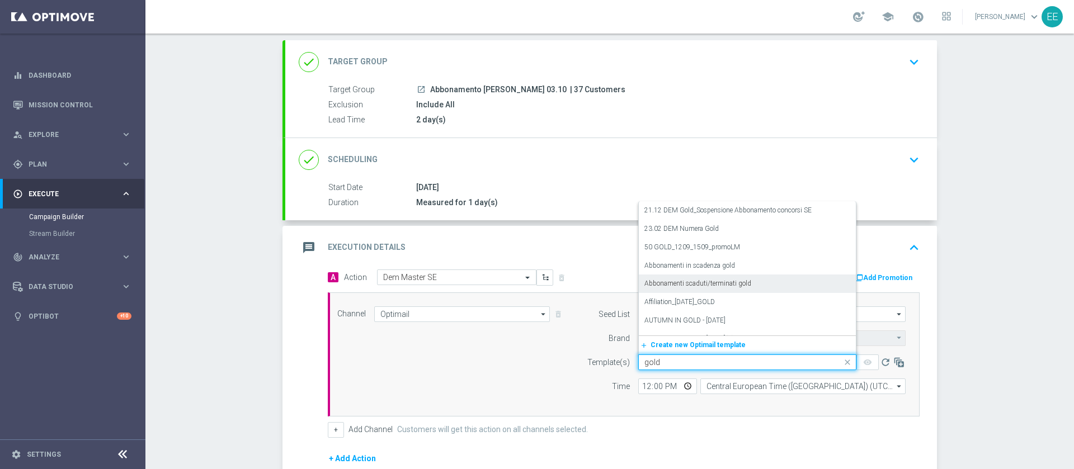
click at [806, 279] on div "Abbonamenti scaduti/terminati gold" at bounding box center [748, 284] width 206 height 18
type input "gold"
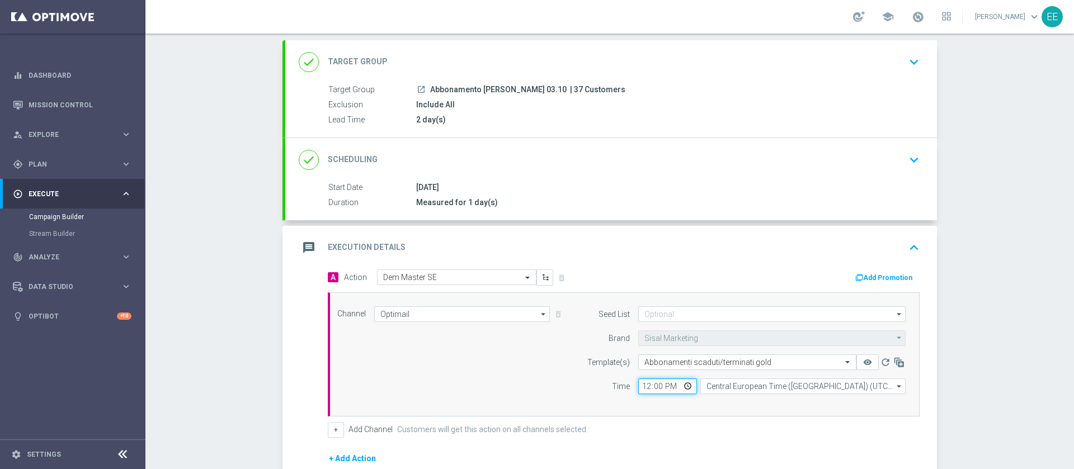
click at [642, 390] on input "12:00" at bounding box center [667, 387] width 59 height 16
type input "10:00"
click at [679, 408] on div "Channel Optimail Optimail arrow_drop_down Drag here to set row groups Drag here…" at bounding box center [624, 355] width 592 height 124
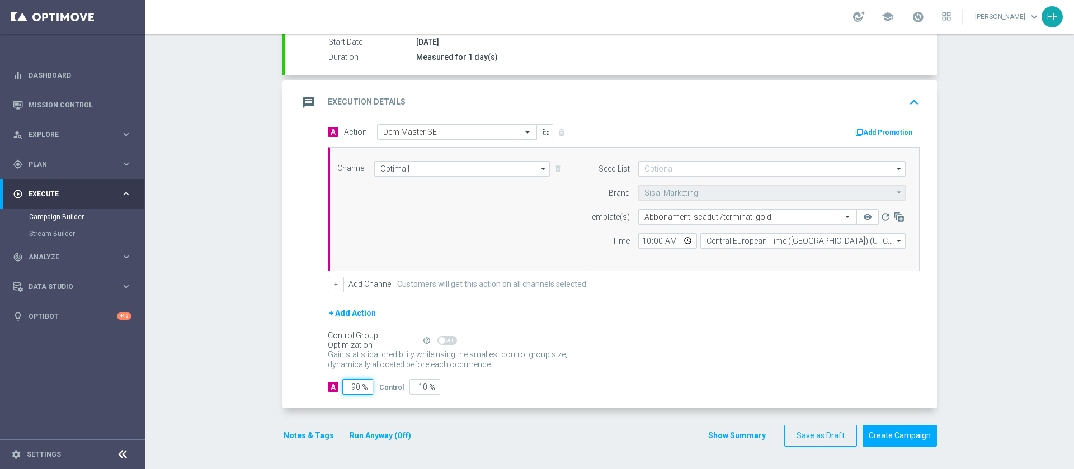
click at [350, 385] on input "90" at bounding box center [357, 387] width 31 height 16
type input "1"
type input "99"
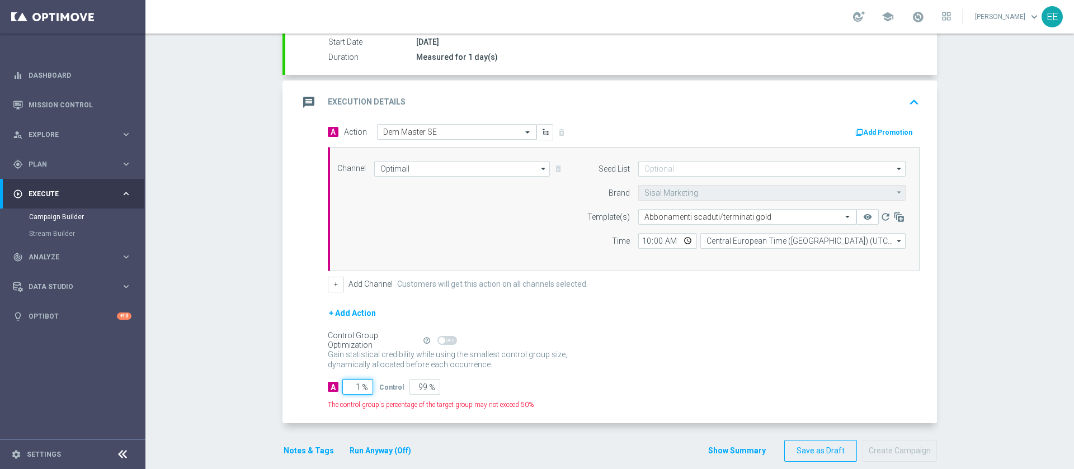
type input "10"
type input "90"
type input "100"
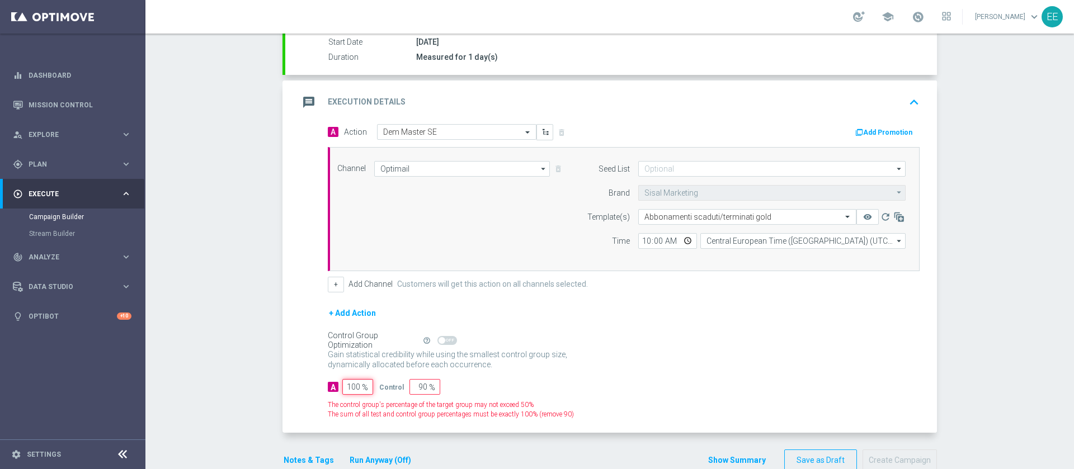
type input "0"
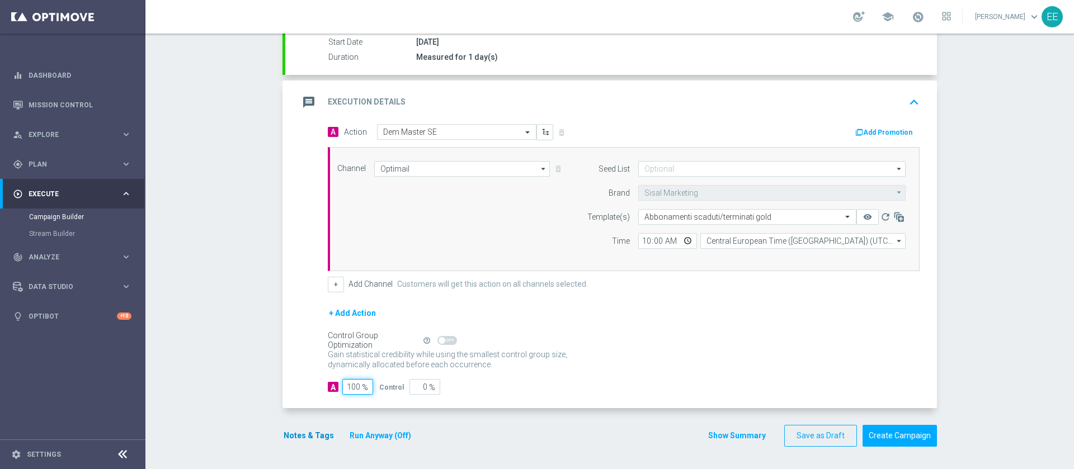
type input "100"
click at [299, 435] on button "Notes & Tags" at bounding box center [309, 436] width 53 height 14
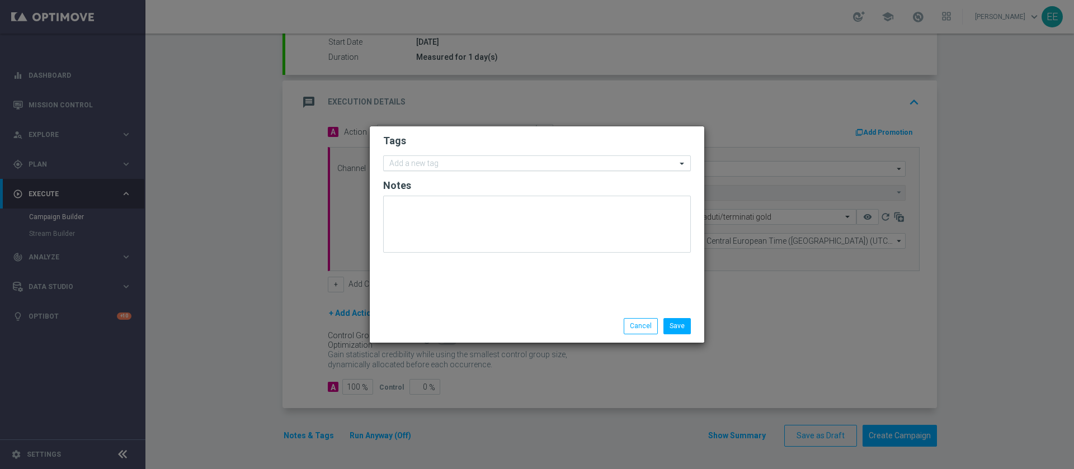
click at [516, 165] on input "text" at bounding box center [532, 164] width 287 height 10
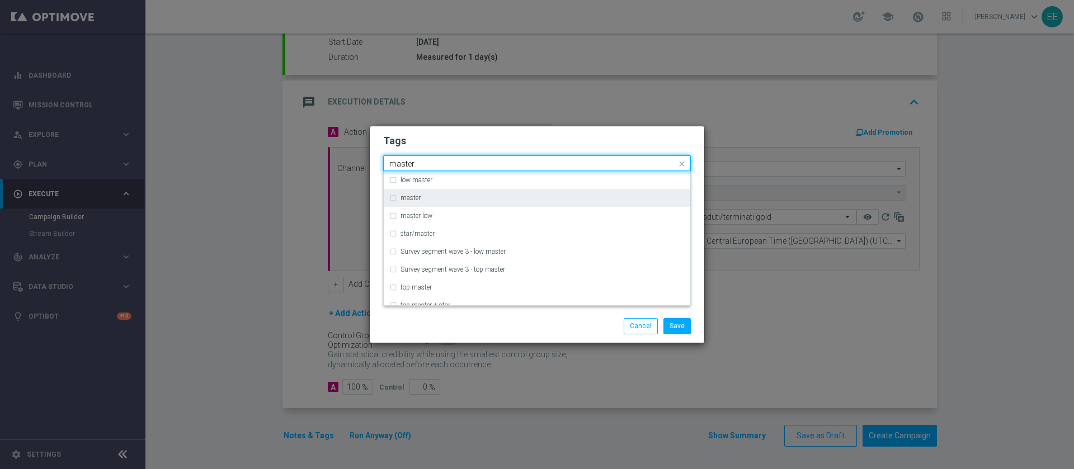
type input "master"
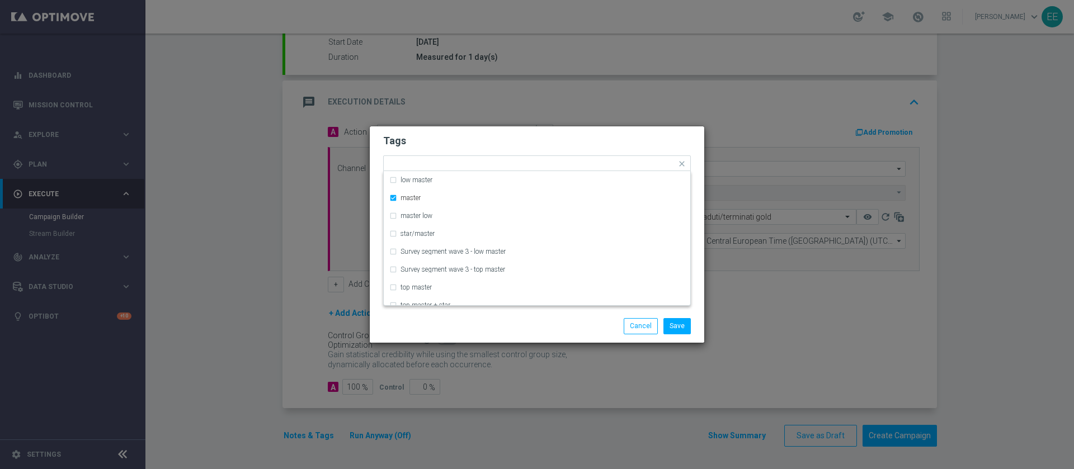
click at [487, 140] on h2 "Tags" at bounding box center [537, 140] width 308 height 13
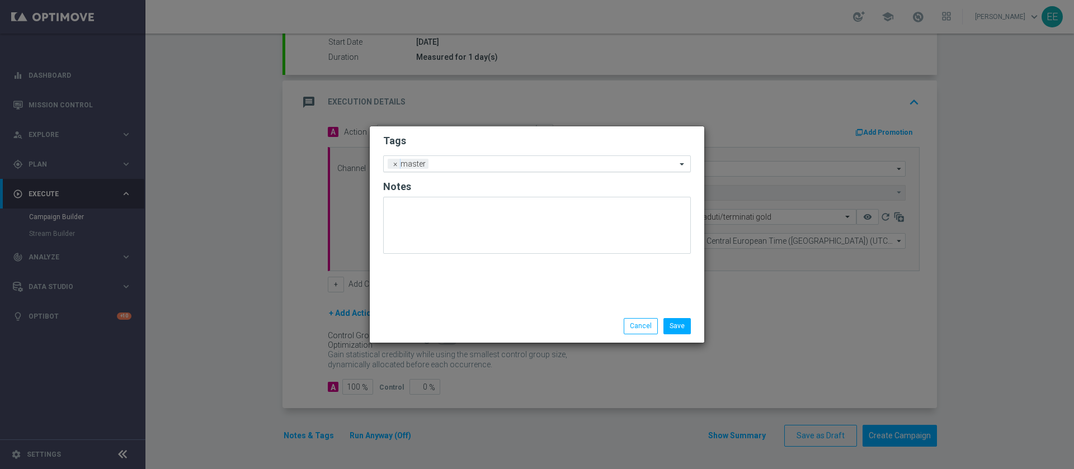
click at [513, 163] on input "text" at bounding box center [554, 165] width 243 height 10
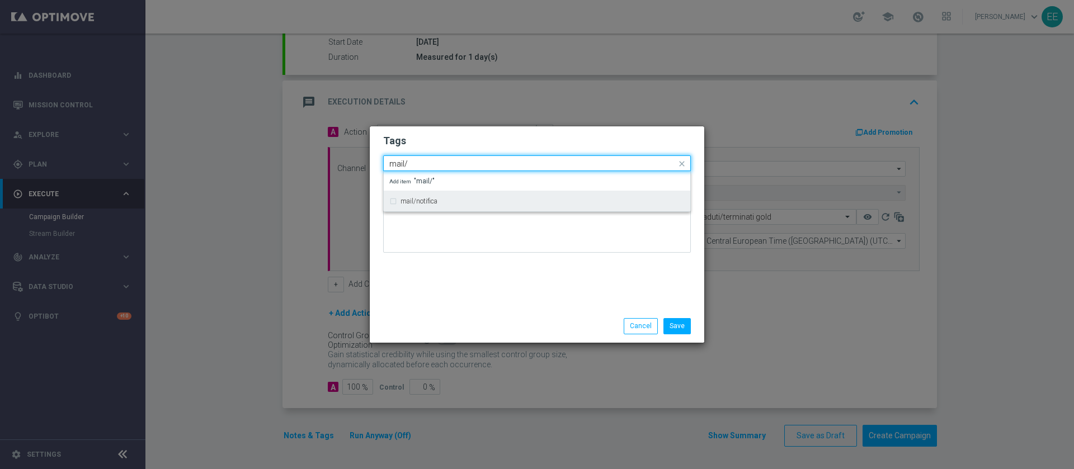
click at [460, 198] on div "mail/notifica" at bounding box center [543, 201] width 284 height 7
type input "mail/"
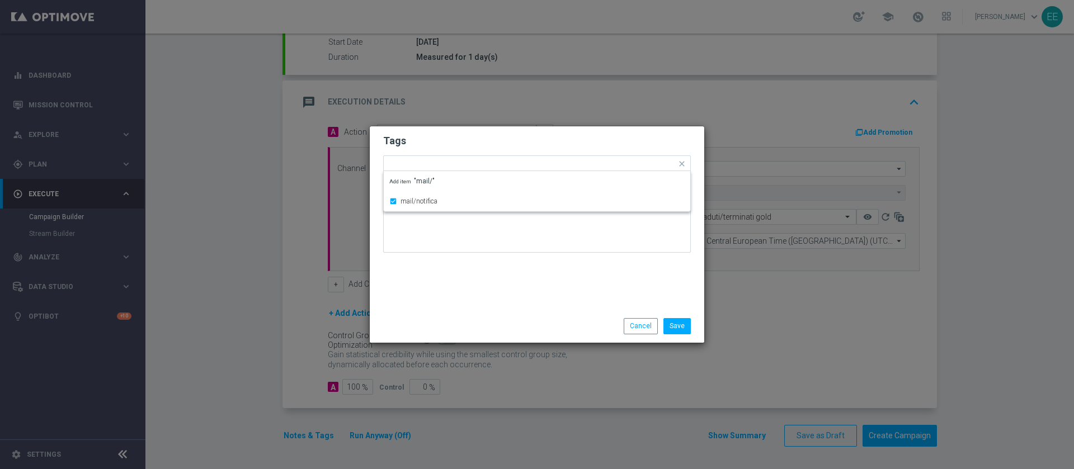
click at [480, 264] on div "Tags Quick find × master × mail/notifica mail/notifica Add item "mail/" Notes" at bounding box center [537, 218] width 335 height 184
click at [537, 166] on input "text" at bounding box center [586, 165] width 180 height 10
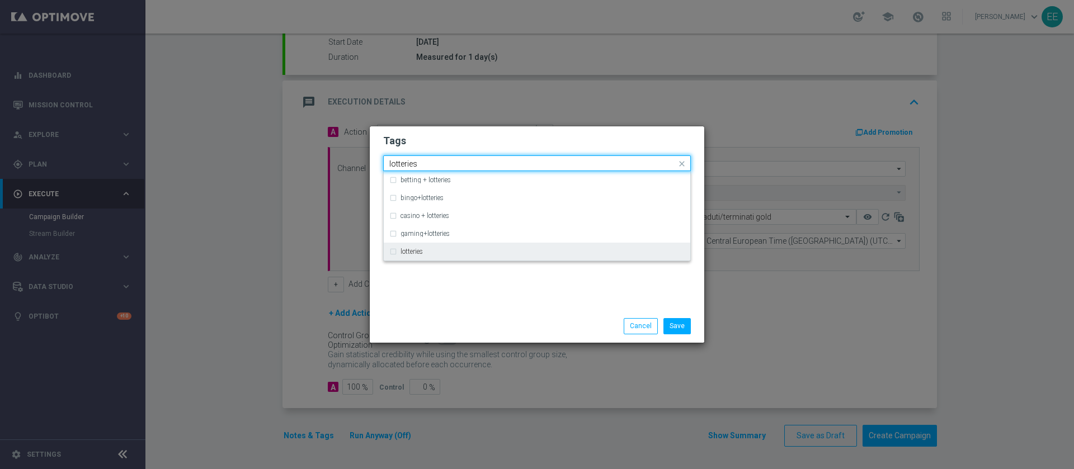
click at [451, 249] on div "lotteries" at bounding box center [543, 251] width 284 height 7
type input "lotteries"
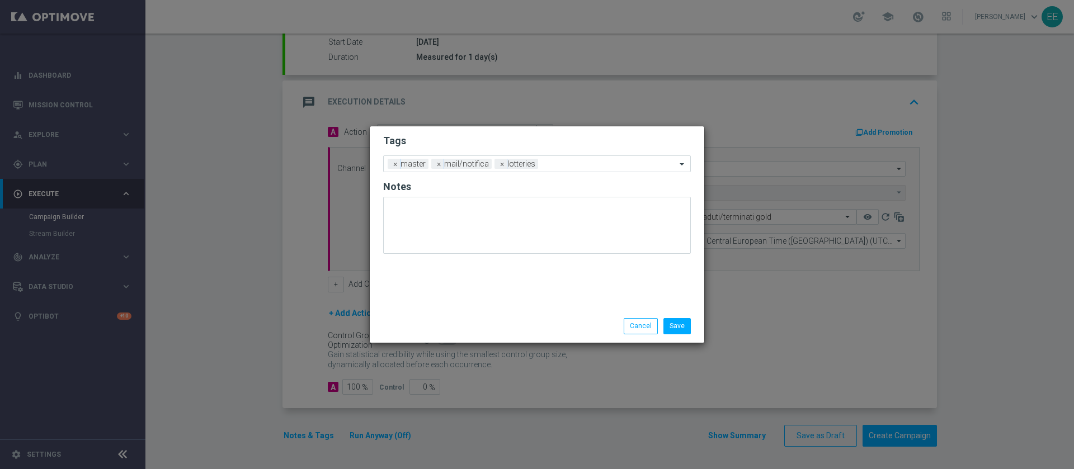
click at [476, 281] on div "Tags Add a new tag × master × mail/notifica × lotteries Notes" at bounding box center [537, 218] width 335 height 184
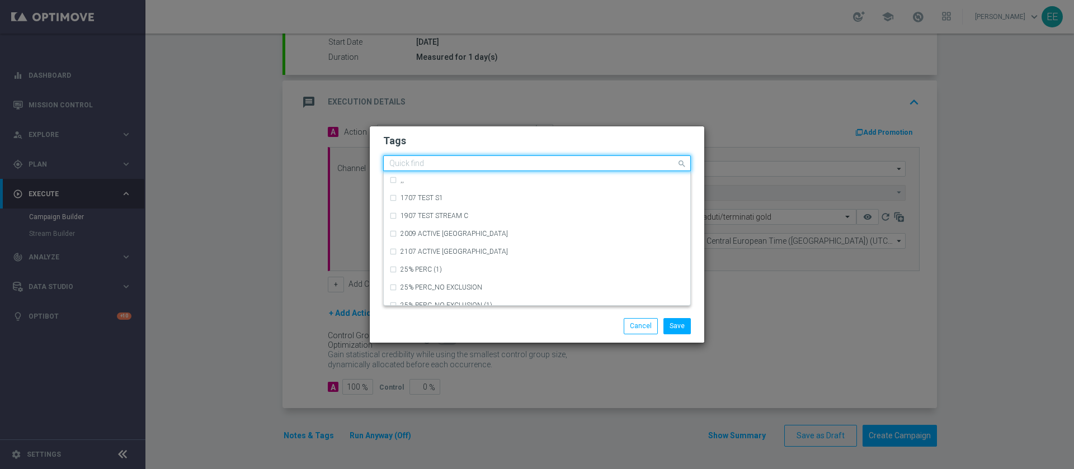
click at [582, 164] on input "text" at bounding box center [532, 164] width 287 height 10
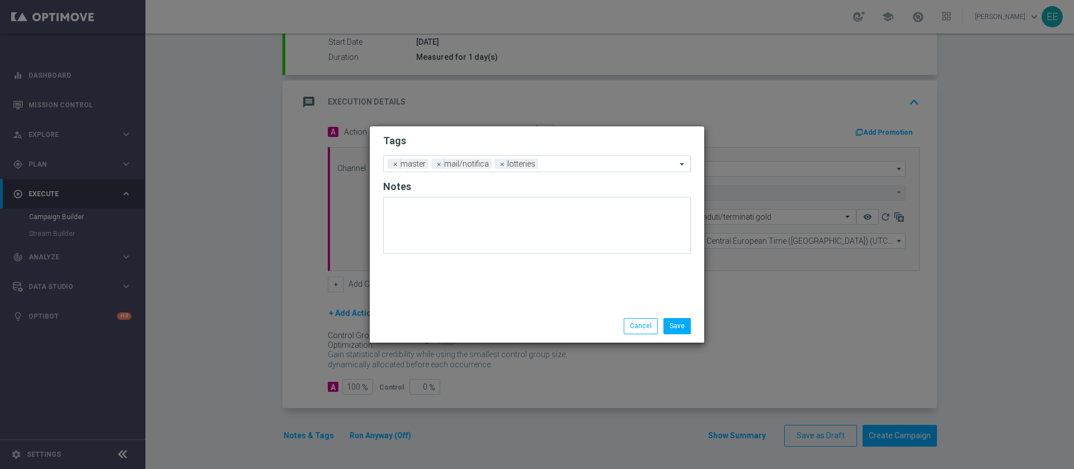
click at [545, 131] on form "Tags Add a new tag × master × mail/notifica × lotteries Notes" at bounding box center [537, 196] width 308 height 131
click at [576, 163] on input "text" at bounding box center [610, 165] width 134 height 10
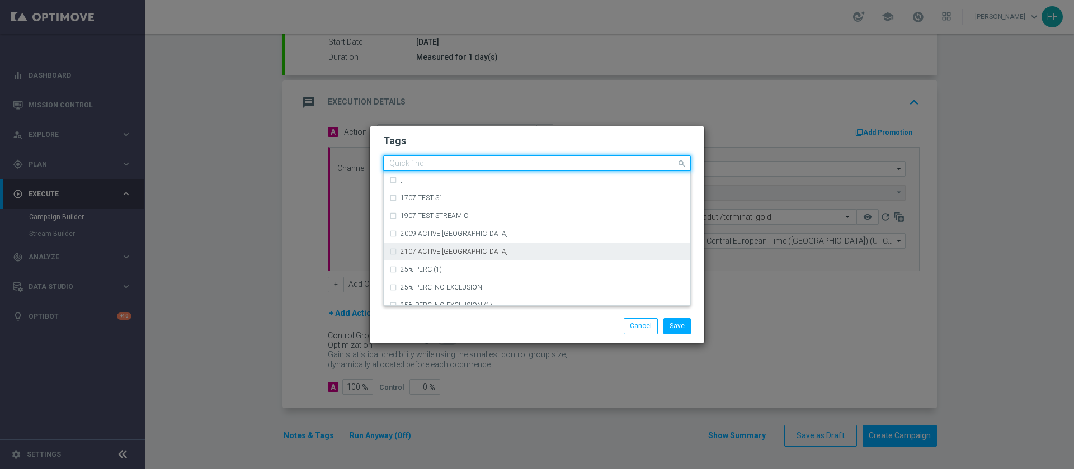
click at [588, 140] on h2 "Tags" at bounding box center [537, 140] width 308 height 13
click at [577, 168] on input "text" at bounding box center [532, 164] width 287 height 10
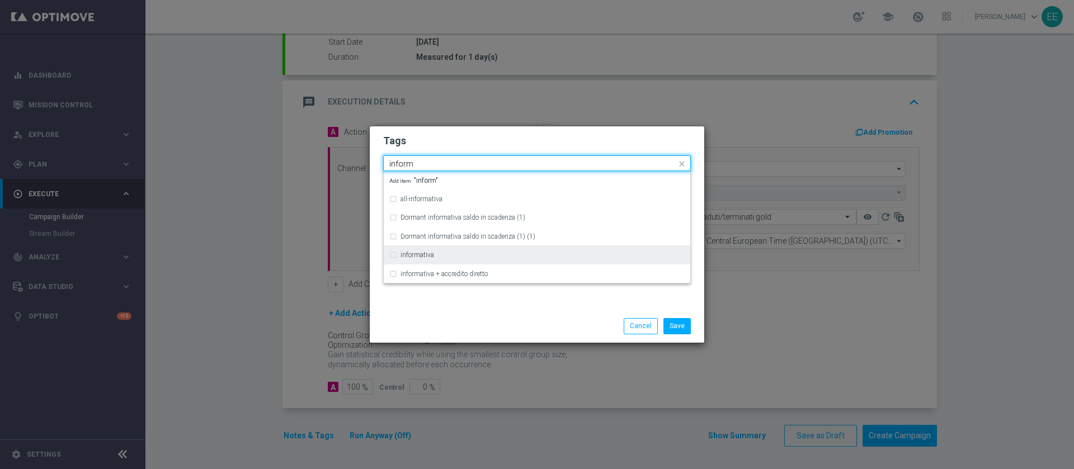
click at [469, 251] on div "informativa" at bounding box center [536, 255] width 295 height 18
type input "inform"
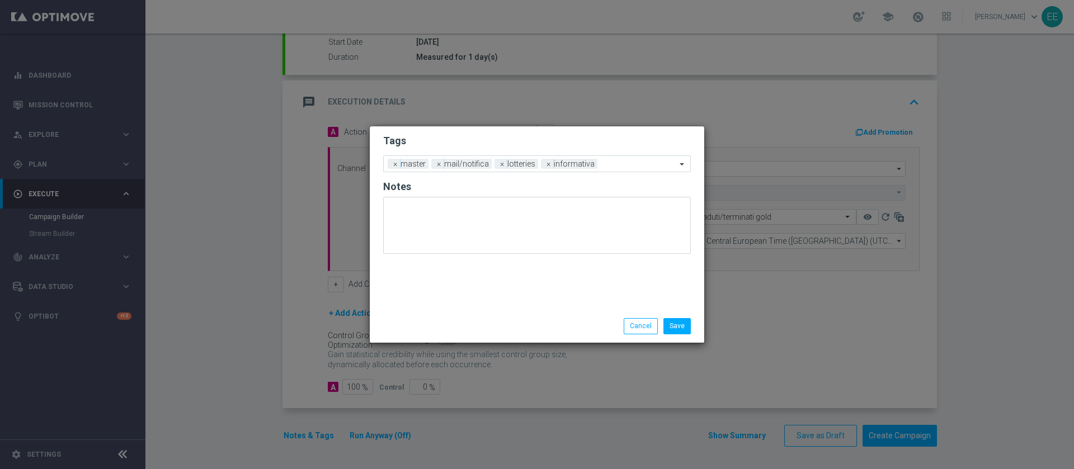
click at [568, 146] on h2 "Tags" at bounding box center [537, 140] width 308 height 13
click at [604, 160] on input "text" at bounding box center [639, 165] width 74 height 10
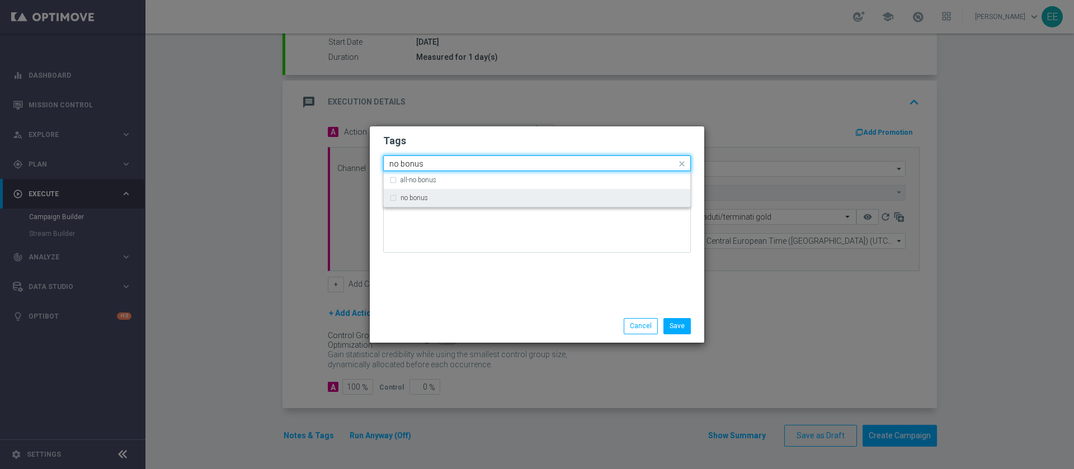
click at [502, 195] on div "no bonus" at bounding box center [543, 198] width 284 height 7
type input "no bonus"
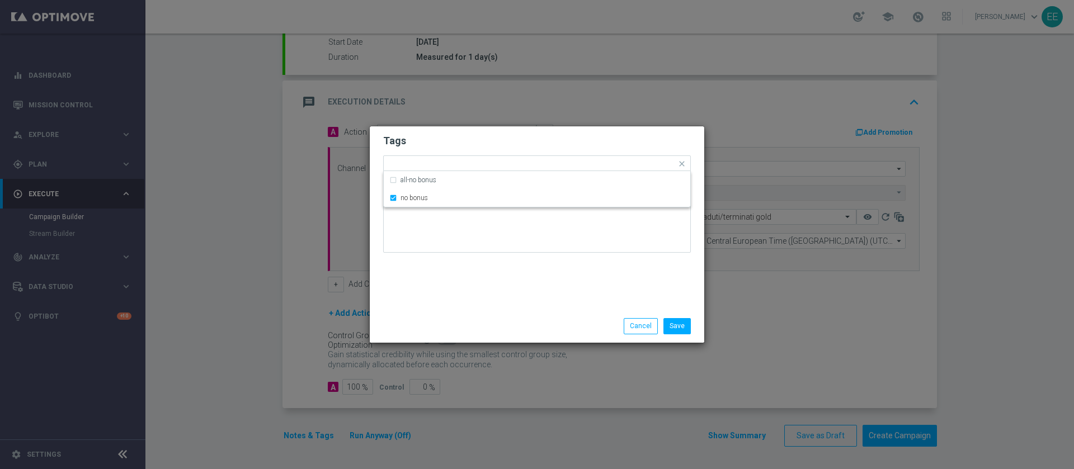
click at [504, 290] on div "Tags Quick find × master × mail/notifica × lotteries × informativa × no bonus a…" at bounding box center [537, 218] width 335 height 184
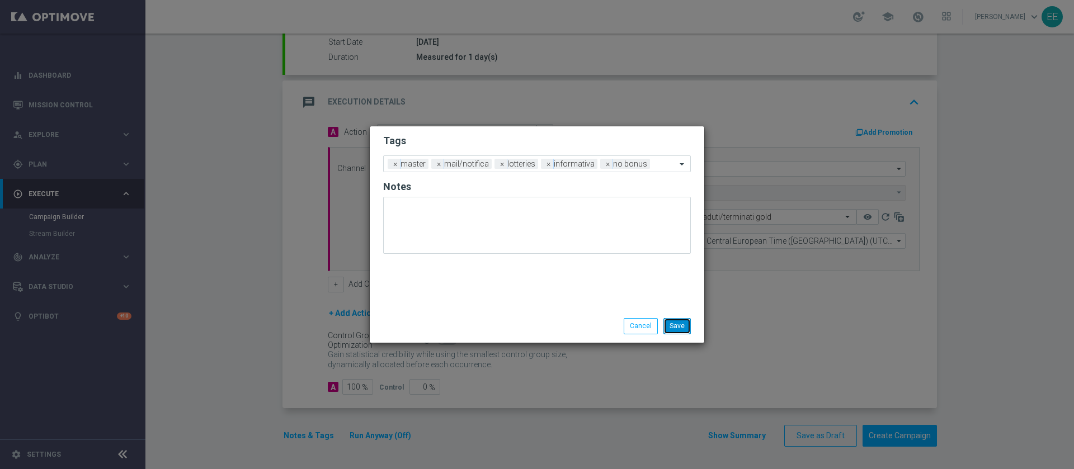
click at [685, 331] on button "Save" at bounding box center [677, 326] width 27 height 16
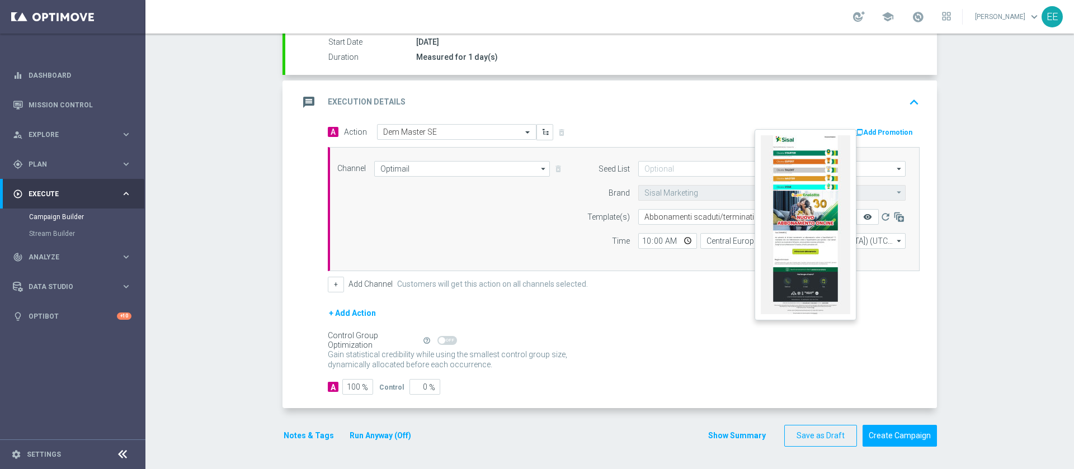
click at [864, 216] on icon "remove_red_eye" at bounding box center [867, 217] width 9 height 9
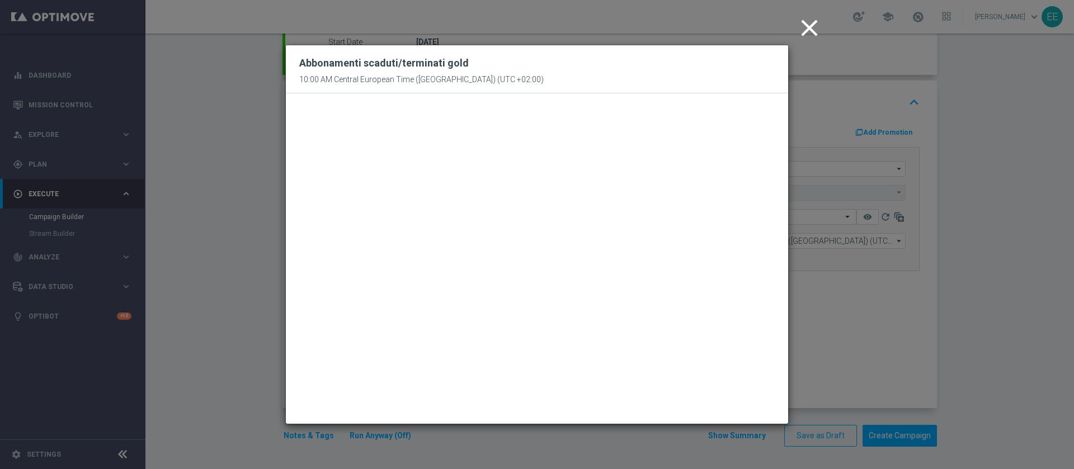
click at [803, 35] on icon "close" at bounding box center [810, 28] width 28 height 28
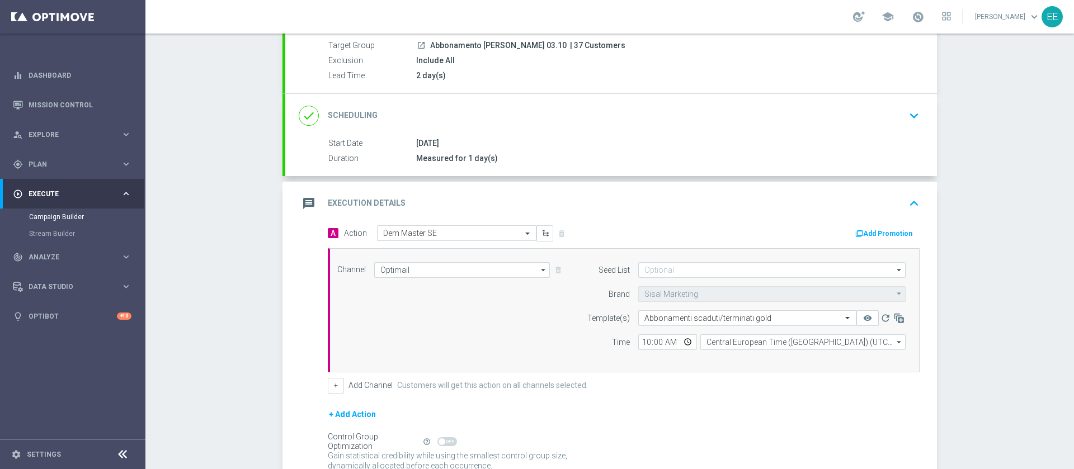
scroll to position [96, 0]
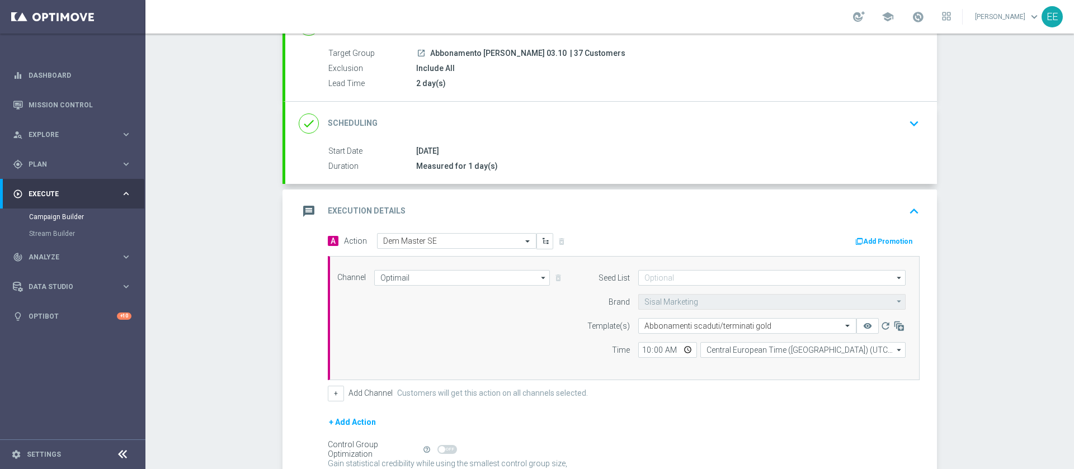
click at [912, 203] on icon "keyboard_arrow_up" at bounding box center [914, 211] width 17 height 17
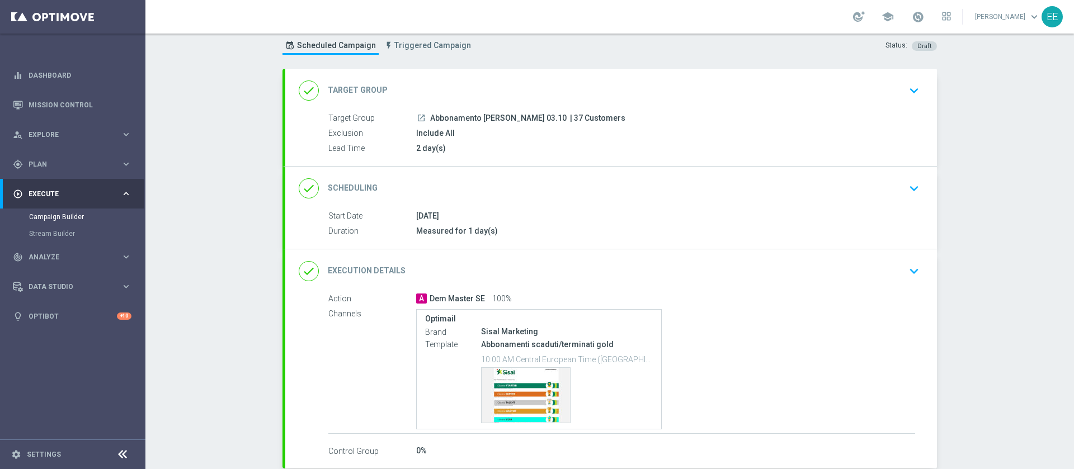
scroll to position [92, 0]
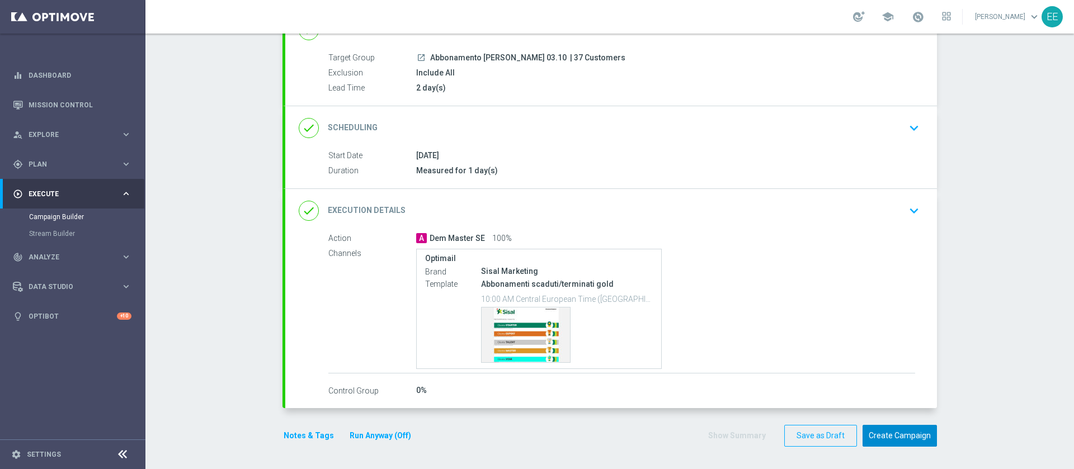
click at [903, 444] on button "Create Campaign" at bounding box center [900, 436] width 74 height 22
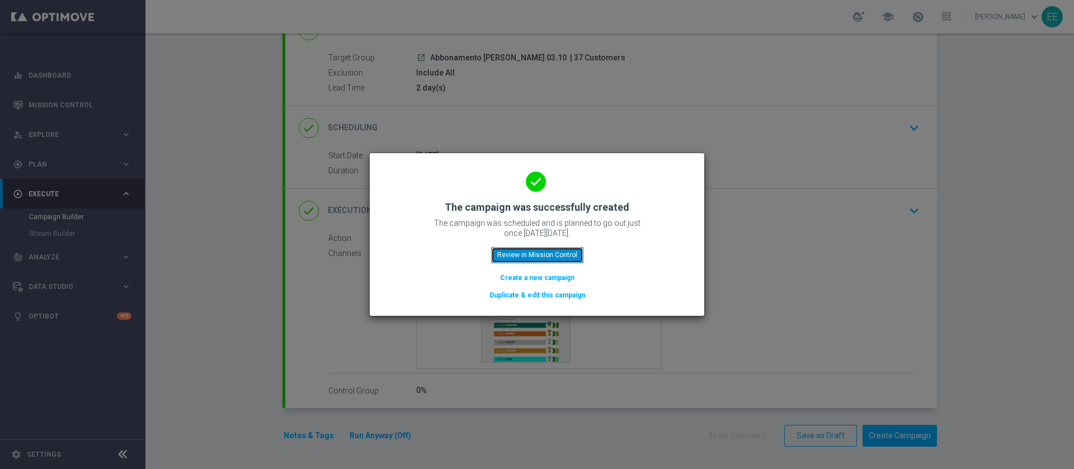
click at [552, 249] on button "Review in Mission Control" at bounding box center [537, 255] width 92 height 16
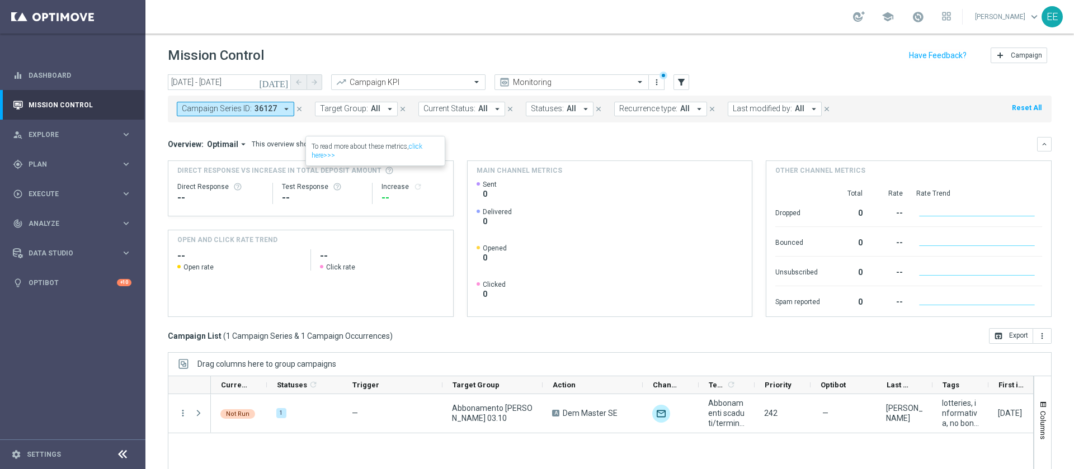
click at [299, 109] on icon "close" at bounding box center [299, 109] width 8 height 8
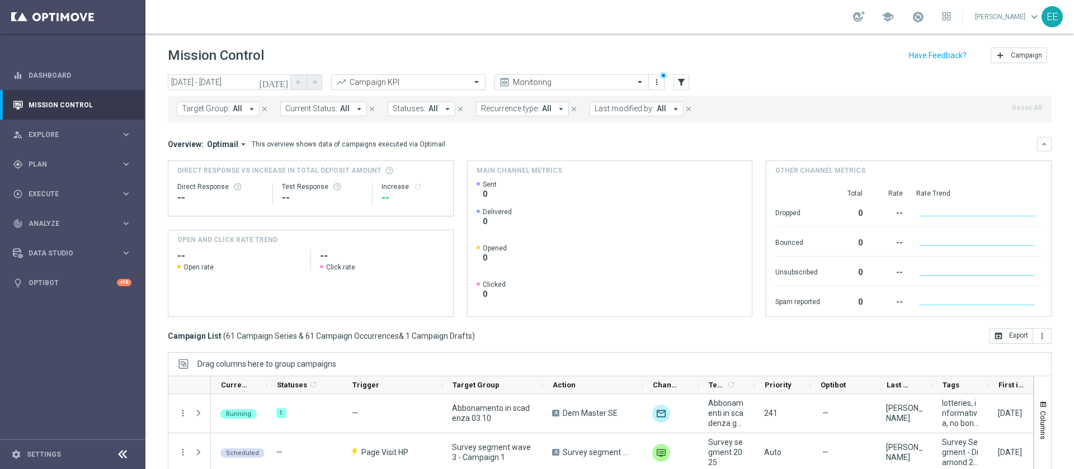
click at [617, 107] on span "Last modified by:" at bounding box center [624, 109] width 59 height 10
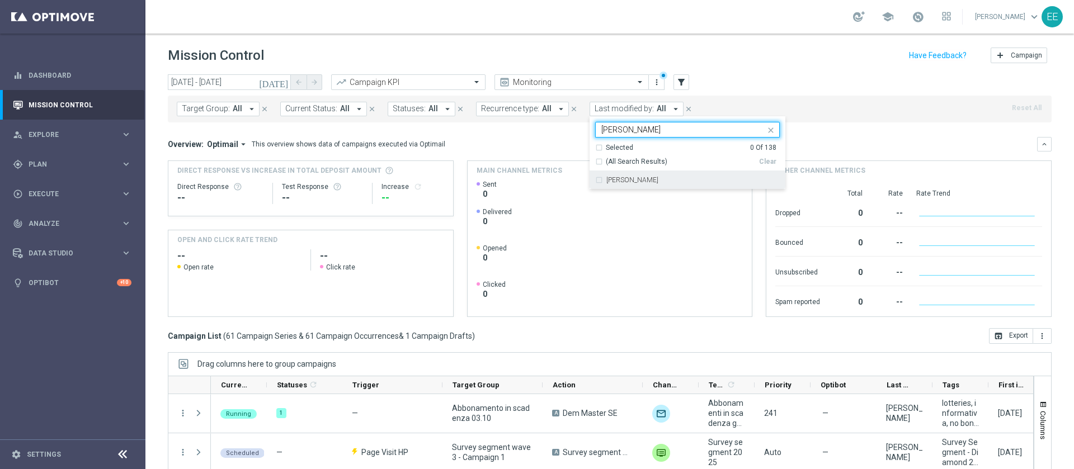
click at [657, 182] on div "[PERSON_NAME]" at bounding box center [693, 180] width 173 height 7
type input "ellena"
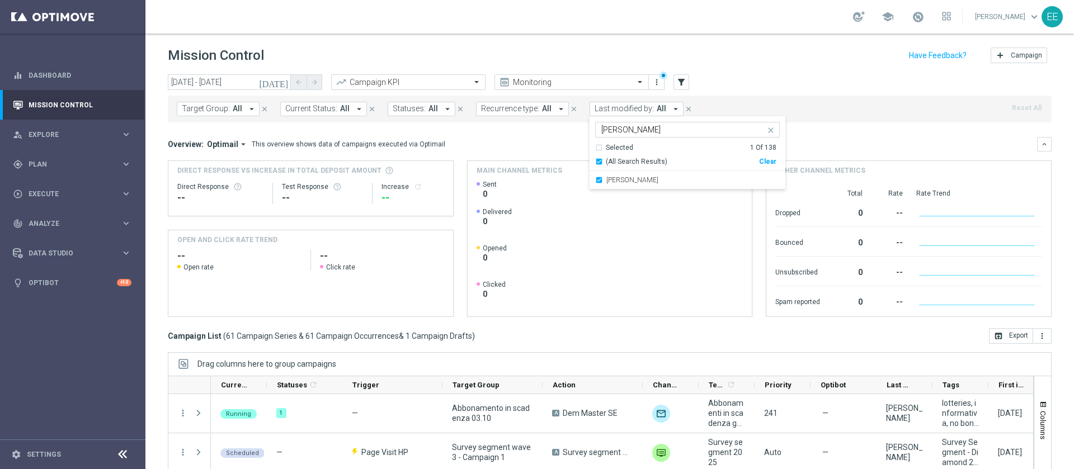
click at [784, 84] on div "today 05 Oct 2025 - 05 Oct 2025 arrow_back arrow_forward Campaign KPI trending_…" at bounding box center [610, 82] width 884 height 17
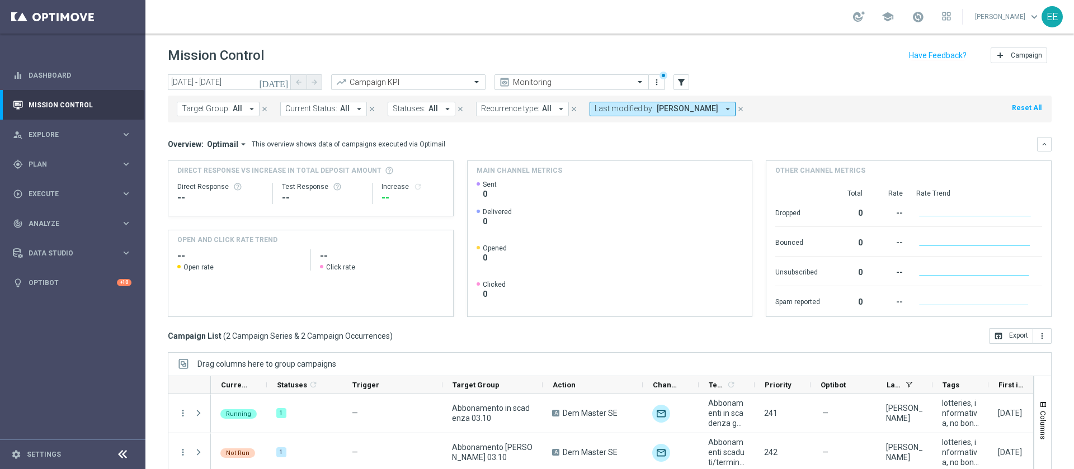
scroll to position [90, 0]
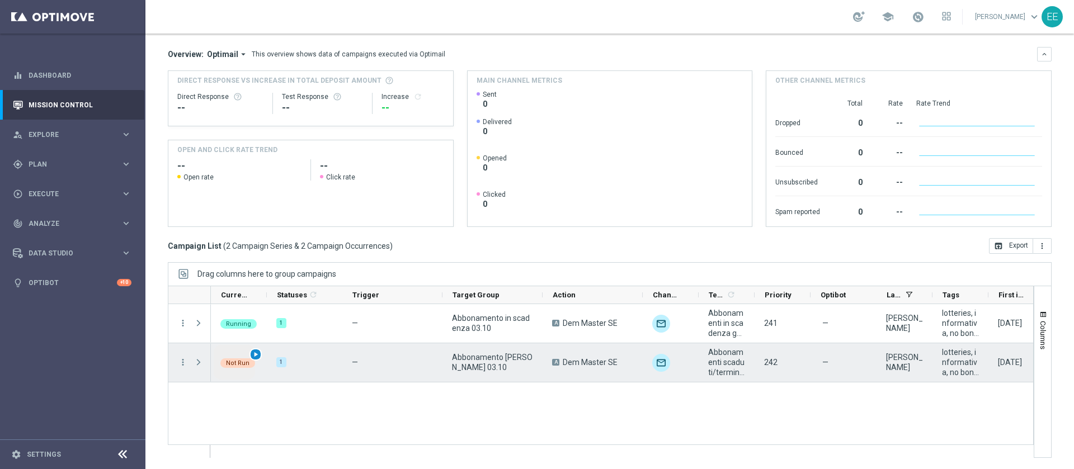
click at [255, 354] on span "play_arrow" at bounding box center [256, 355] width 8 height 8
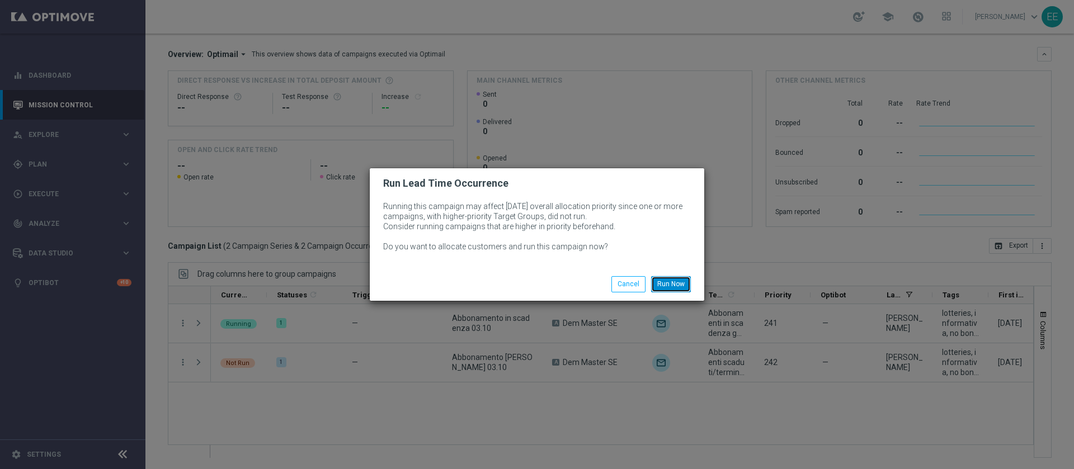
click at [665, 279] on button "Run Now" at bounding box center [671, 284] width 40 height 16
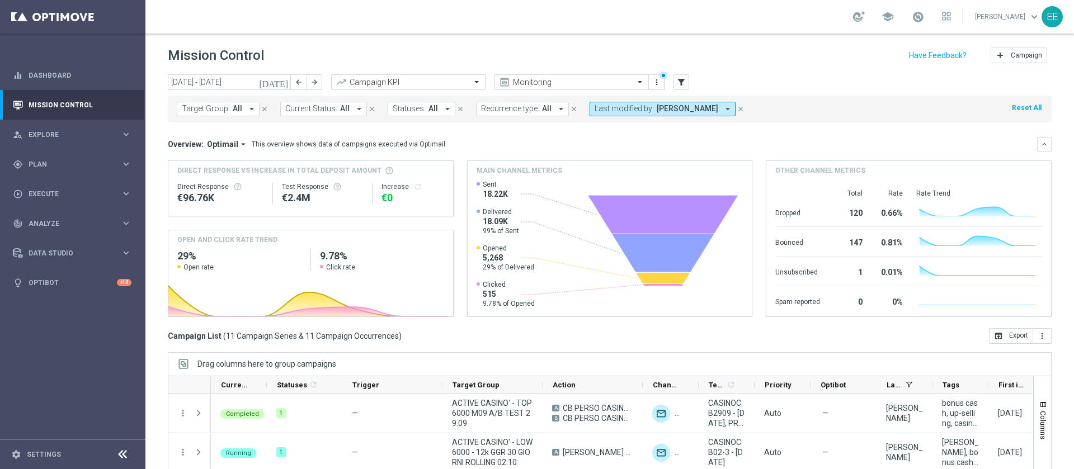
click at [283, 81] on icon "[DATE]" at bounding box center [274, 82] width 30 height 10
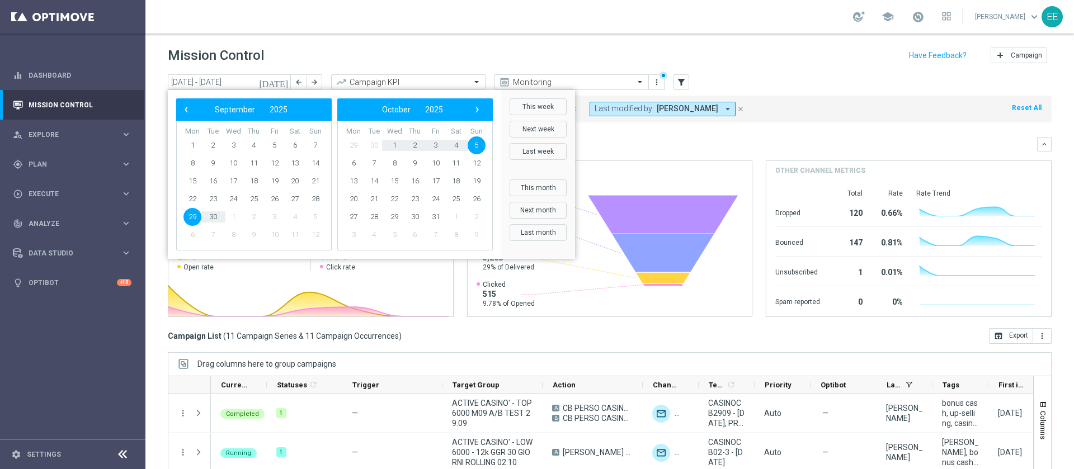
click at [476, 146] on span "5" at bounding box center [477, 146] width 18 height 18
click at [314, 145] on span "5" at bounding box center [316, 146] width 18 height 18
type input "[DATE] - [DATE]"
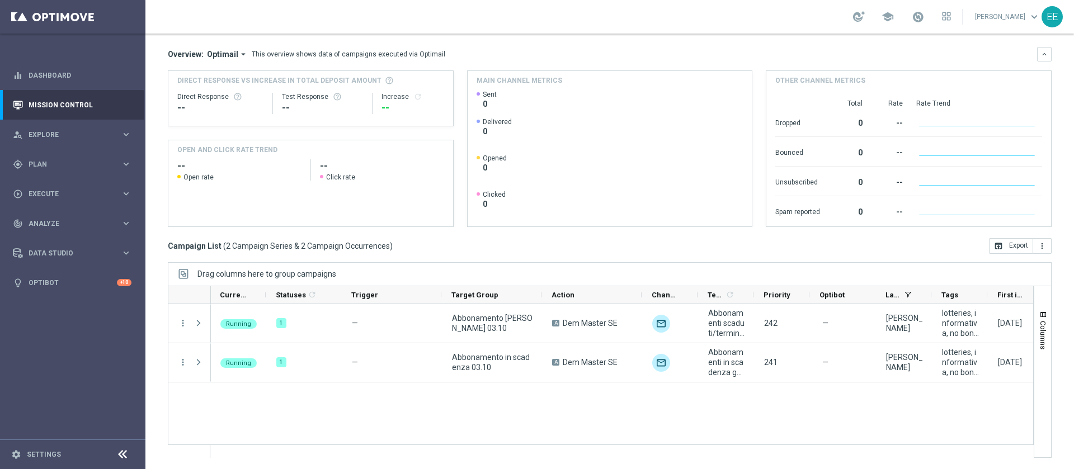
scroll to position [0, 1]
